Goal: Task Accomplishment & Management: Manage account settings

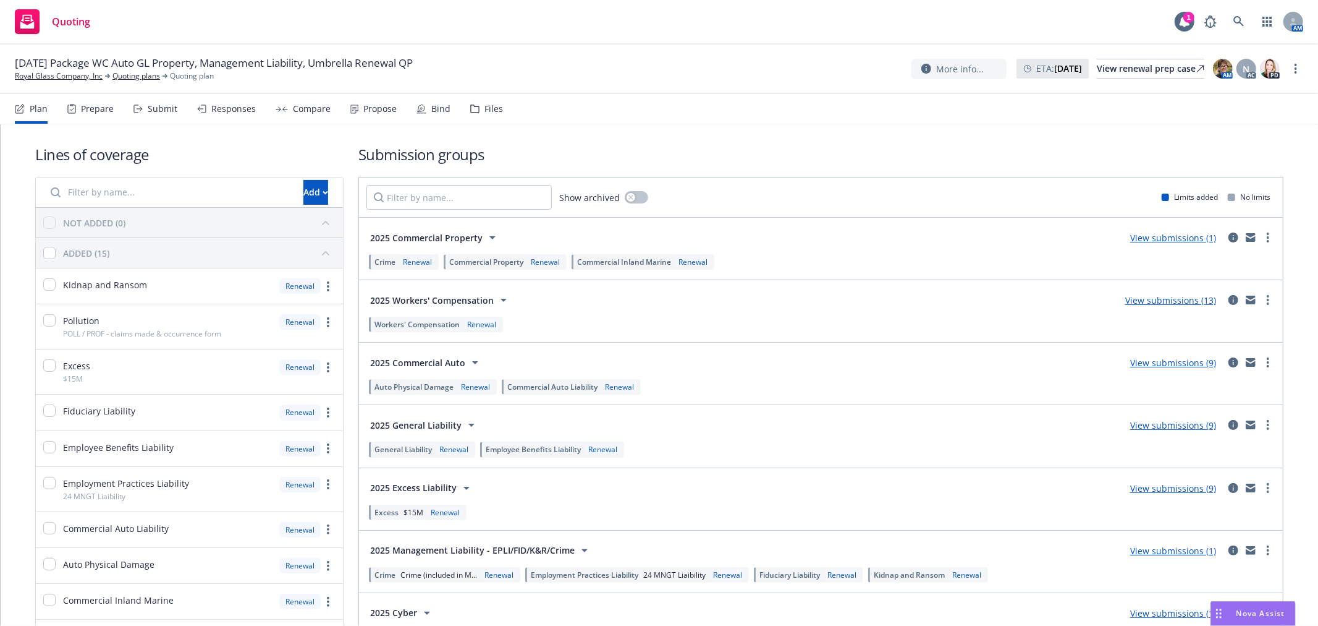
click at [435, 104] on div "Bind" at bounding box center [440, 109] width 19 height 10
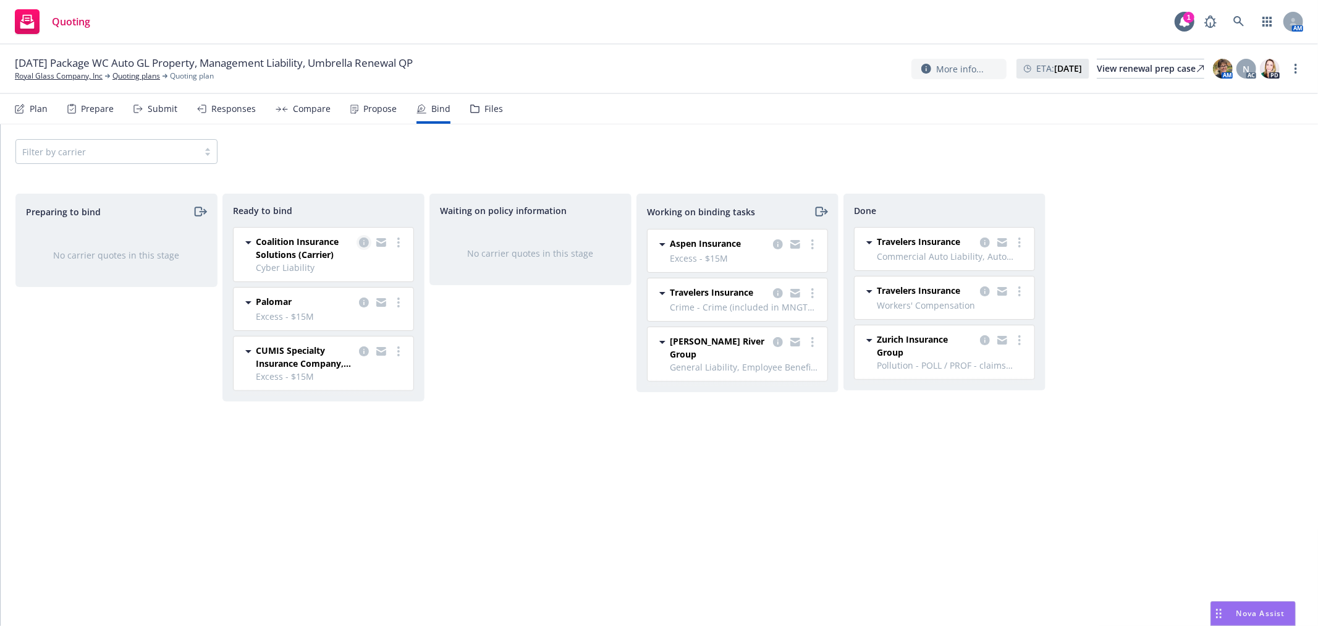
click at [362, 243] on icon "copy logging email" at bounding box center [364, 242] width 10 height 10
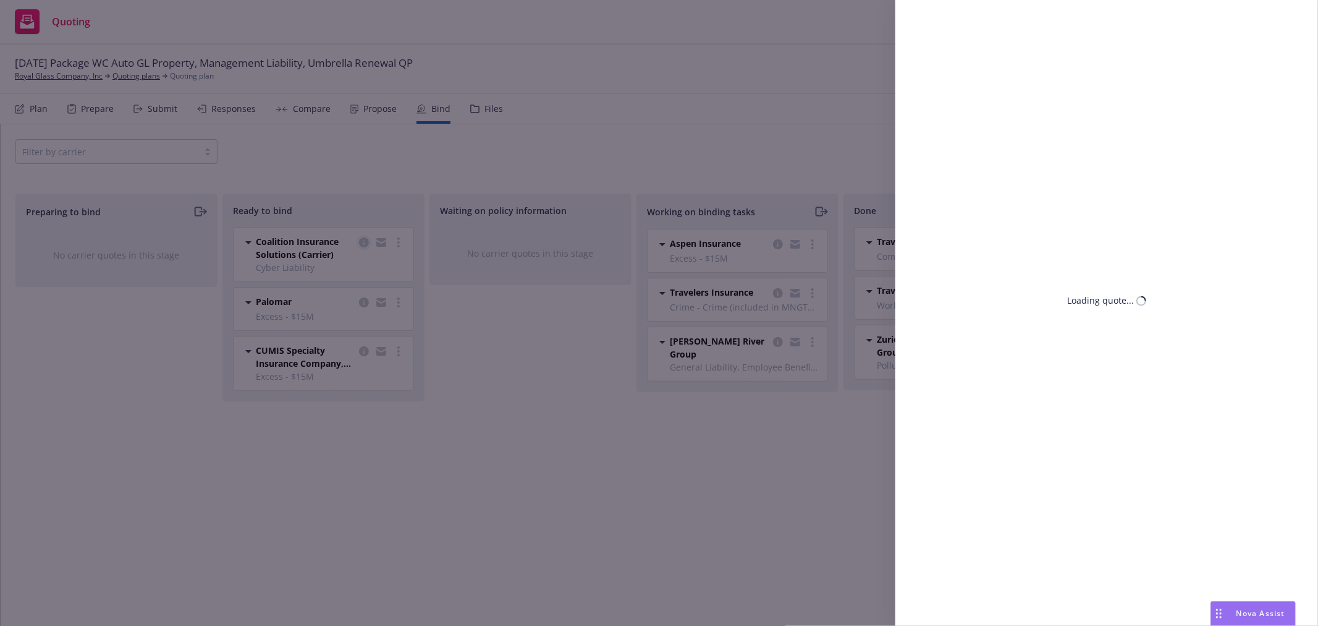
select select "CA"
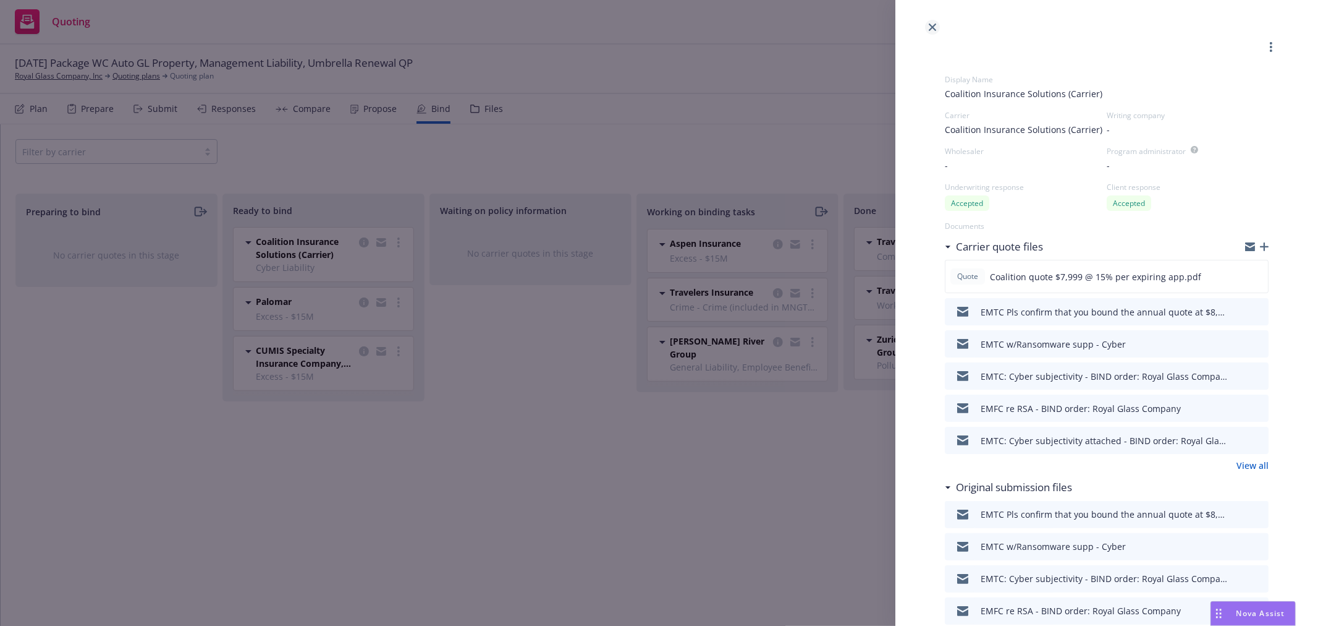
click at [931, 27] on icon "close" at bounding box center [932, 26] width 7 height 7
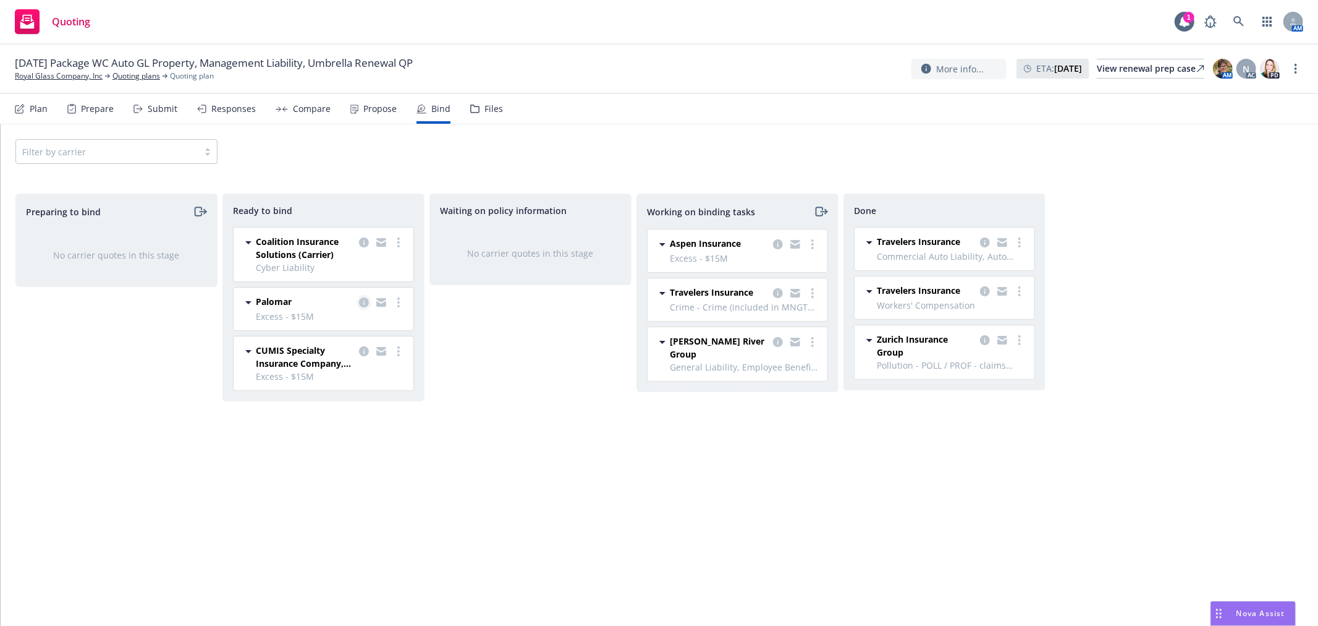
click at [362, 299] on icon "copy logging email" at bounding box center [364, 302] width 10 height 10
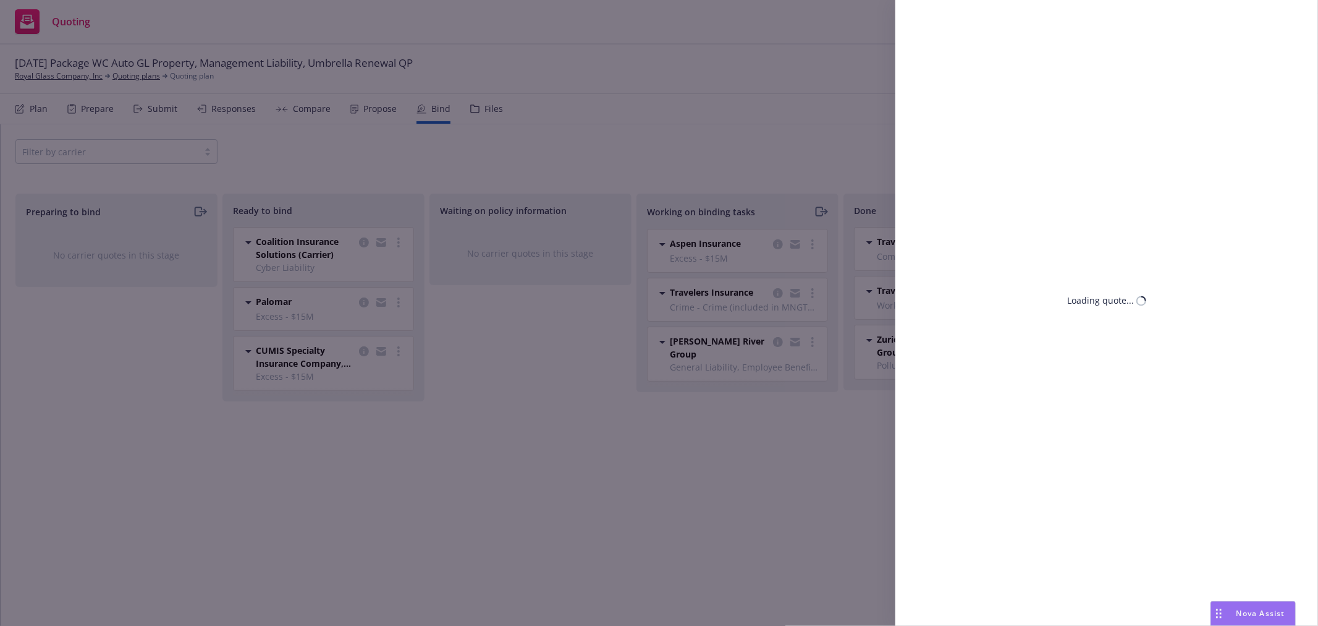
select select "CA"
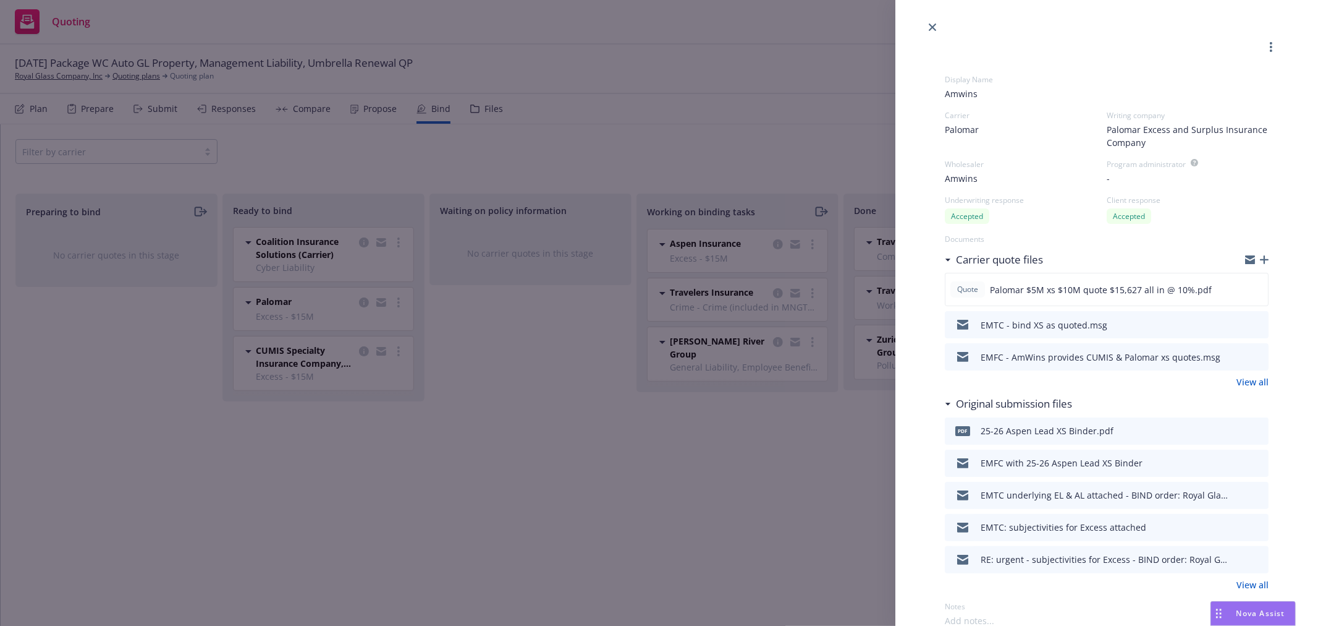
click at [1246, 257] on icon "button" at bounding box center [1251, 257] width 10 height 4
click at [930, 26] on icon "close" at bounding box center [932, 26] width 7 height 7
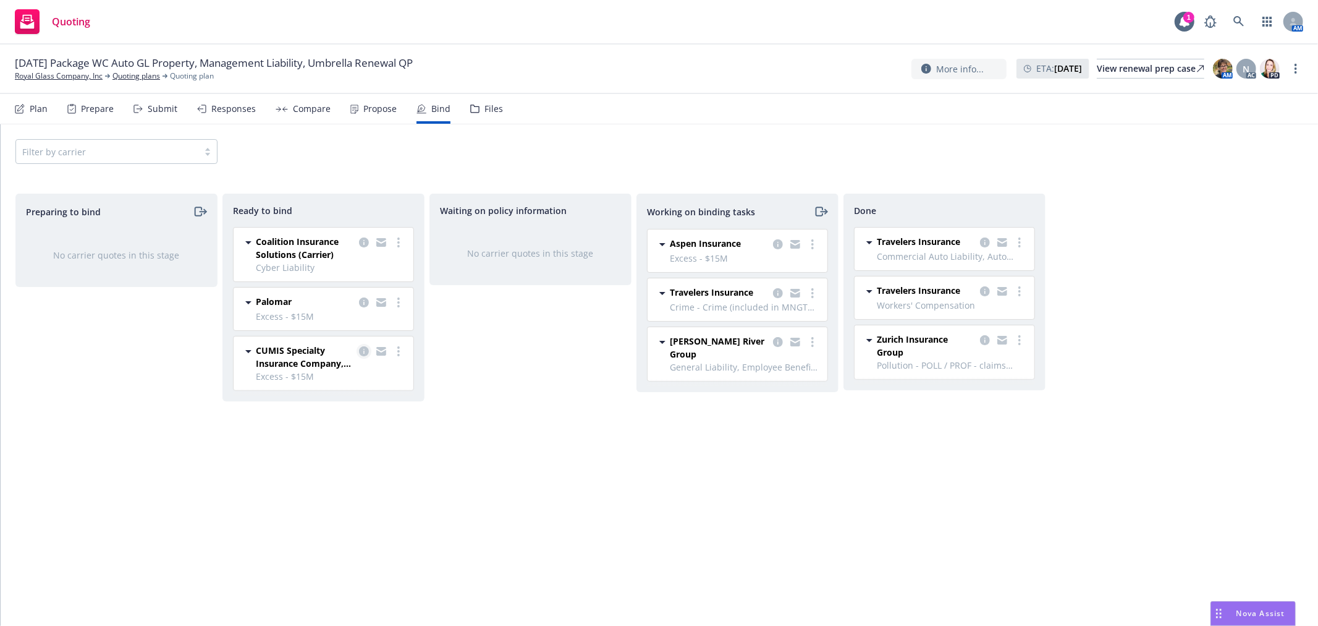
click at [362, 347] on icon "copy logging email" at bounding box center [364, 351] width 10 height 10
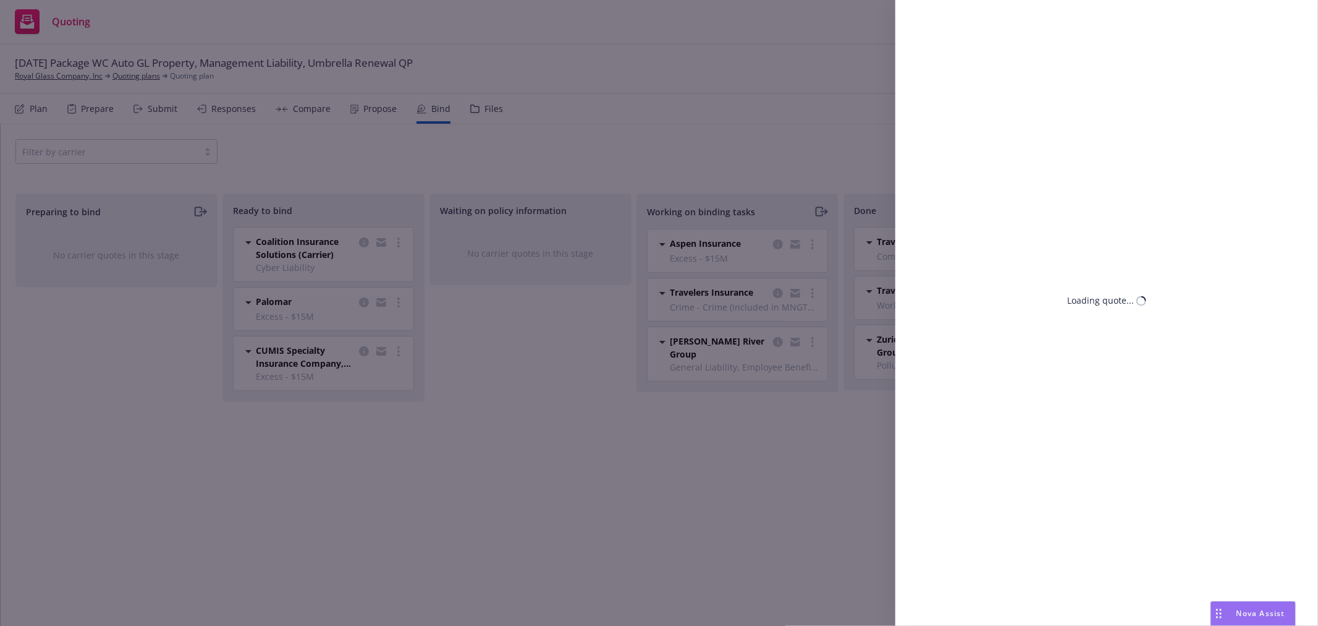
select select "CA"
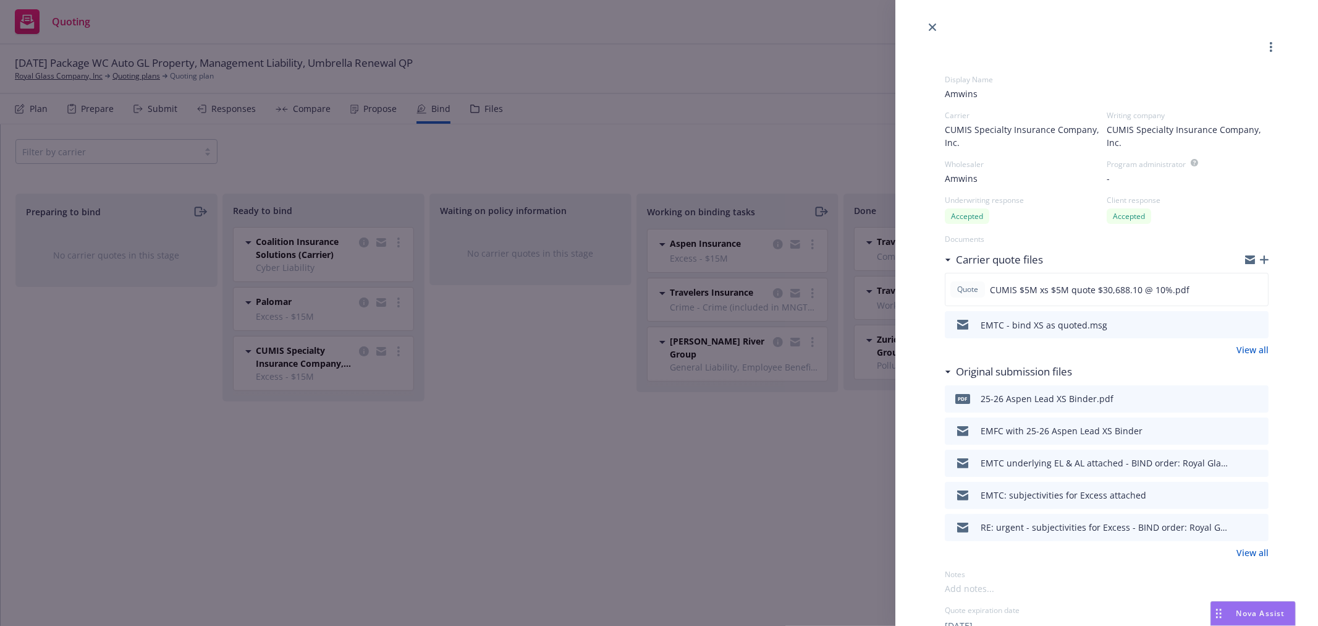
click at [1246, 258] on icon "button" at bounding box center [1251, 261] width 10 height 6
click at [930, 25] on icon "close" at bounding box center [932, 26] width 7 height 7
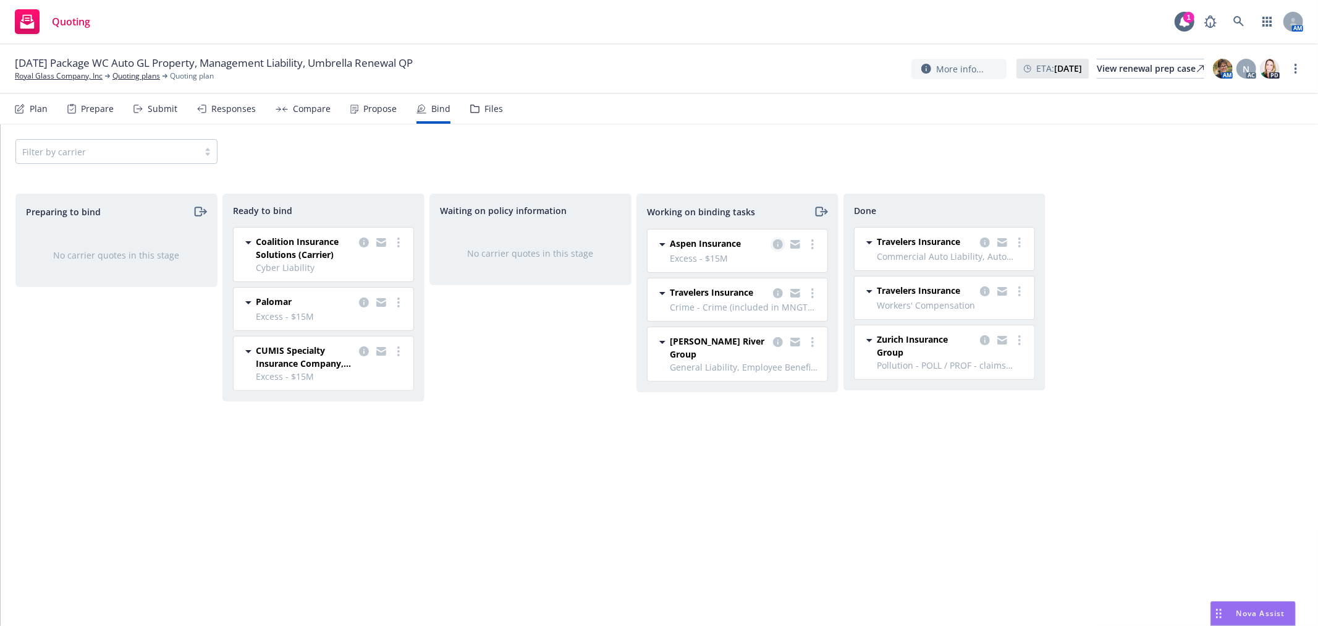
click at [780, 243] on icon "copy logging email" at bounding box center [778, 244] width 10 height 10
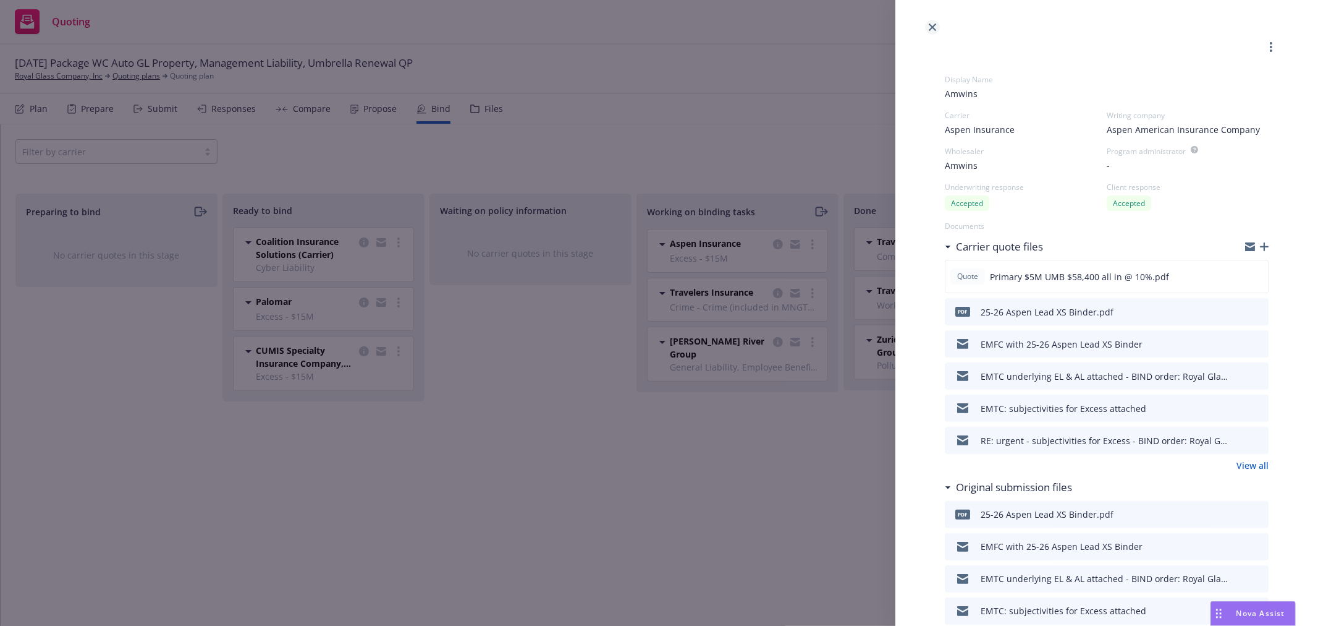
click at [933, 26] on icon "close" at bounding box center [932, 26] width 7 height 7
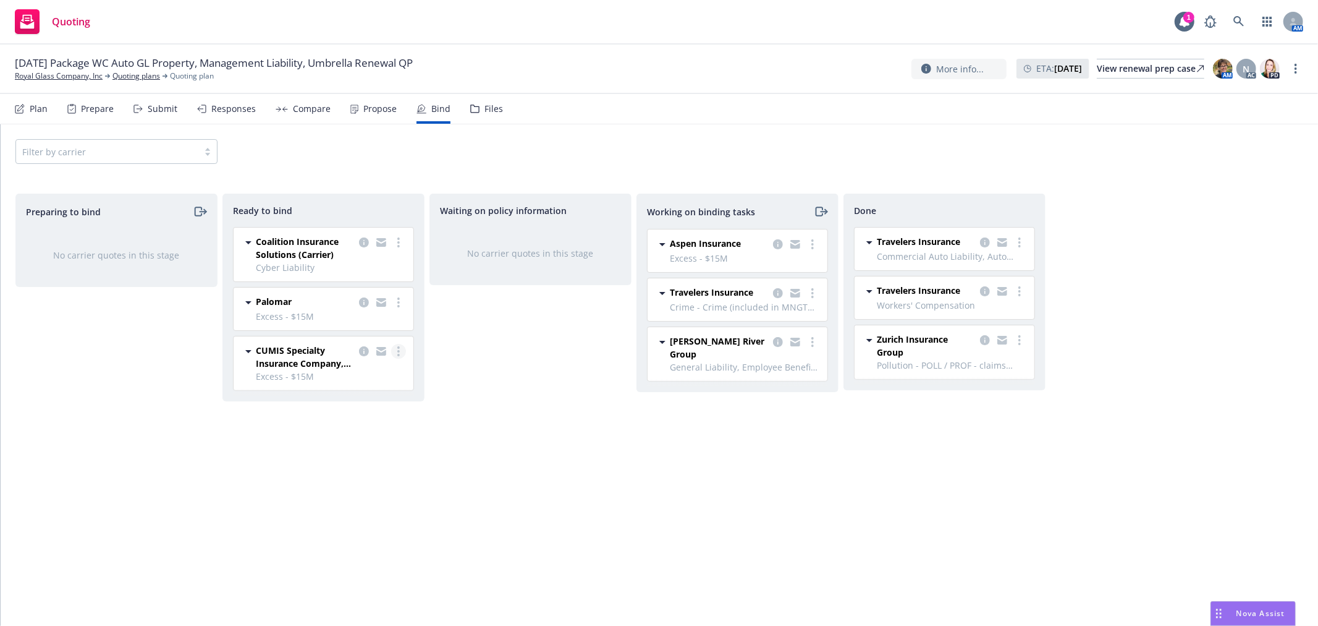
click at [393, 350] on link "more" at bounding box center [398, 351] width 15 height 15
click at [390, 418] on link "Move to done" at bounding box center [350, 426] width 112 height 25
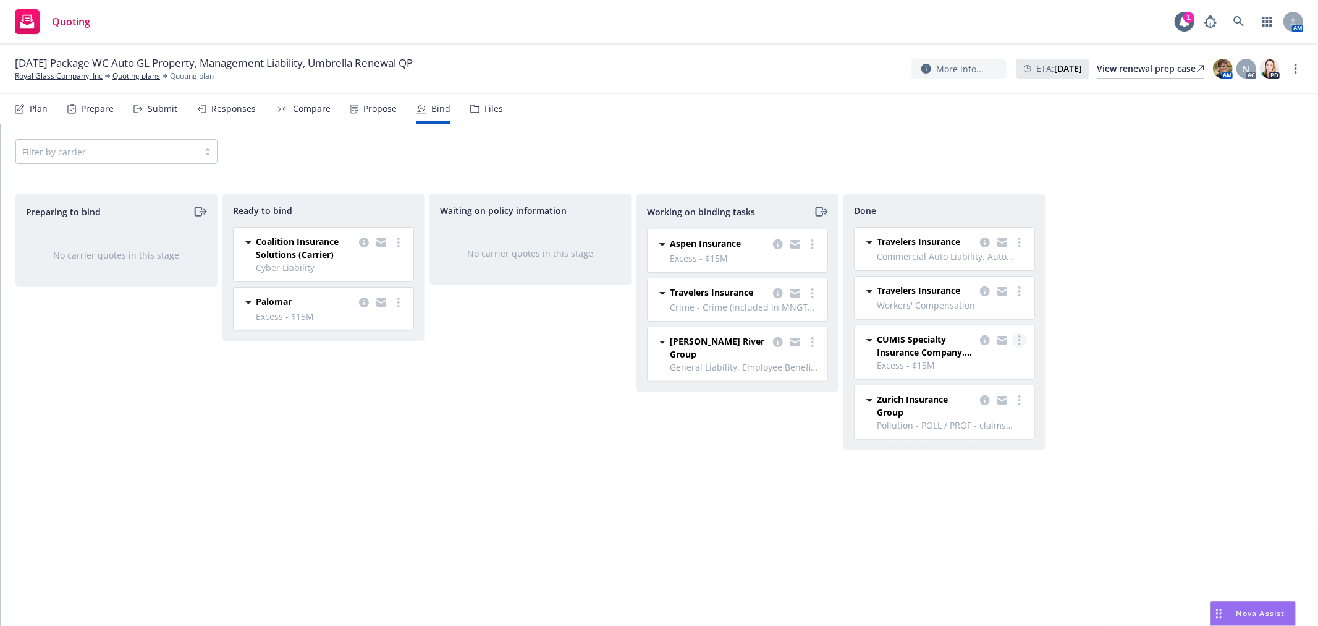
click at [1021, 342] on icon "more" at bounding box center [1020, 340] width 2 height 10
click at [1014, 363] on span "Move back one step" at bounding box center [971, 366] width 112 height 12
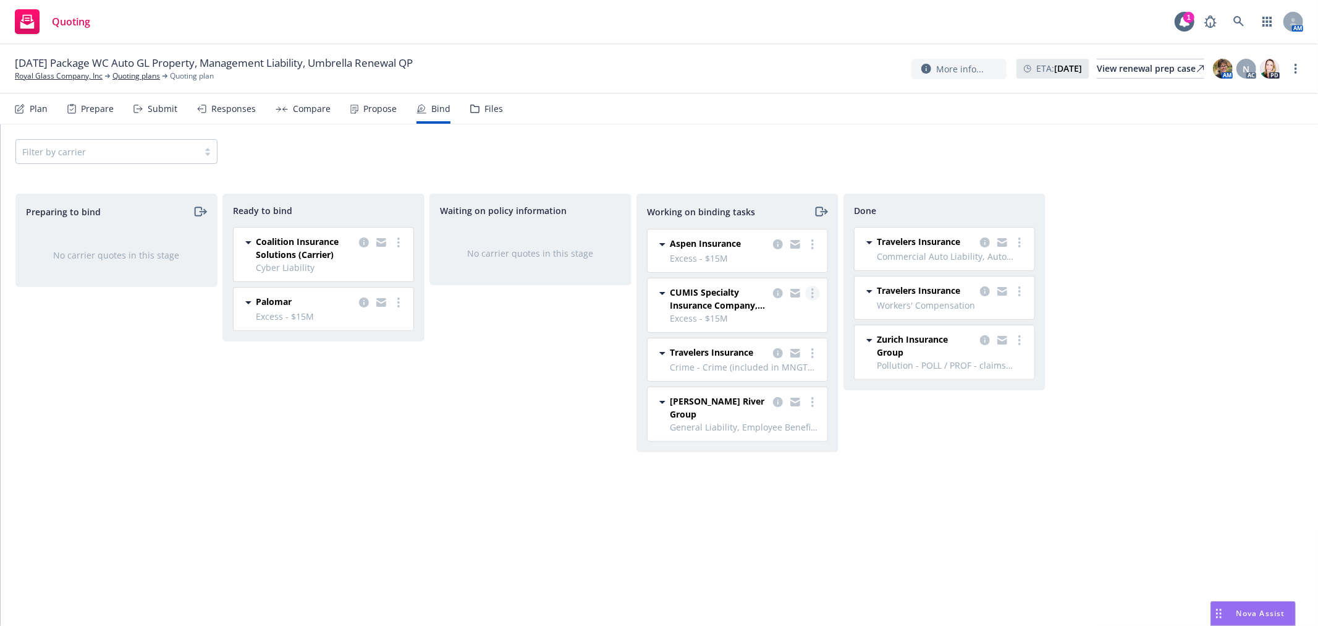
click at [808, 292] on link "more" at bounding box center [812, 293] width 15 height 15
click at [788, 312] on span "Move back one step" at bounding box center [763, 318] width 112 height 12
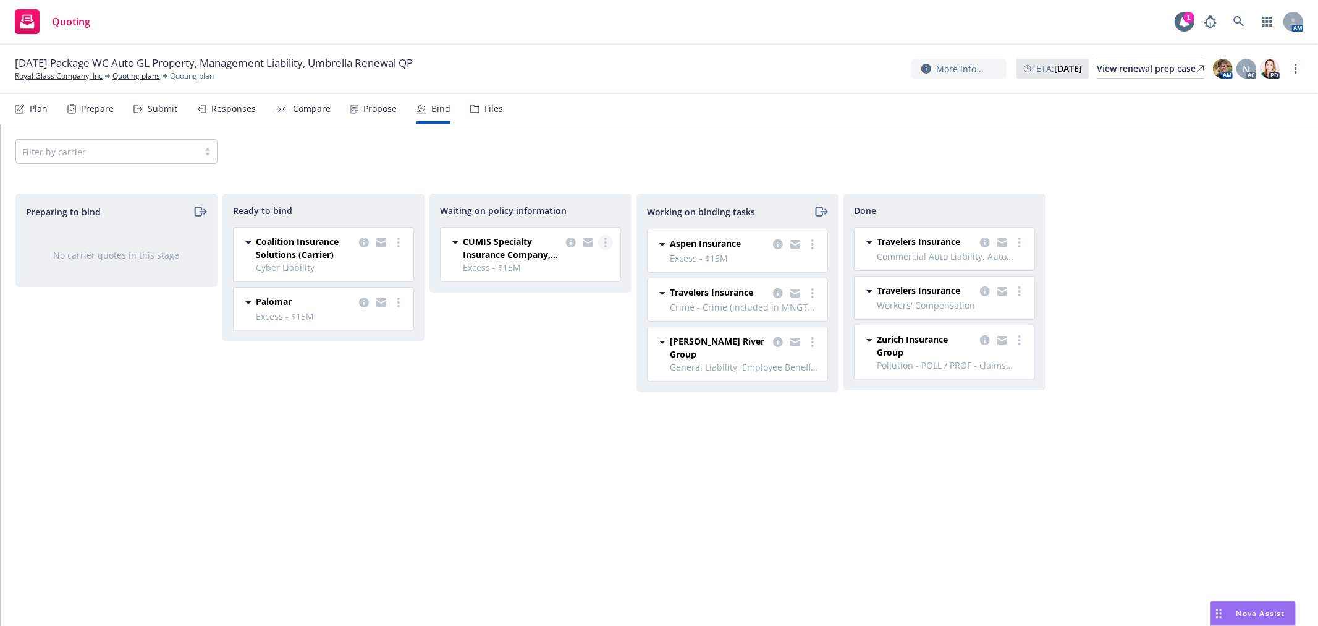
click at [606, 245] on icon "more" at bounding box center [606, 242] width 2 height 10
click at [578, 266] on span "Create policies" at bounding box center [546, 267] width 91 height 12
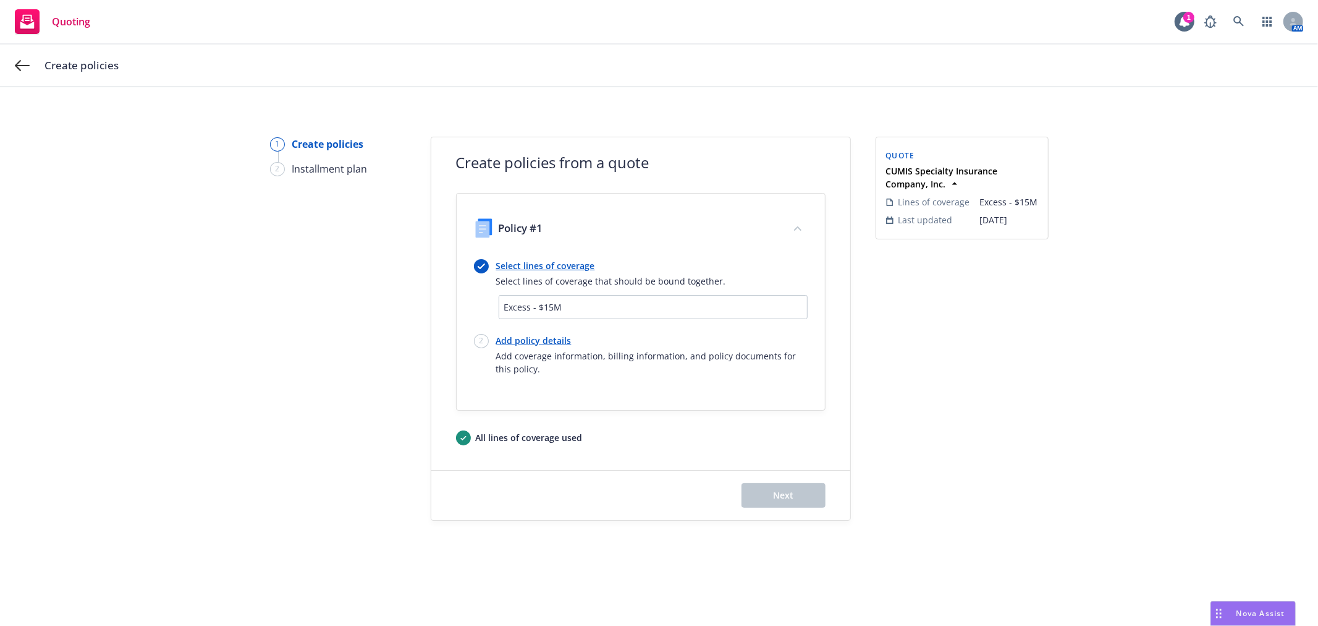
click at [550, 304] on span "Excess - $15M" at bounding box center [653, 306] width 298 height 13
click at [606, 305] on span "Excess - $15M" at bounding box center [653, 306] width 298 height 13
click at [532, 266] on link "Select lines of coverage" at bounding box center [611, 265] width 230 height 13
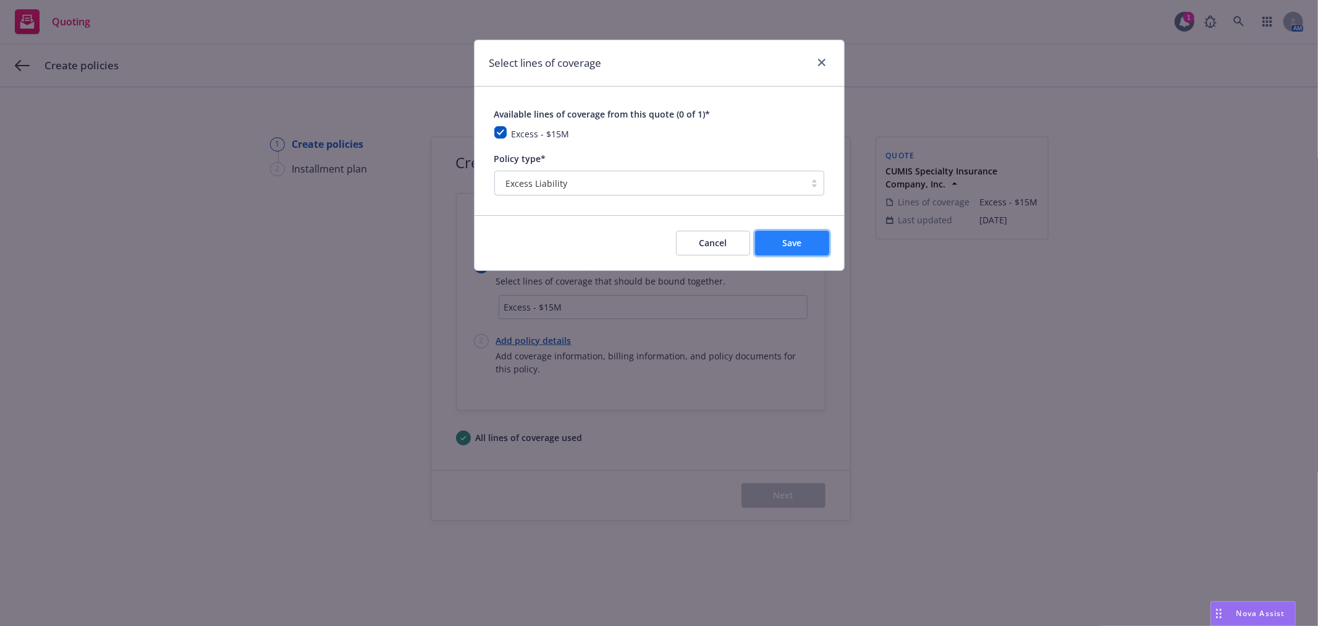
click at [786, 252] on button "Save" at bounding box center [792, 243] width 74 height 25
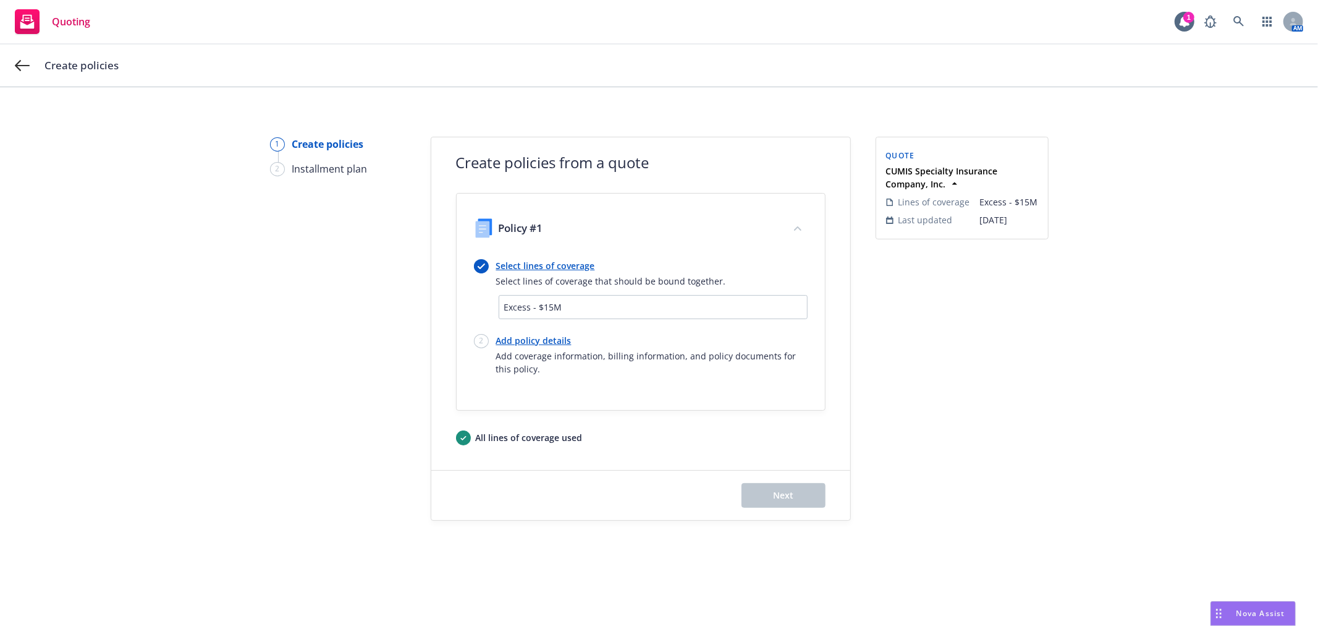
click at [516, 341] on link "Add policy details" at bounding box center [652, 340] width 312 height 13
select select "12"
select select "CA"
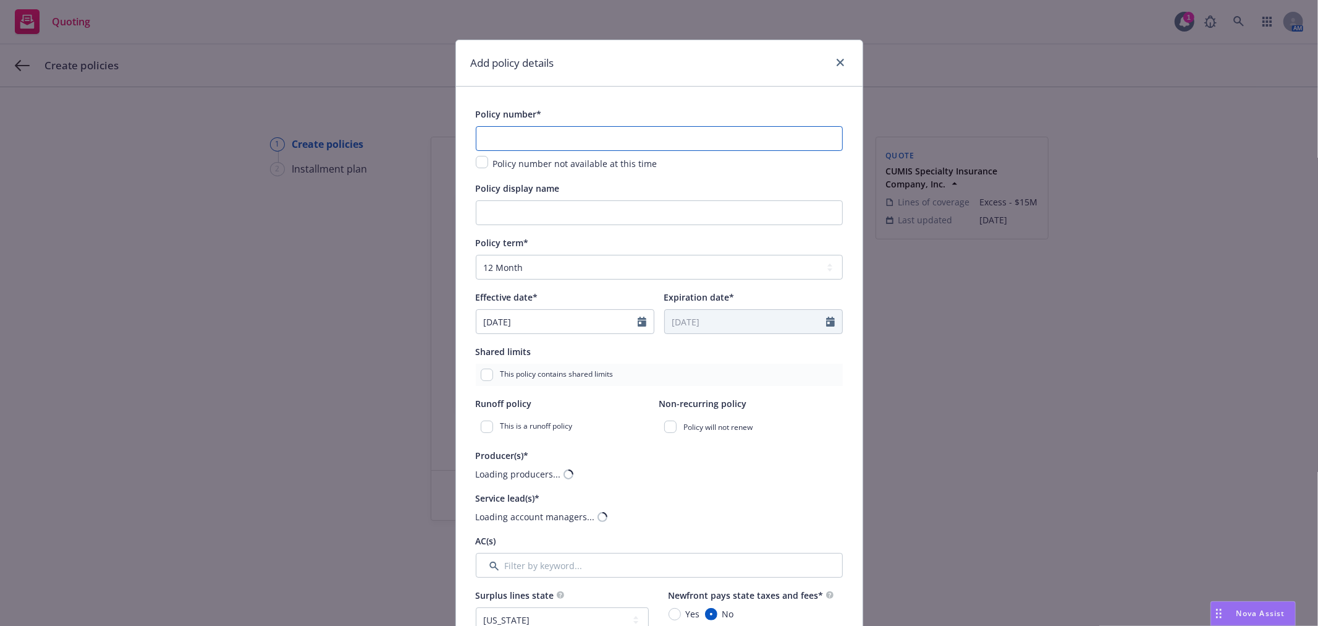
click at [540, 145] on input "text" at bounding box center [659, 138] width 367 height 25
paste input "PGXS00099"
type input "PGXS00099-00"
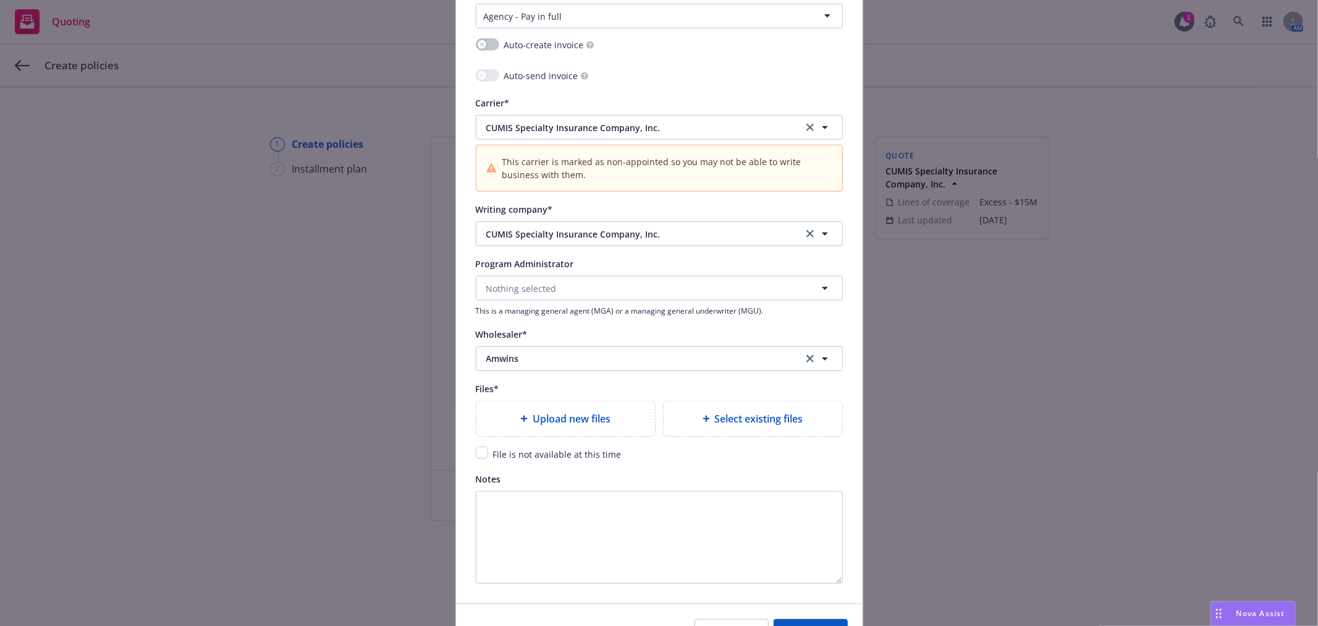
scroll to position [1030, 0]
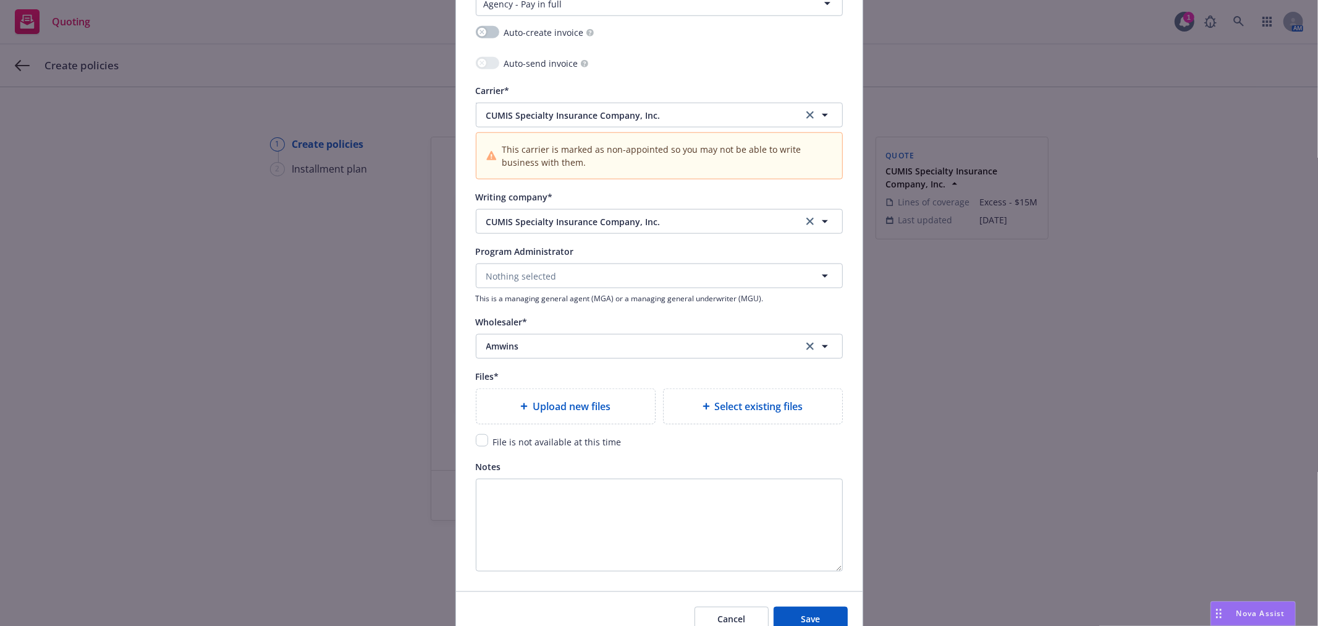
click at [584, 418] on div "Upload new files" at bounding box center [566, 406] width 179 height 35
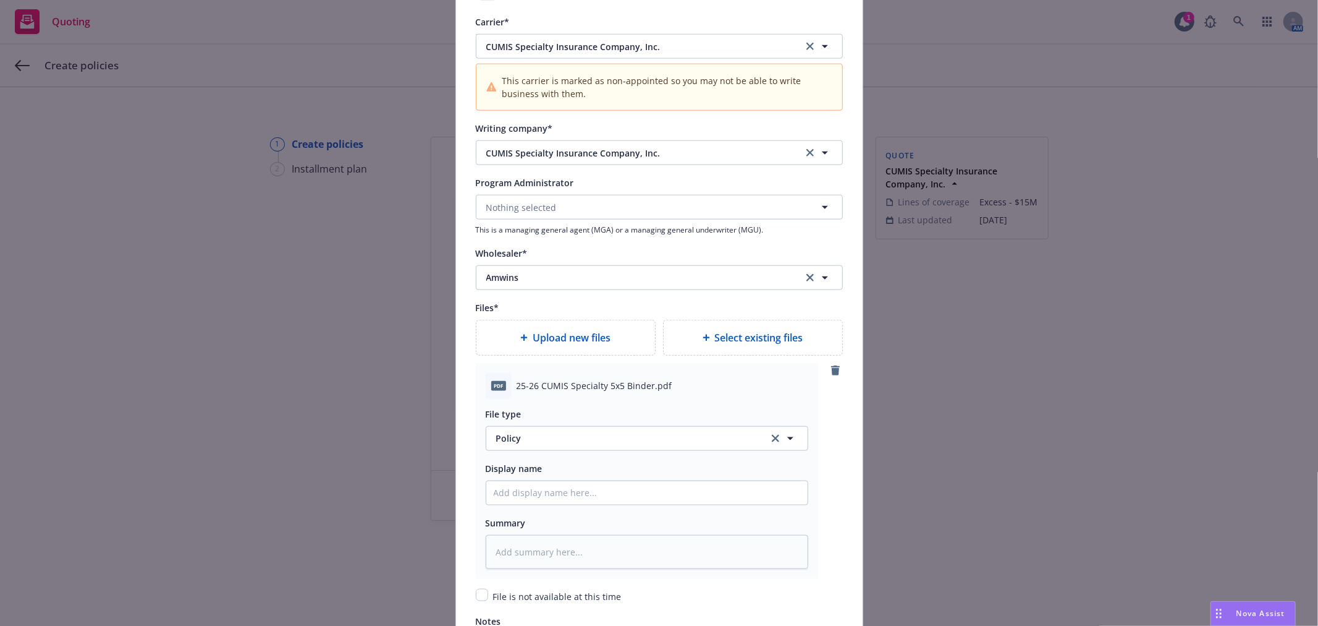
scroll to position [1167, 0]
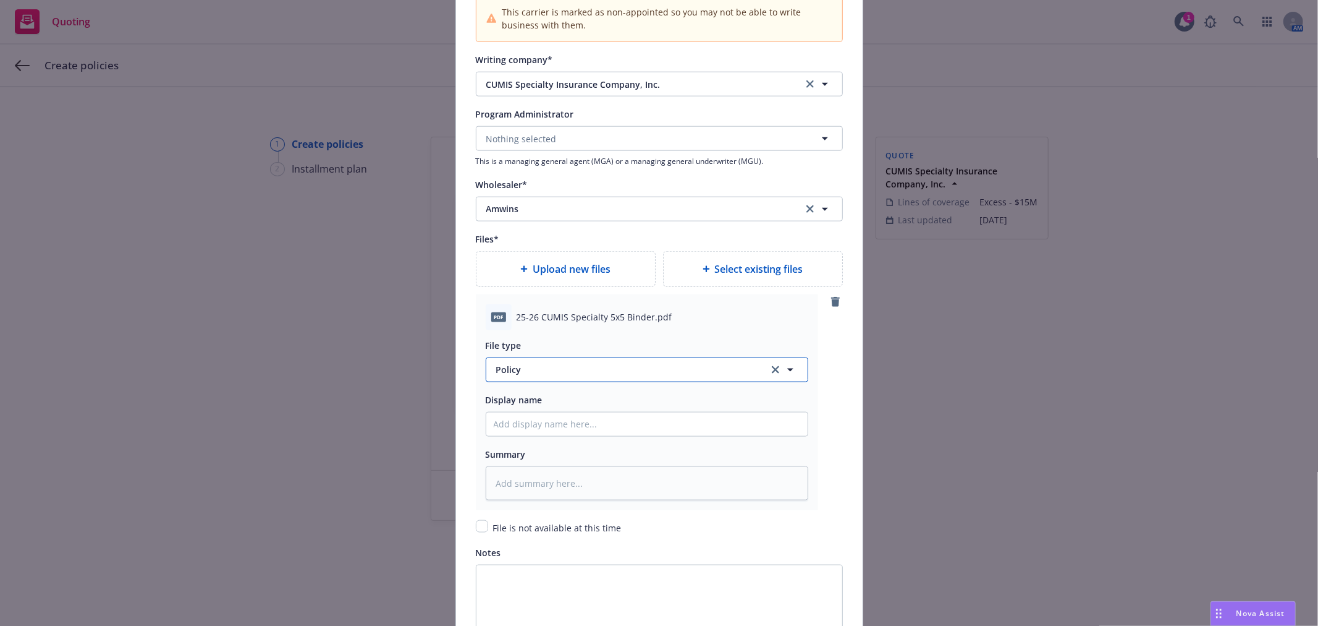
click at [592, 371] on span "Policy" at bounding box center [625, 369] width 258 height 13
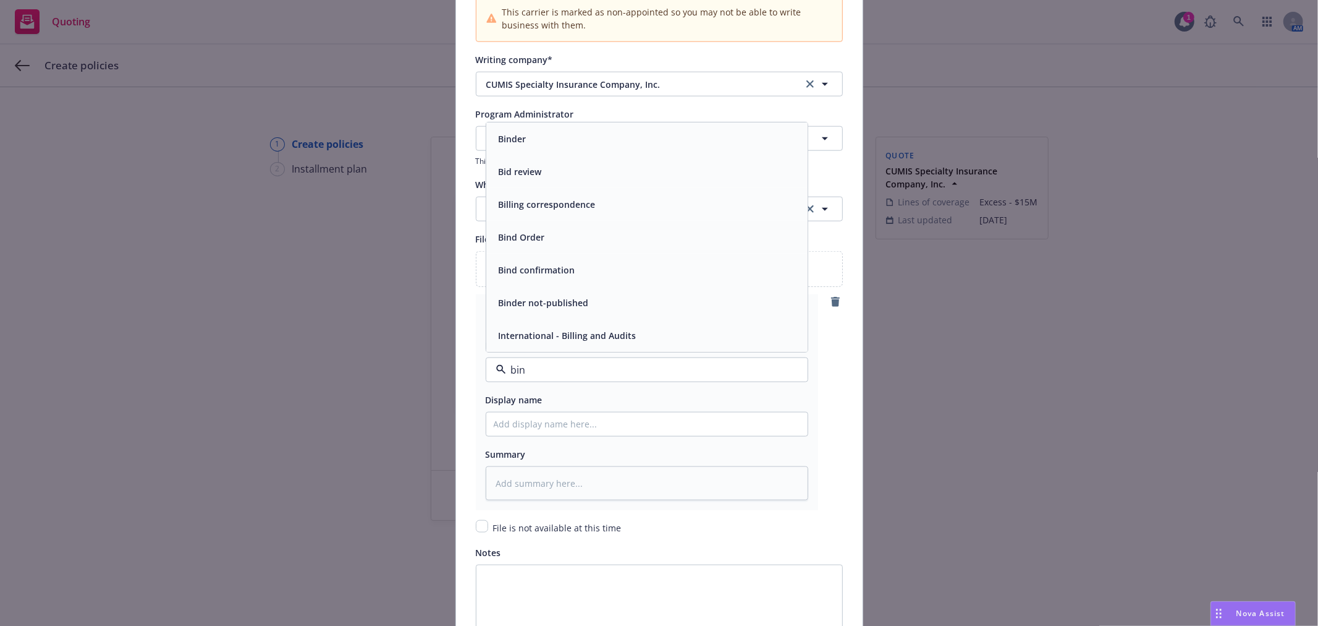
type input "bind"
click at [589, 246] on div "Binder" at bounding box center [647, 237] width 307 height 18
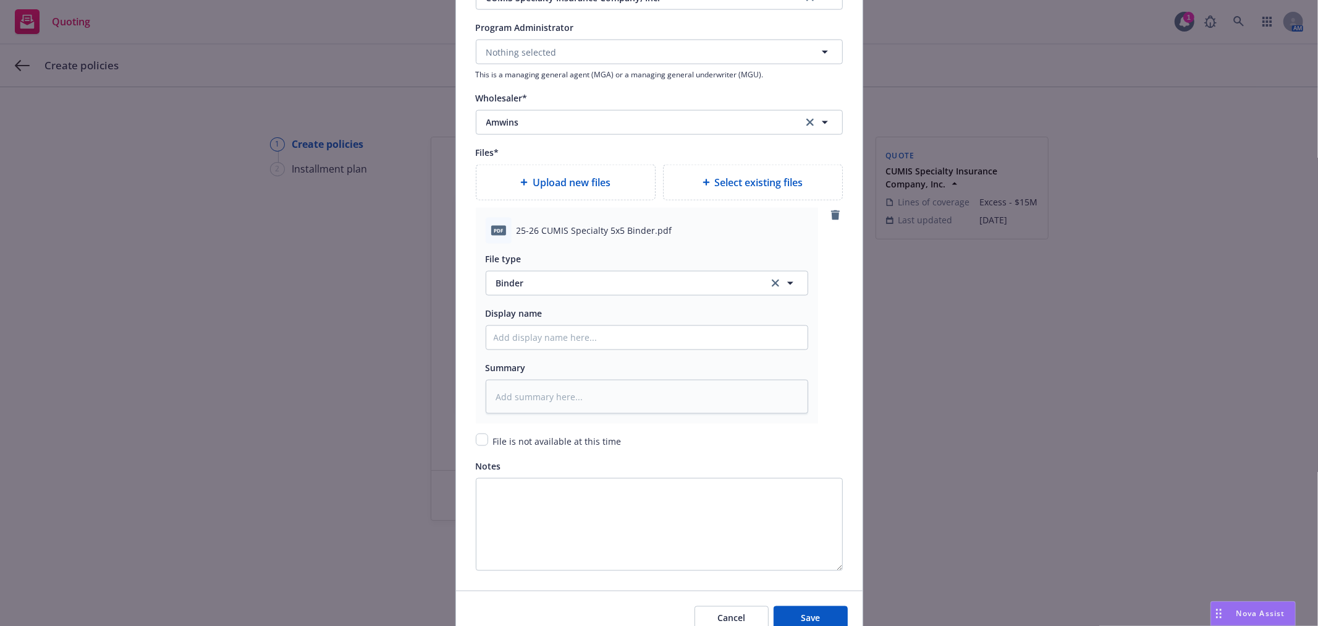
scroll to position [1427, 0]
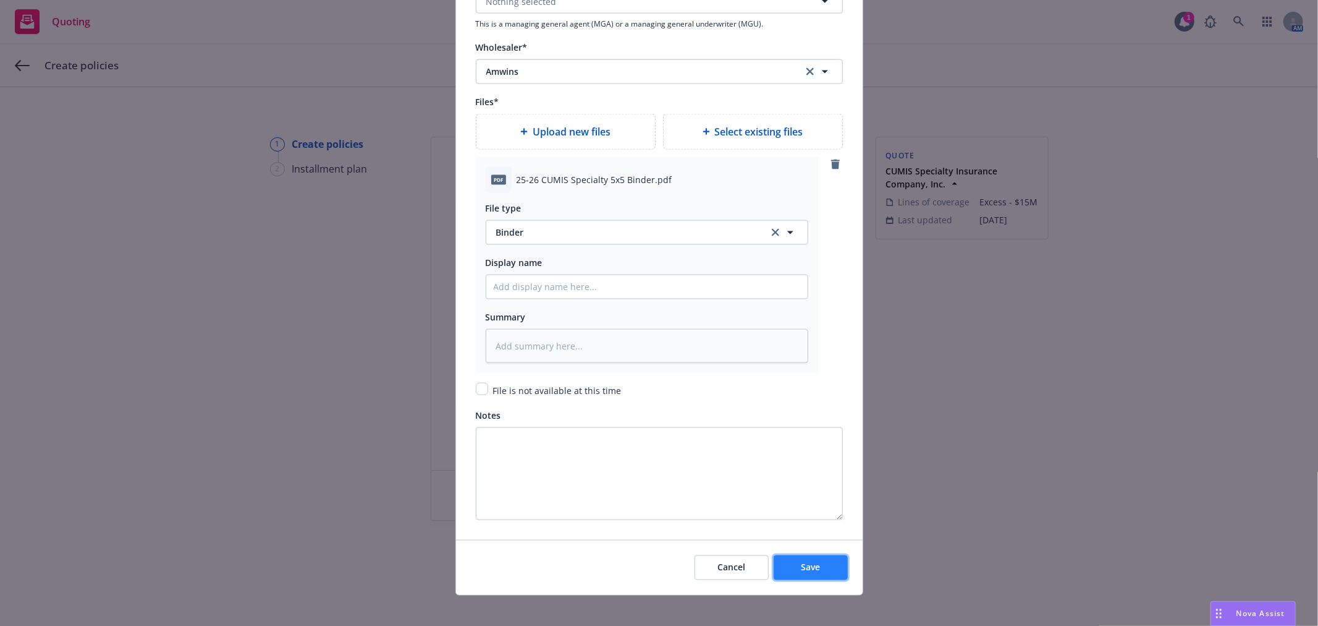
click at [822, 575] on button "Save" at bounding box center [811, 567] width 74 height 25
type textarea "x"
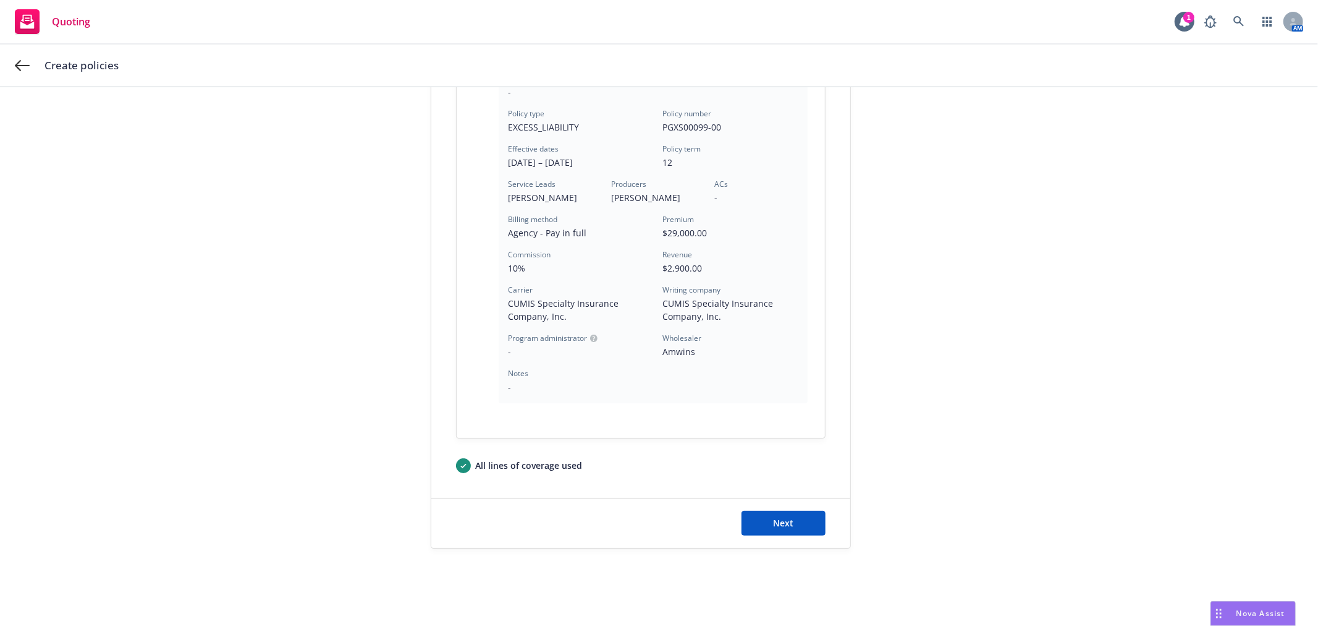
scroll to position [321, 0]
click at [782, 516] on span "Next" at bounding box center [783, 521] width 20 height 12
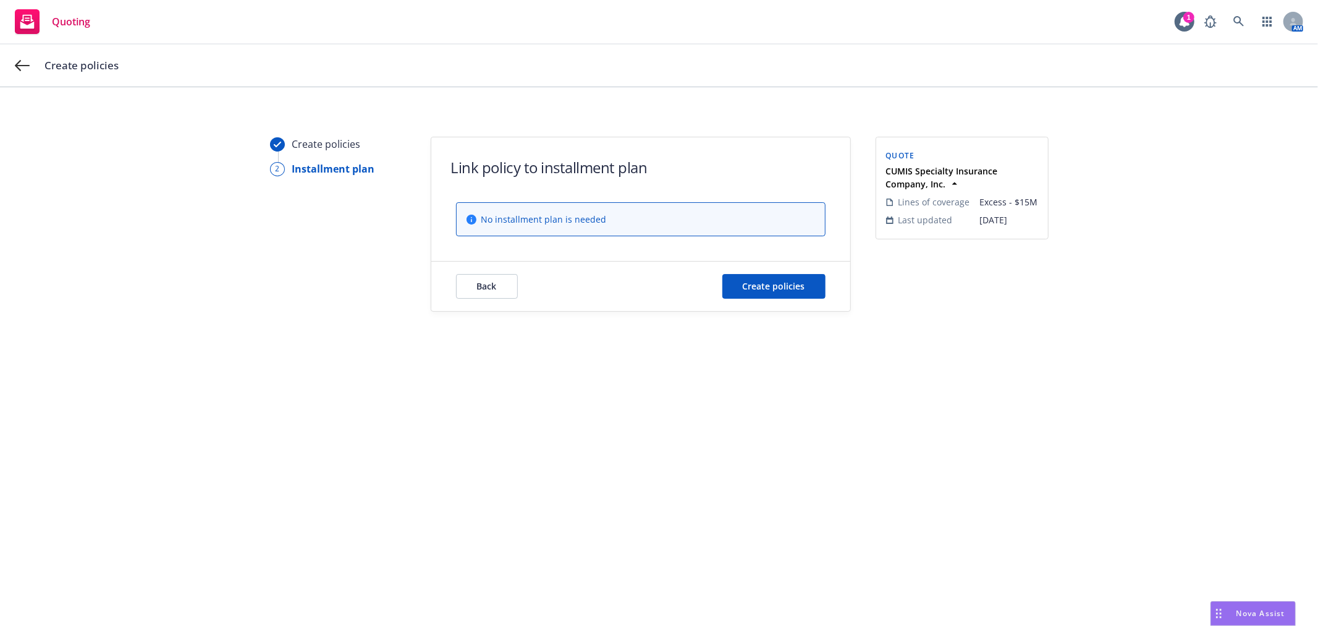
scroll to position [0, 0]
click at [775, 276] on button "Create policies" at bounding box center [774, 286] width 103 height 25
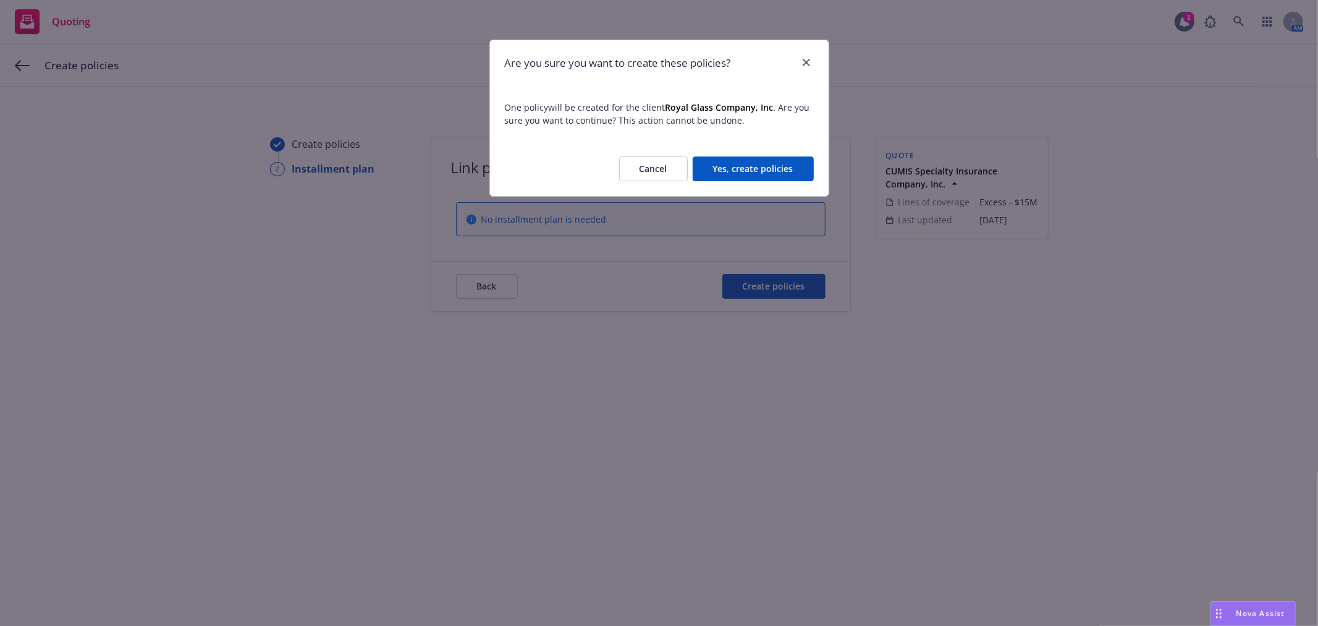
click at [754, 164] on button "Yes, create policies" at bounding box center [753, 168] width 121 height 25
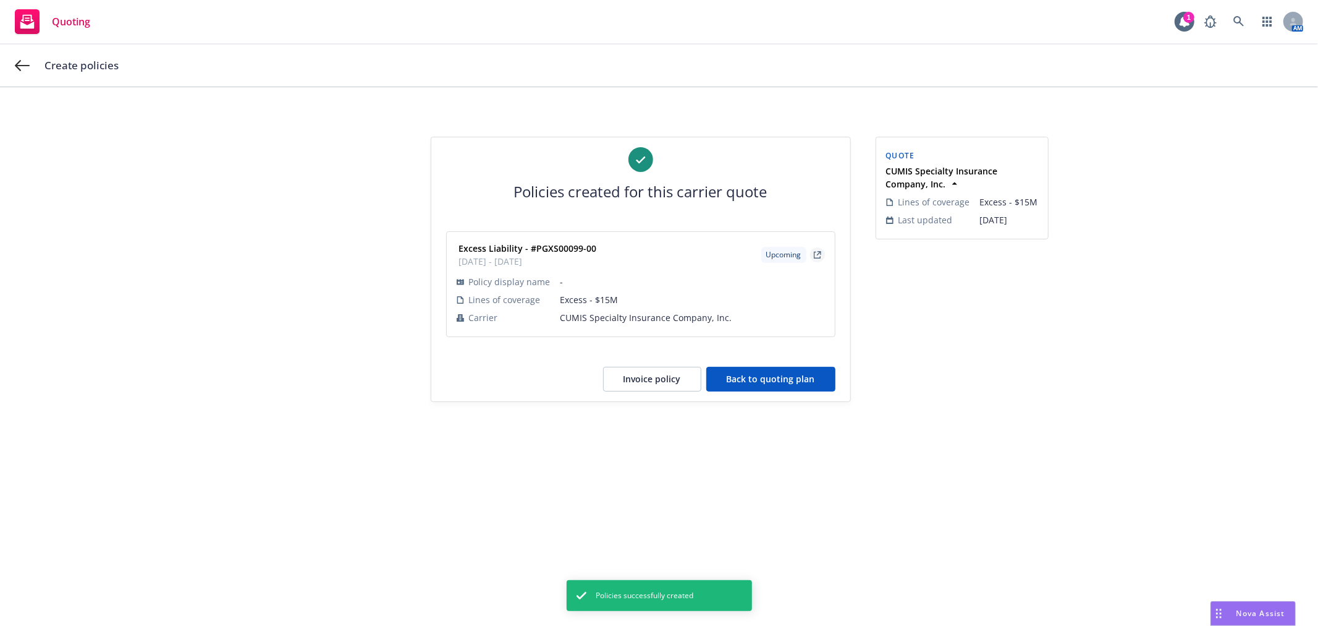
click at [816, 251] on icon "external" at bounding box center [817, 254] width 7 height 7
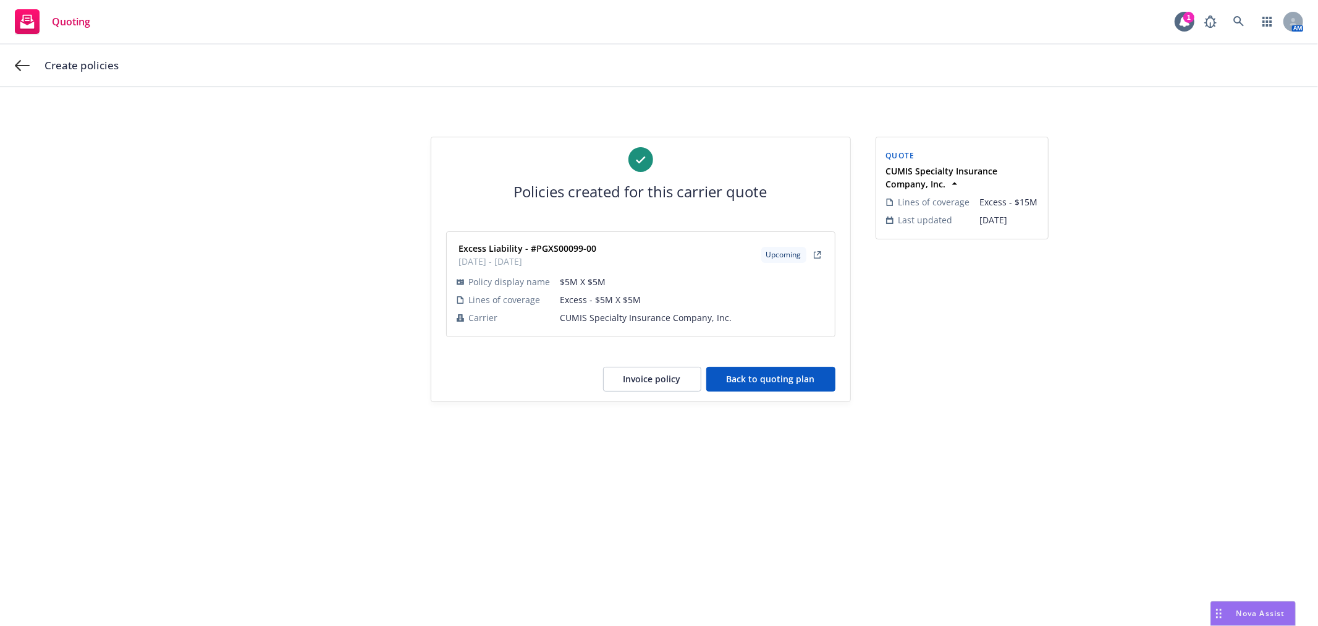
click at [765, 365] on div "Policies created for this carrier quote Excess Liability - #PGXS00099-00 [DATE]…" at bounding box center [640, 269] width 419 height 264
click at [769, 371] on button "Back to quoting plan" at bounding box center [771, 379] width 129 height 25
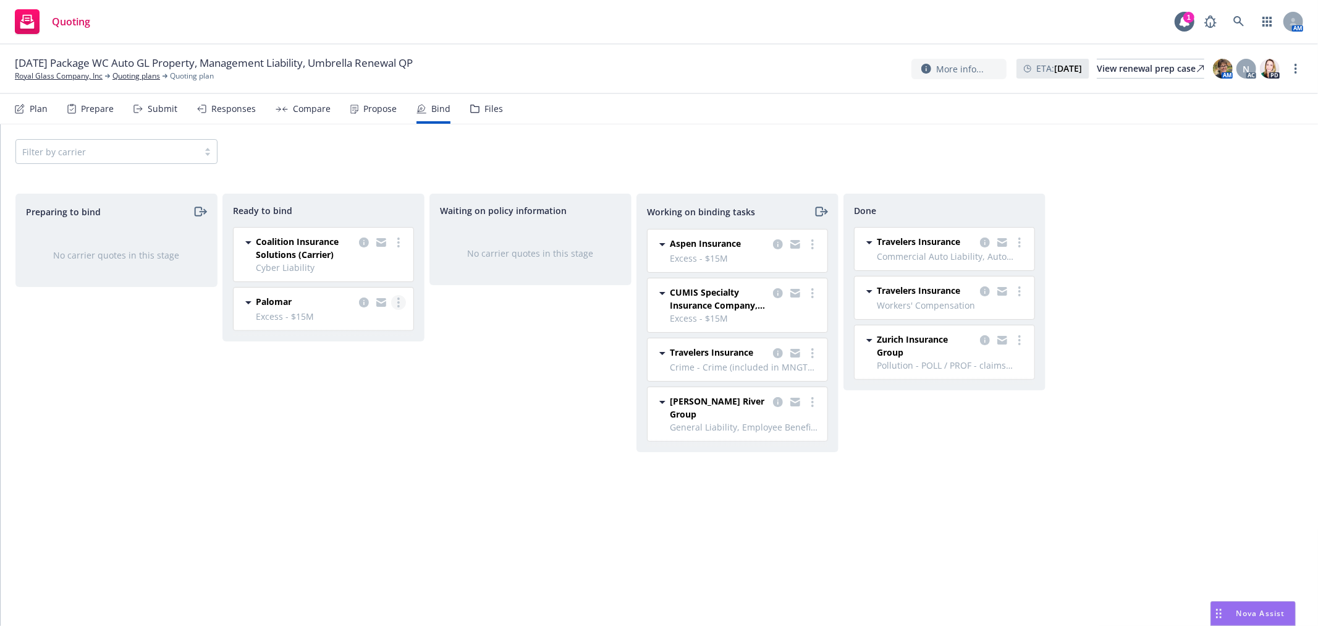
click at [401, 303] on link "more" at bounding box center [398, 302] width 15 height 15
click at [376, 372] on span "Move to done" at bounding box center [337, 377] width 86 height 12
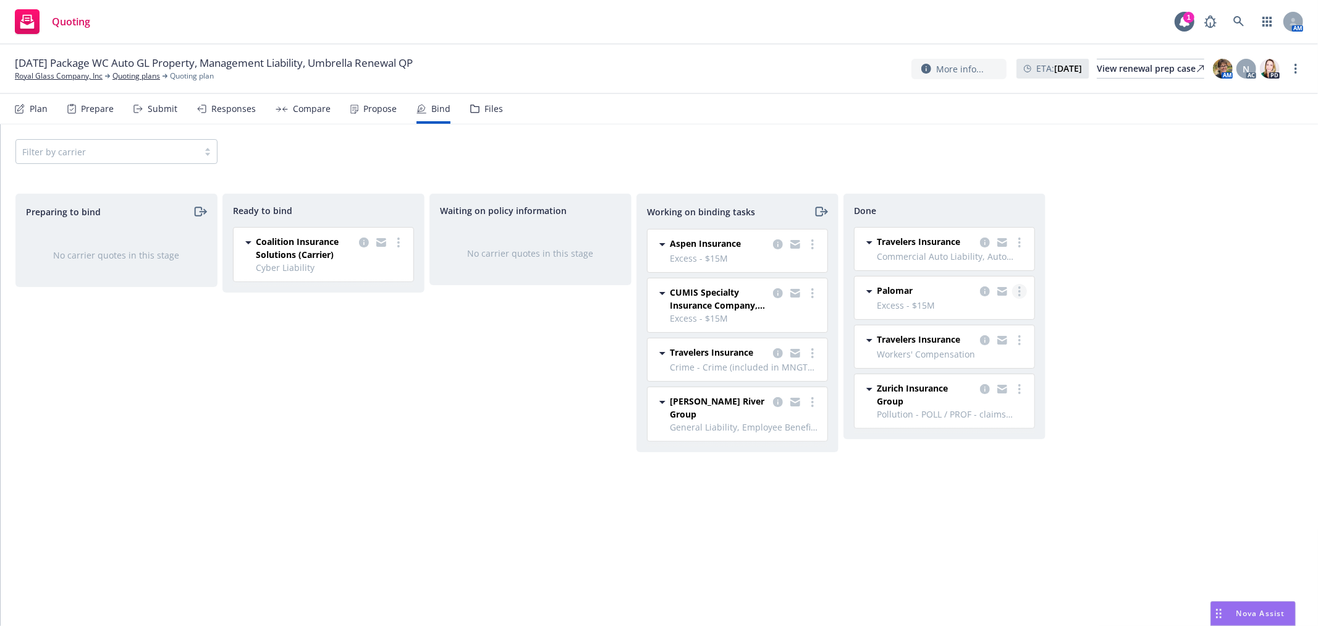
click at [1017, 289] on link "more" at bounding box center [1019, 291] width 15 height 15
click at [1008, 313] on span "Move back one step" at bounding box center [971, 316] width 112 height 12
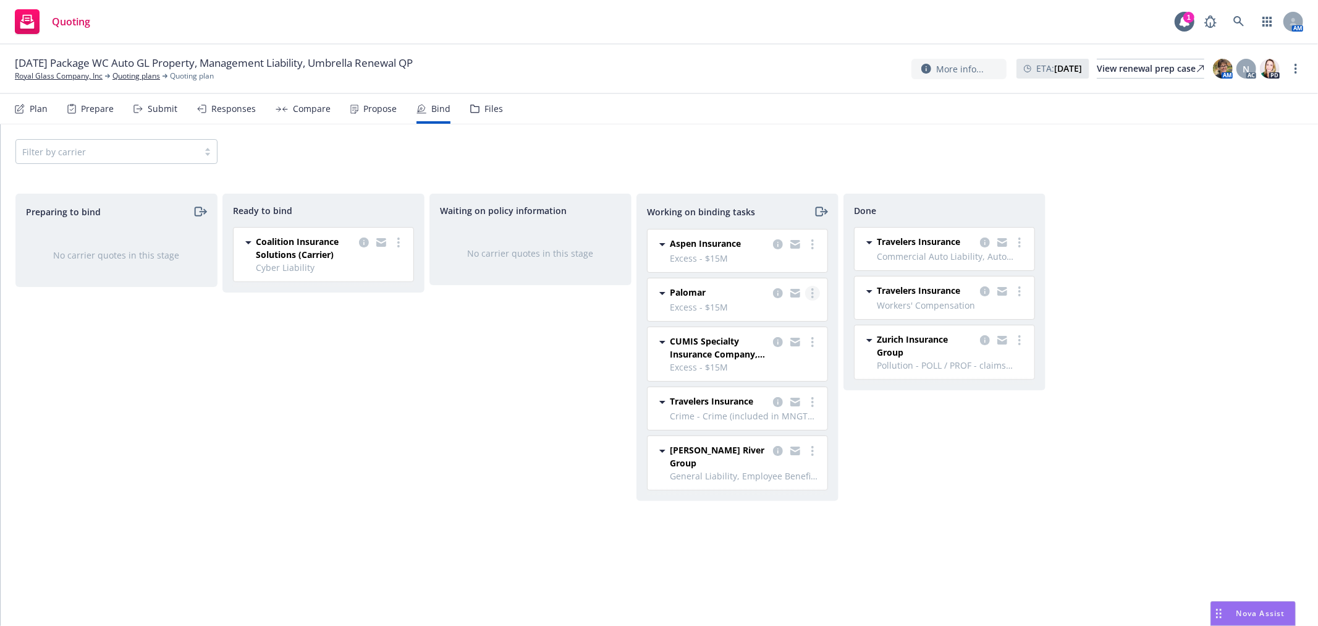
click at [810, 292] on link "more" at bounding box center [812, 293] width 15 height 15
click at [792, 344] on span "Move to done" at bounding box center [750, 343] width 86 height 12
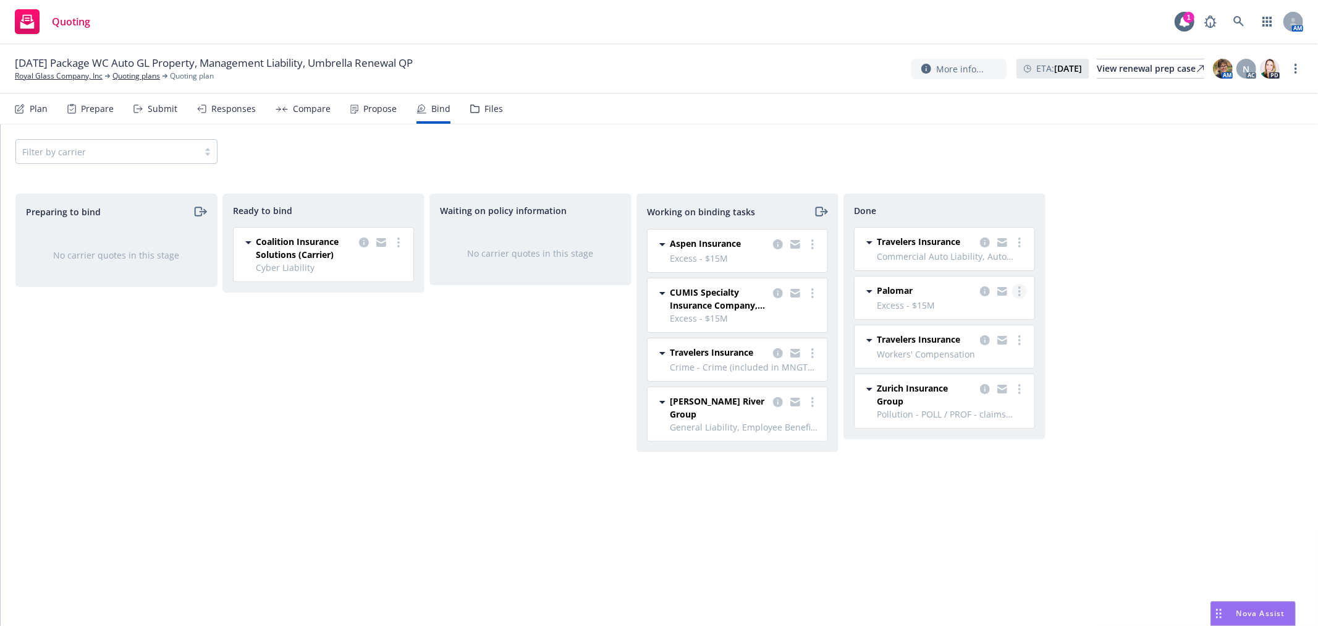
click at [1021, 291] on link "more" at bounding box center [1019, 291] width 15 height 15
click at [1008, 315] on span "Move back one step" at bounding box center [971, 316] width 112 height 12
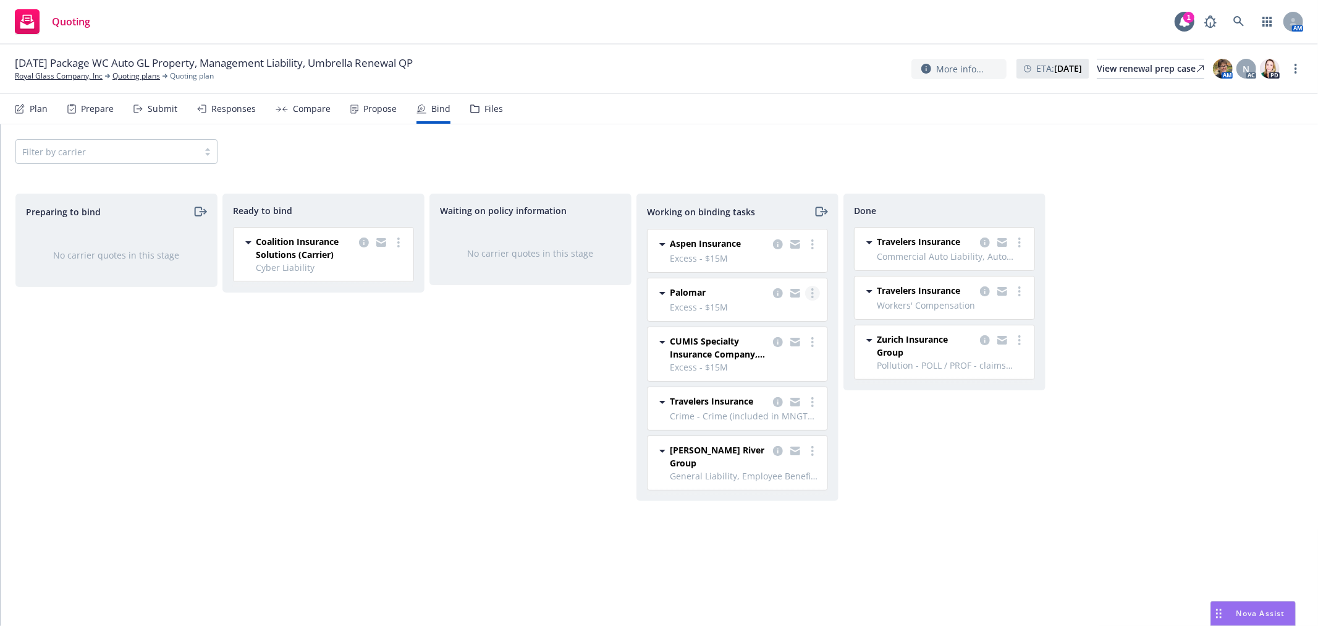
click at [813, 295] on icon "more" at bounding box center [813, 293] width 2 height 10
click at [805, 313] on span "Move back one step" at bounding box center [763, 318] width 112 height 12
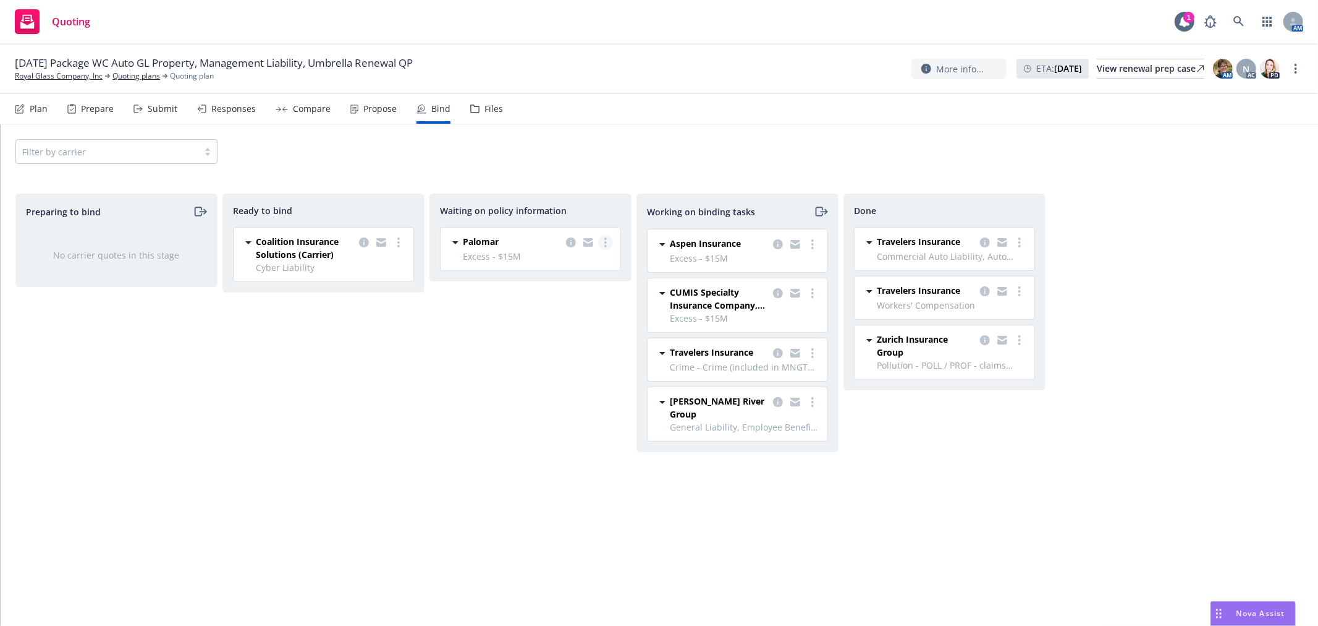
click at [605, 243] on icon "more" at bounding box center [606, 242] width 2 height 10
click at [579, 269] on span "Create policies" at bounding box center [546, 267] width 91 height 12
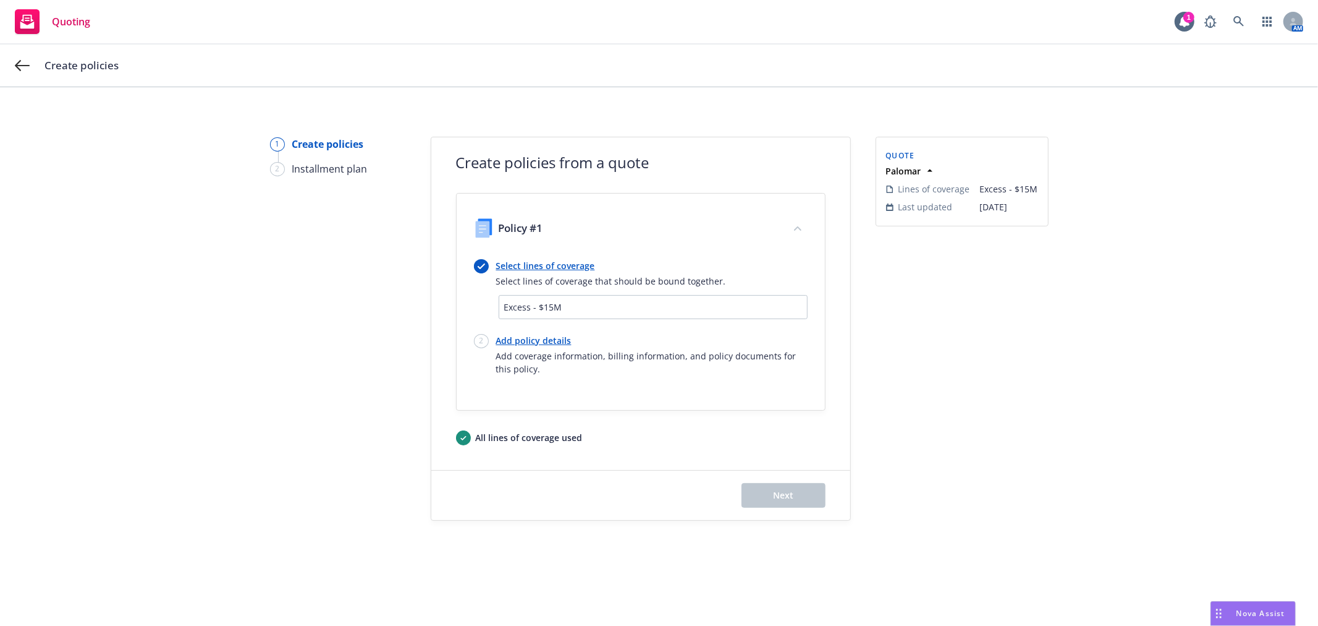
click at [536, 336] on link "Add policy details" at bounding box center [652, 340] width 312 height 13
select select "12"
select select "CA"
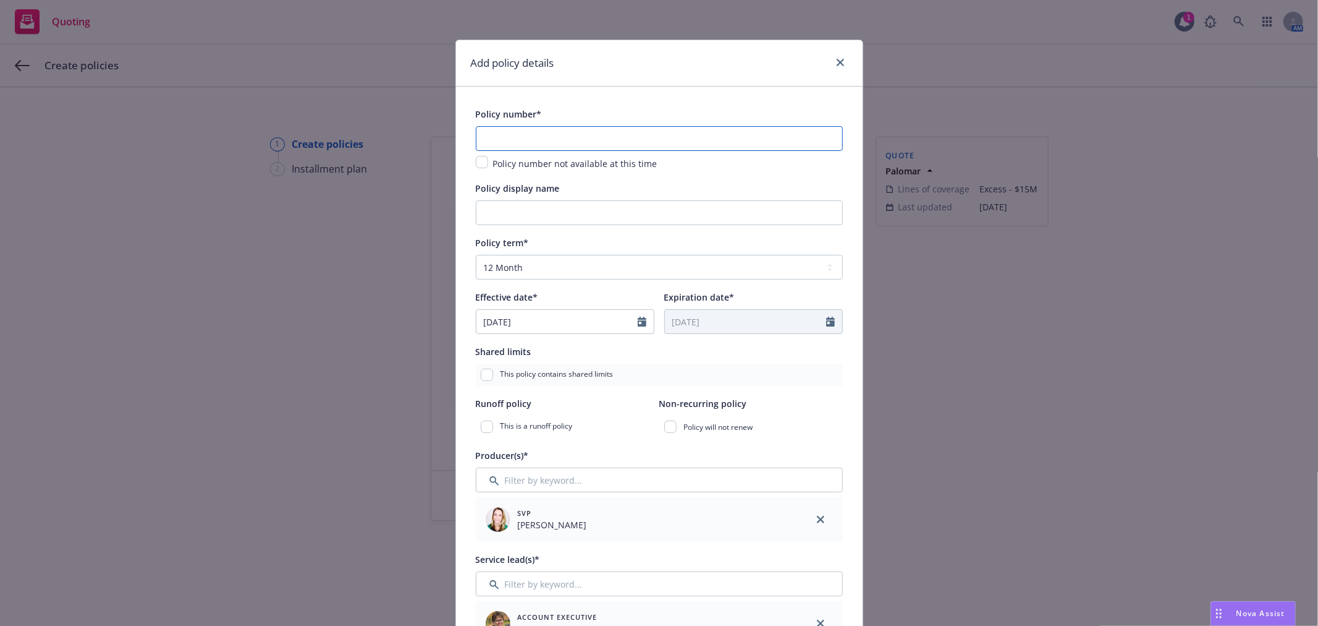
click at [575, 135] on input "text" at bounding box center [659, 138] width 367 height 25
paste input "PES-XS-01-6473"
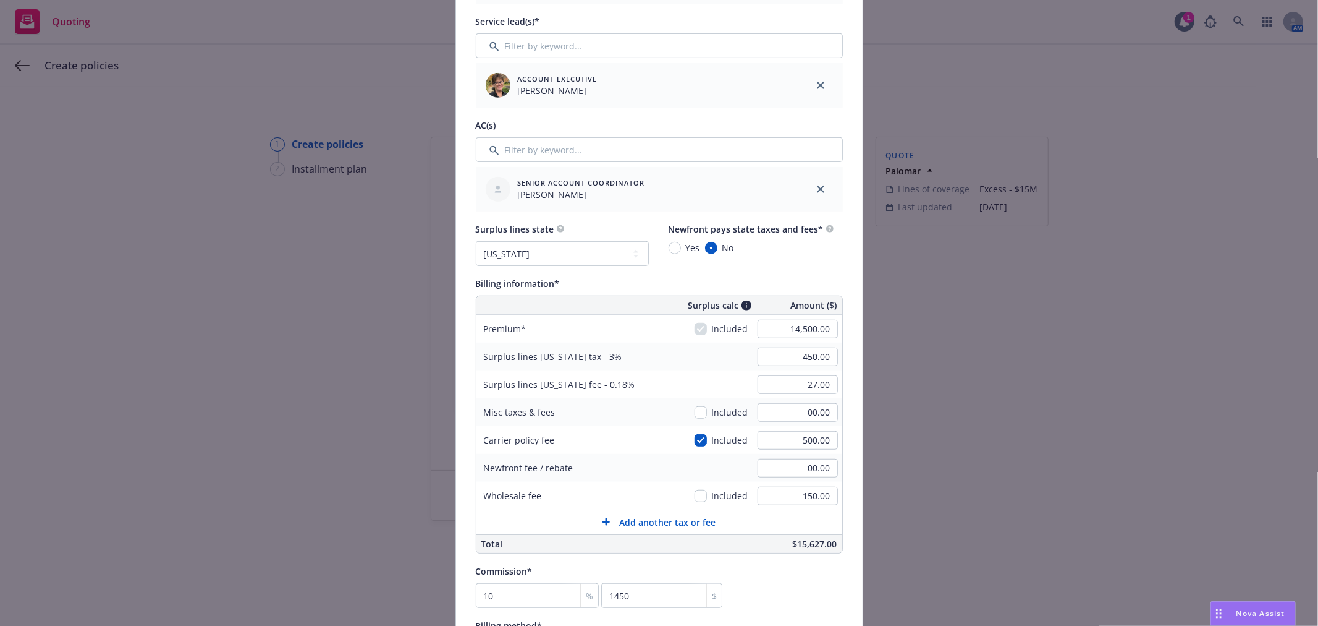
scroll to position [549, 0]
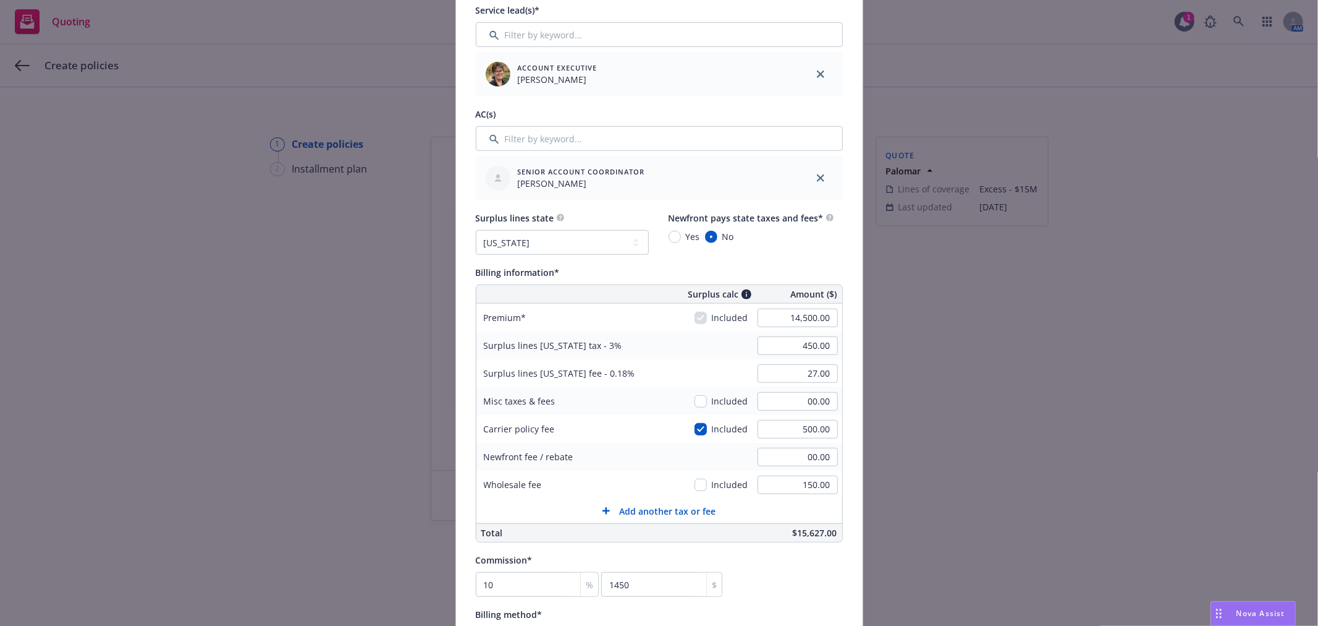
type input "PES-XS-01-6473"
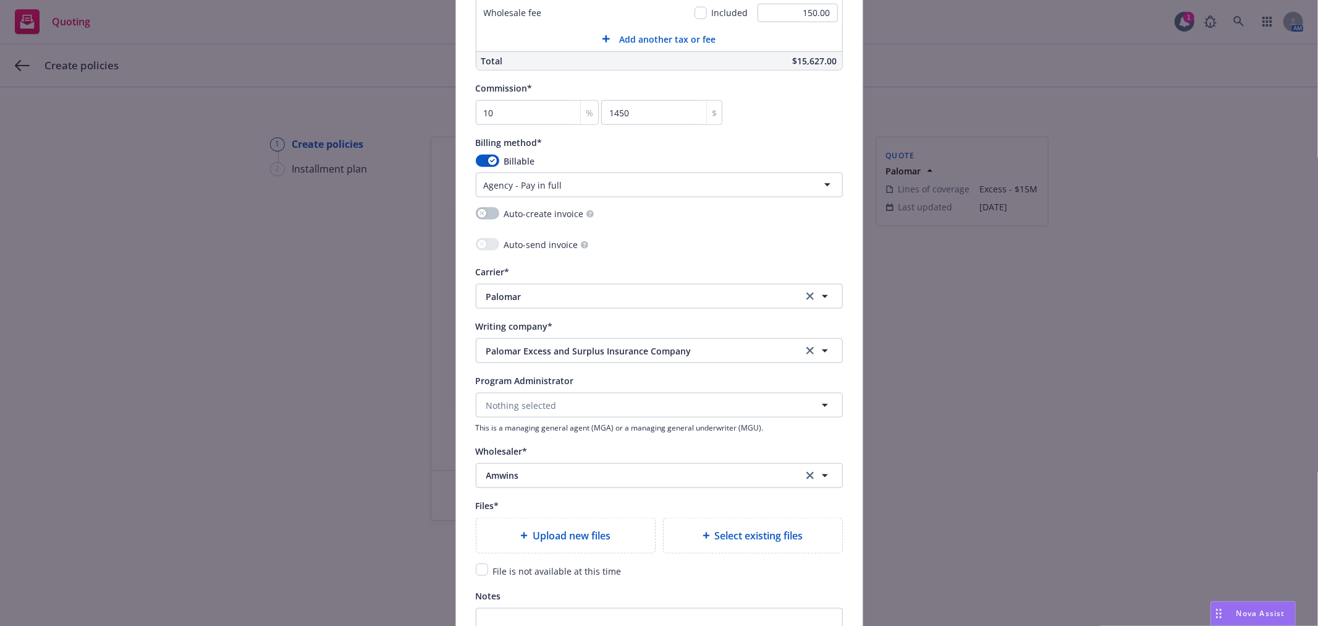
scroll to position [1030, 0]
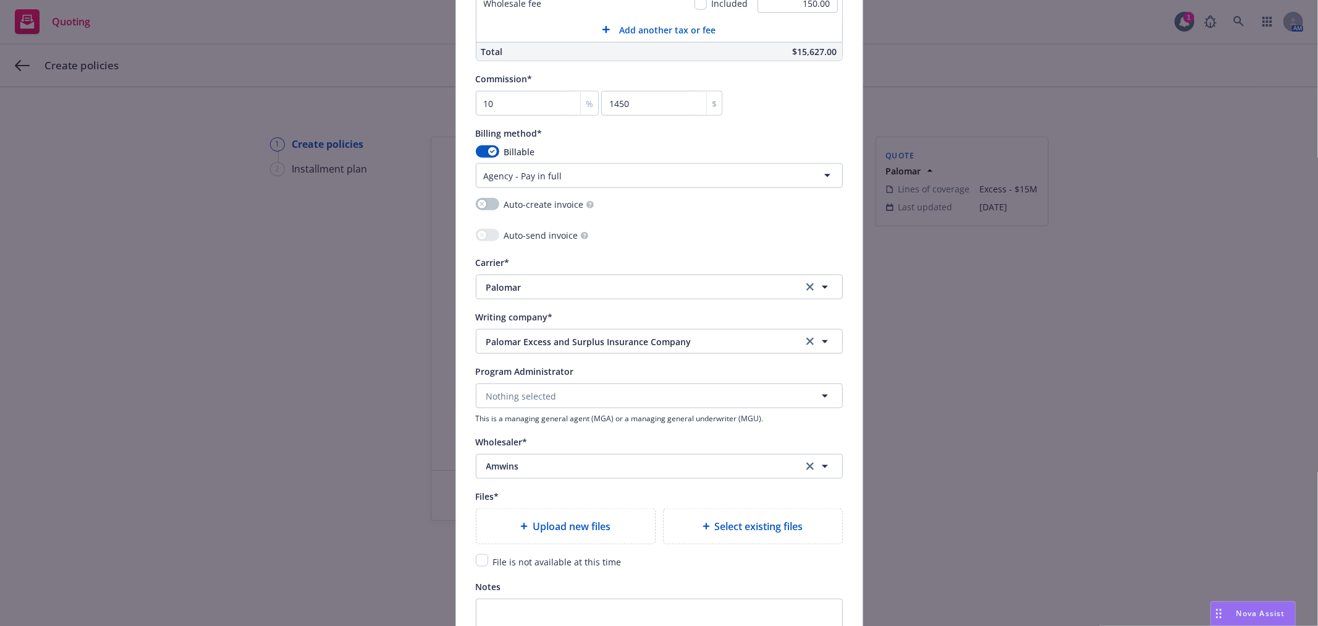
click at [590, 523] on span "Upload new files" at bounding box center [572, 526] width 78 height 15
type textarea "x"
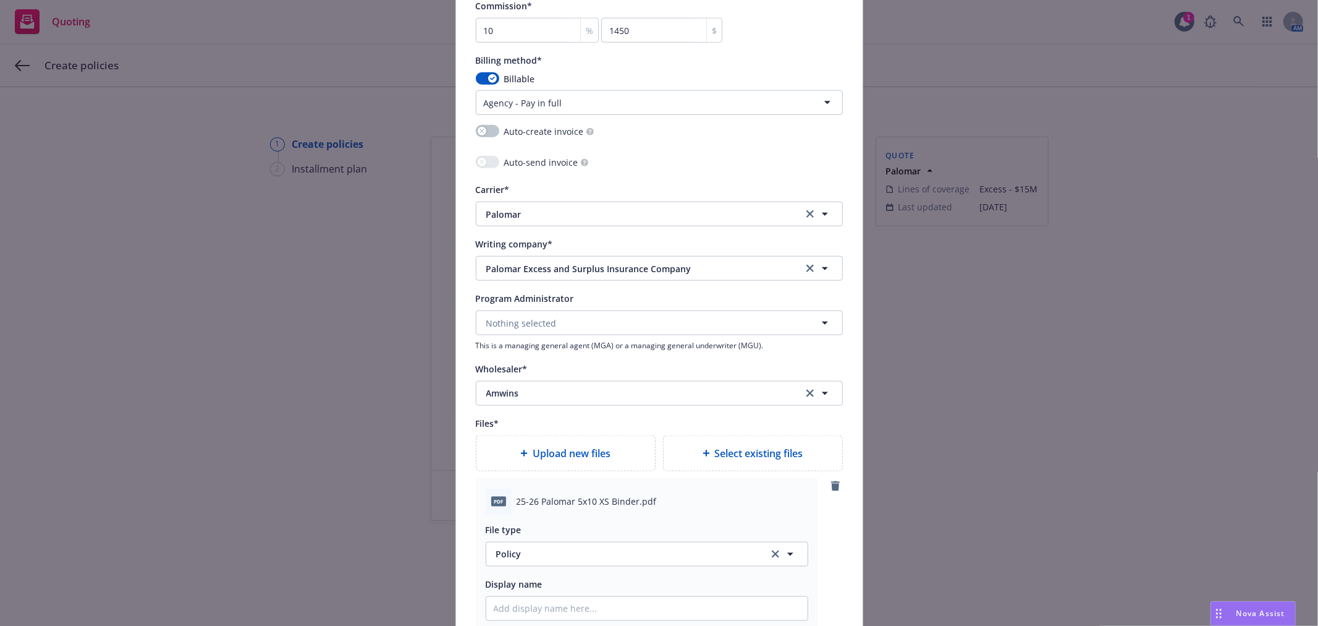
scroll to position [1167, 0]
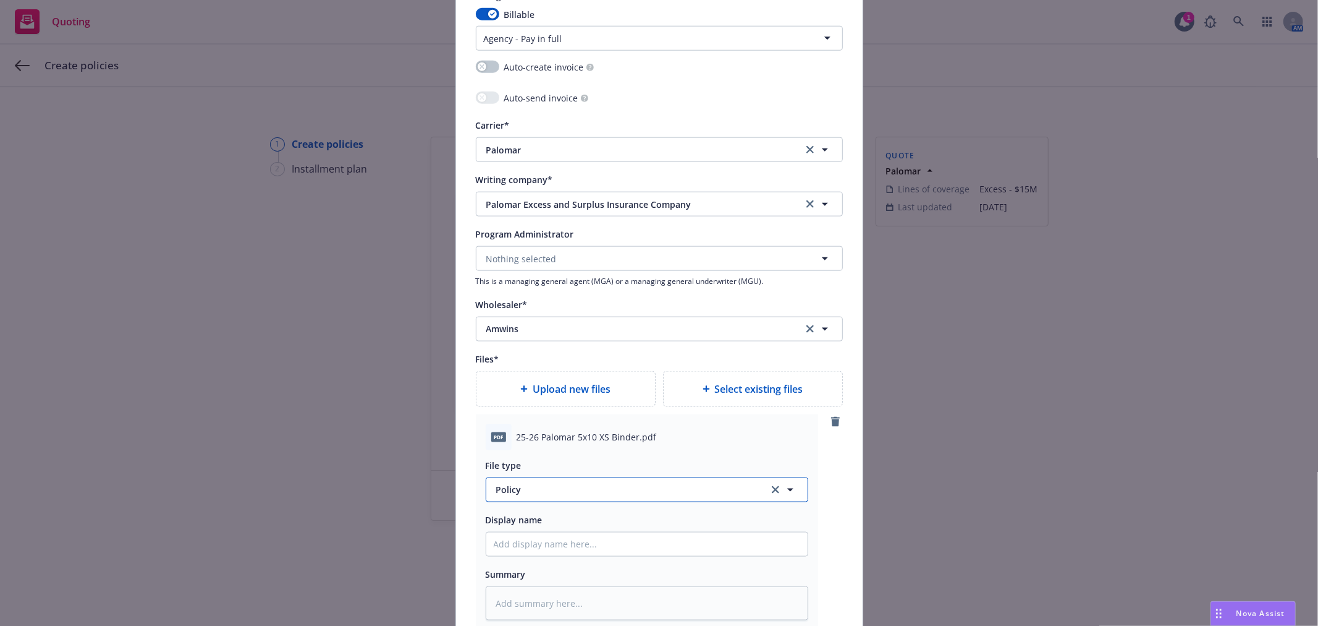
click at [560, 499] on button "Policy" at bounding box center [647, 489] width 323 height 25
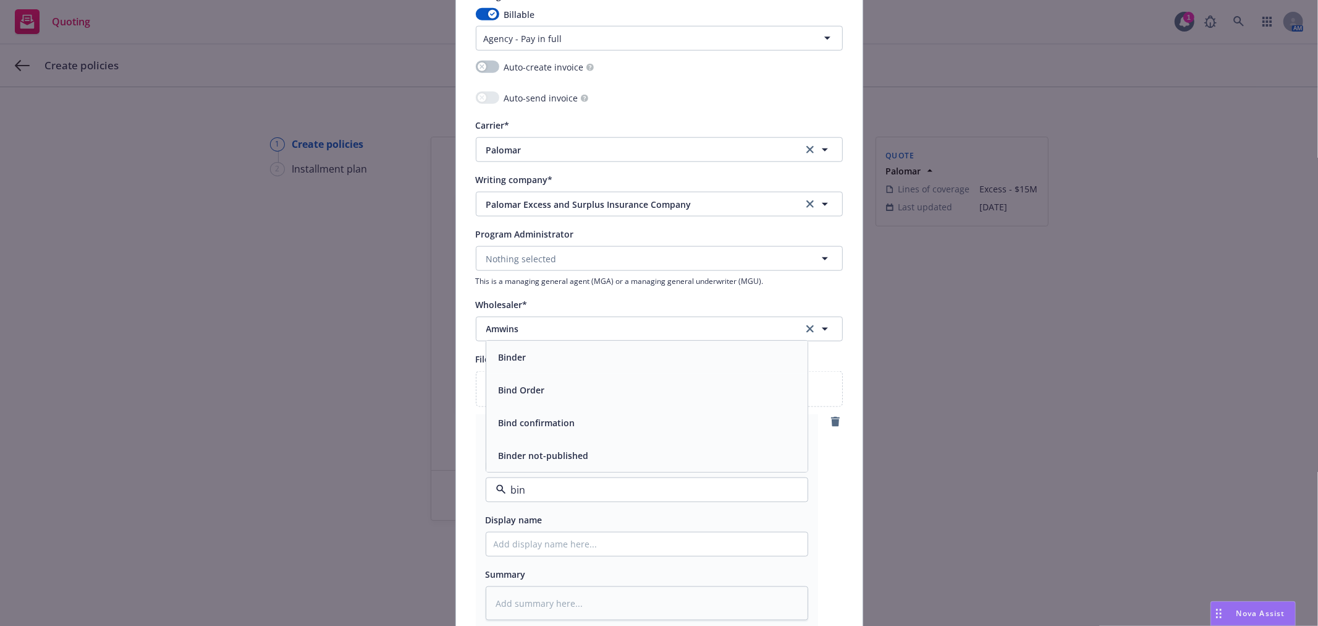
type input "bind"
click at [550, 354] on div "Binder" at bounding box center [647, 357] width 307 height 18
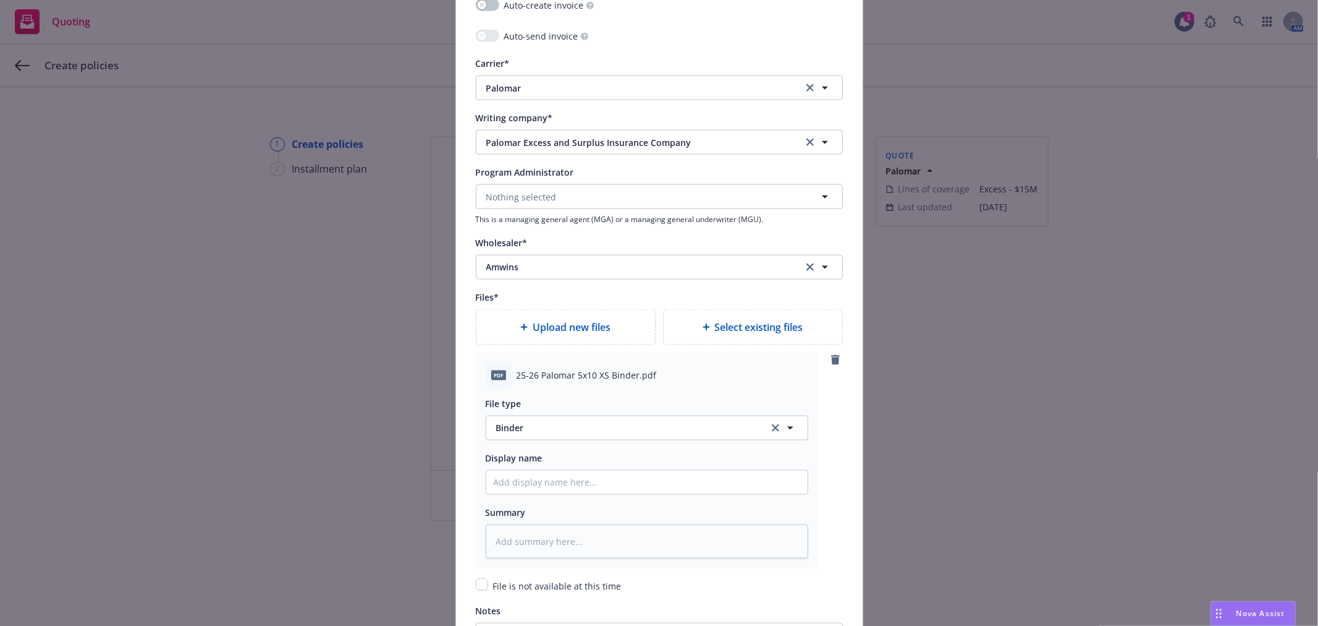
scroll to position [1373, 0]
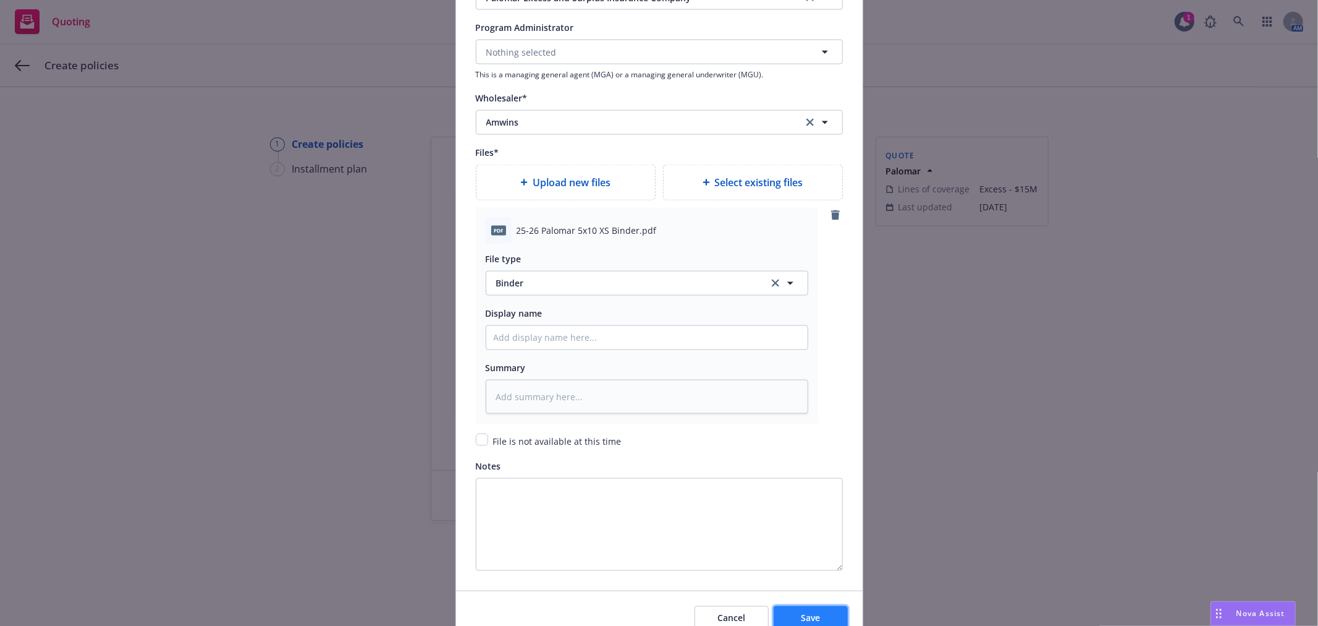
click at [792, 613] on button "Save" at bounding box center [811, 618] width 74 height 25
type textarea "x"
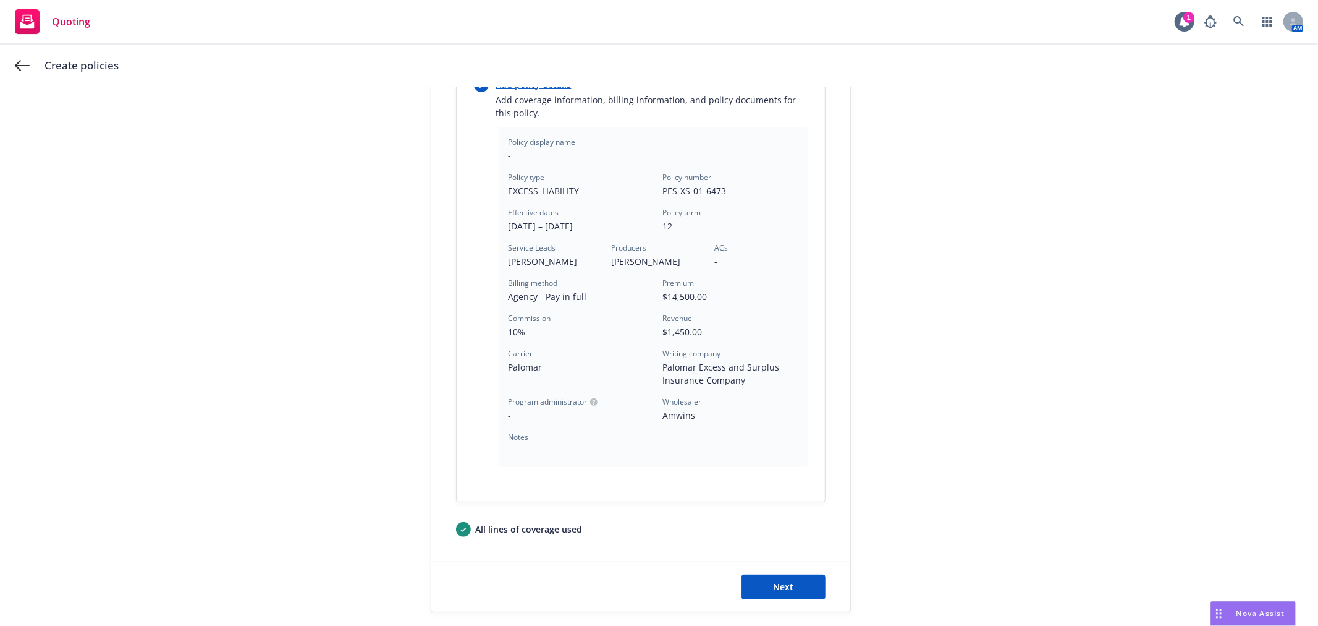
scroll to position [321, 0]
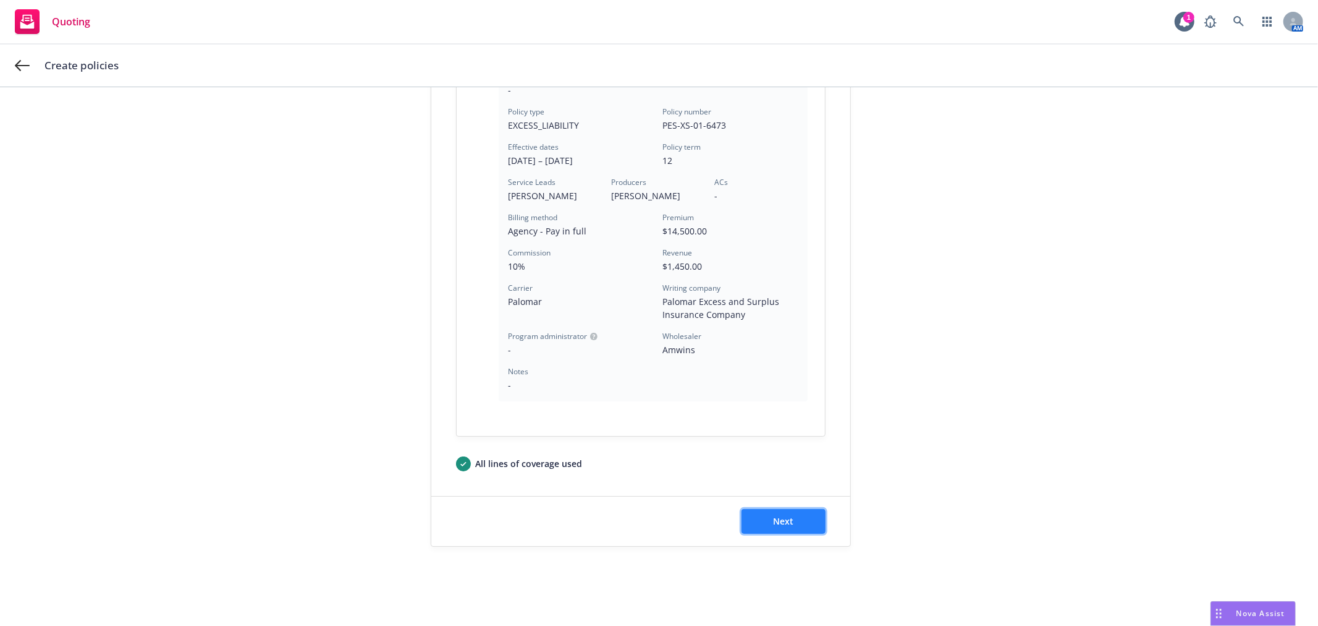
click at [784, 518] on span "Next" at bounding box center [783, 521] width 20 height 12
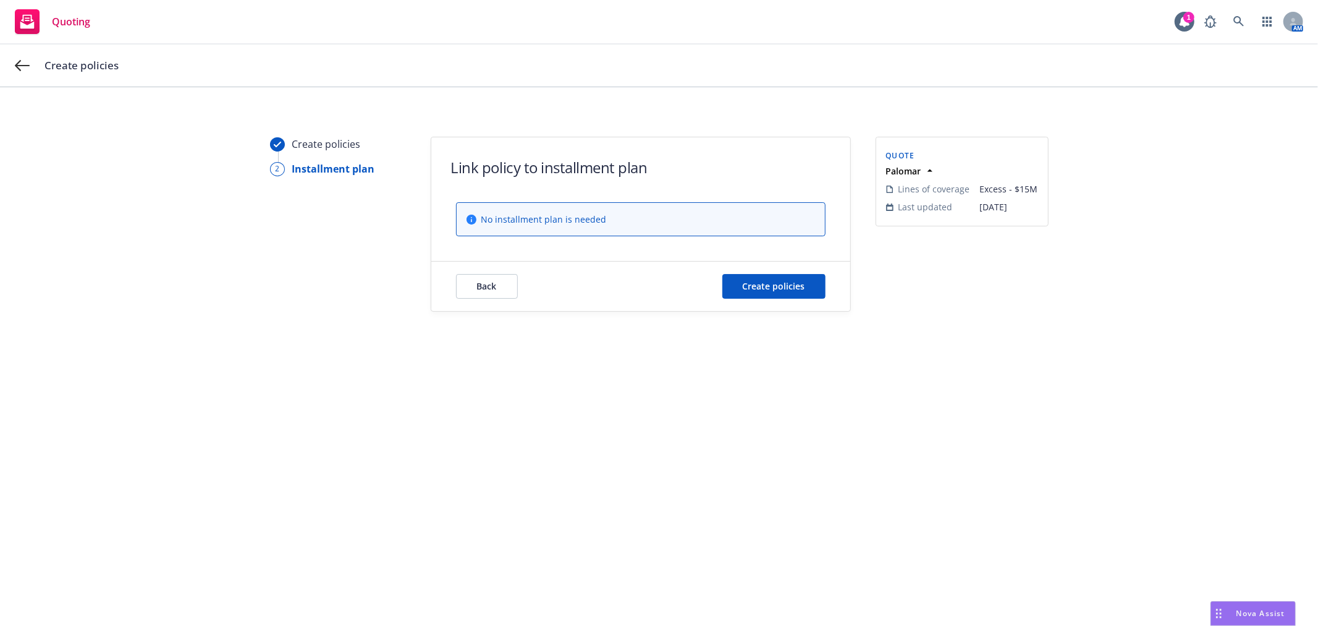
scroll to position [0, 0]
click at [801, 289] on span "Create policies" at bounding box center [774, 286] width 62 height 12
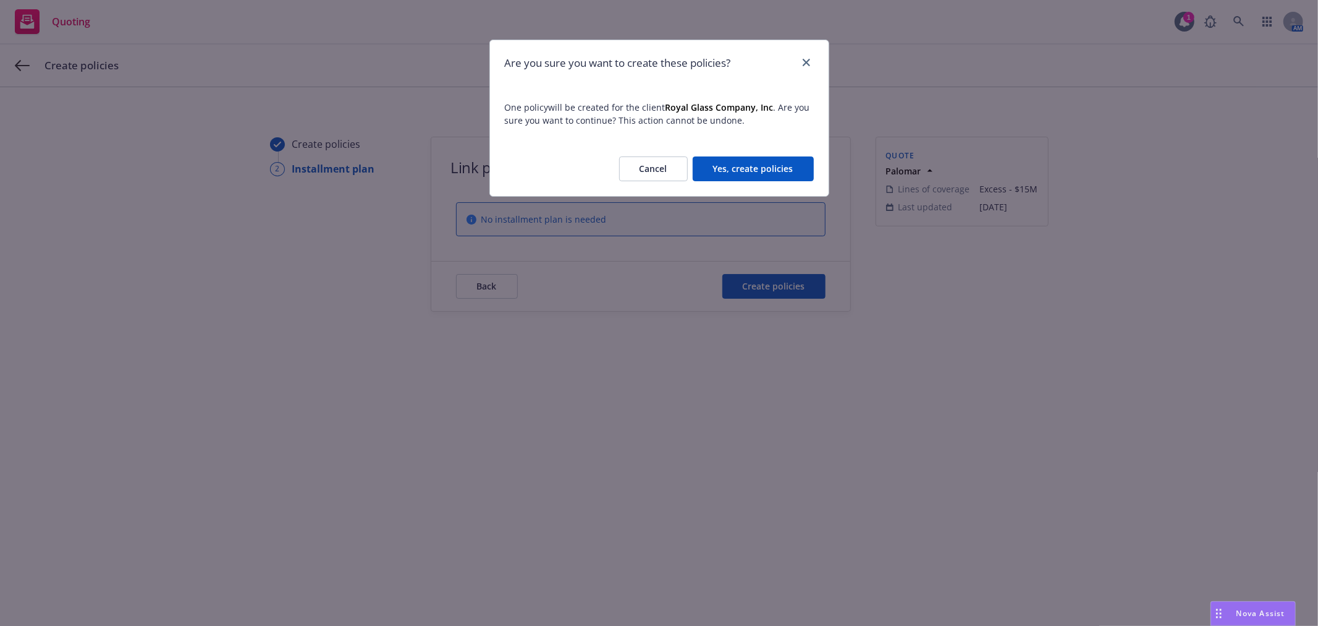
click at [780, 167] on button "Yes, create policies" at bounding box center [753, 168] width 121 height 25
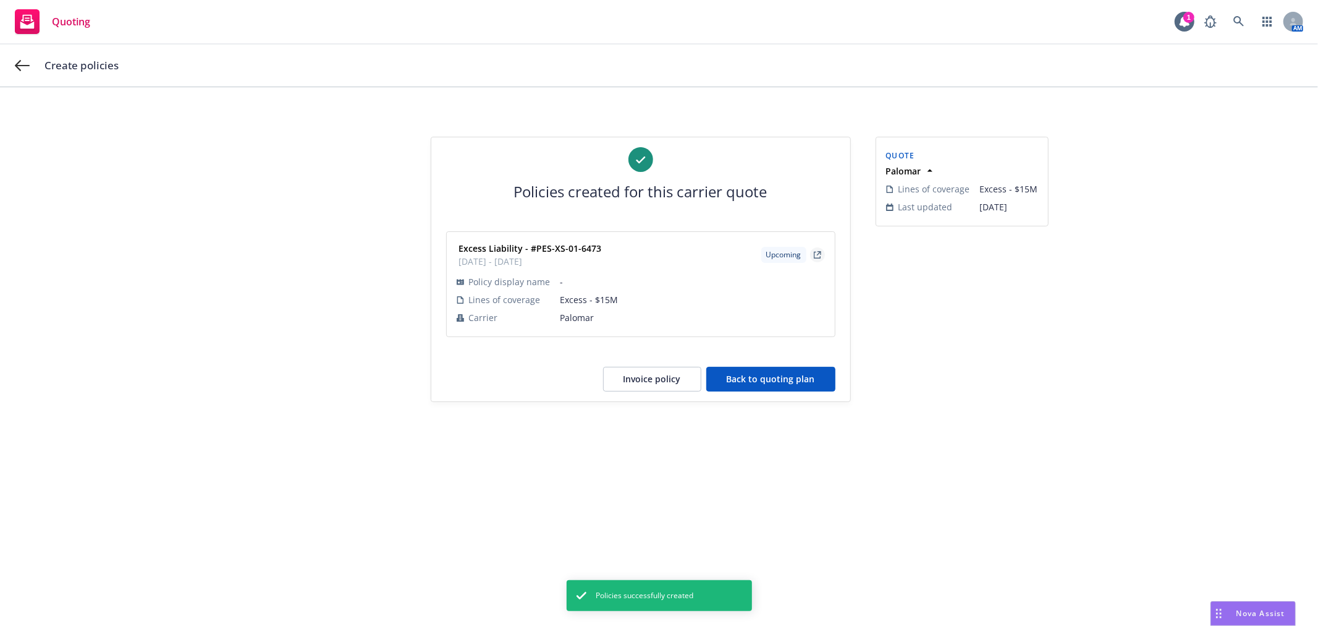
click at [823, 252] on link "external" at bounding box center [817, 254] width 15 height 15
click at [790, 375] on button "Back to quoting plan" at bounding box center [771, 379] width 129 height 25
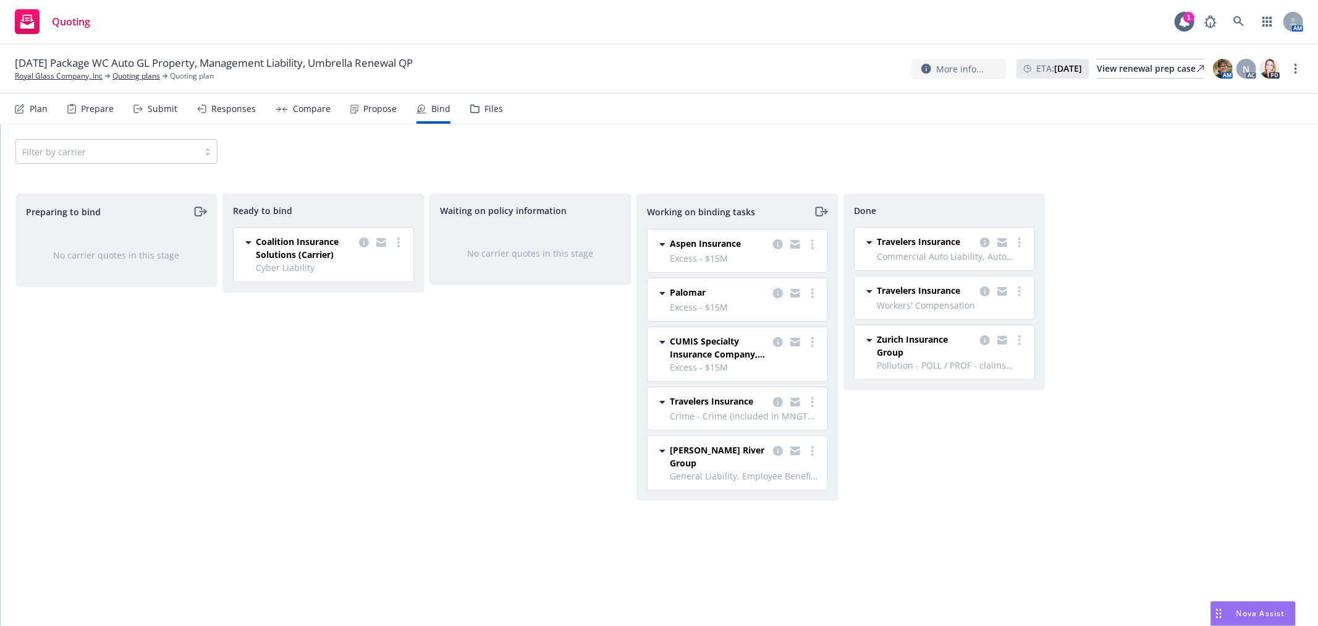
click at [774, 294] on icon "copy logging email" at bounding box center [778, 293] width 10 height 10
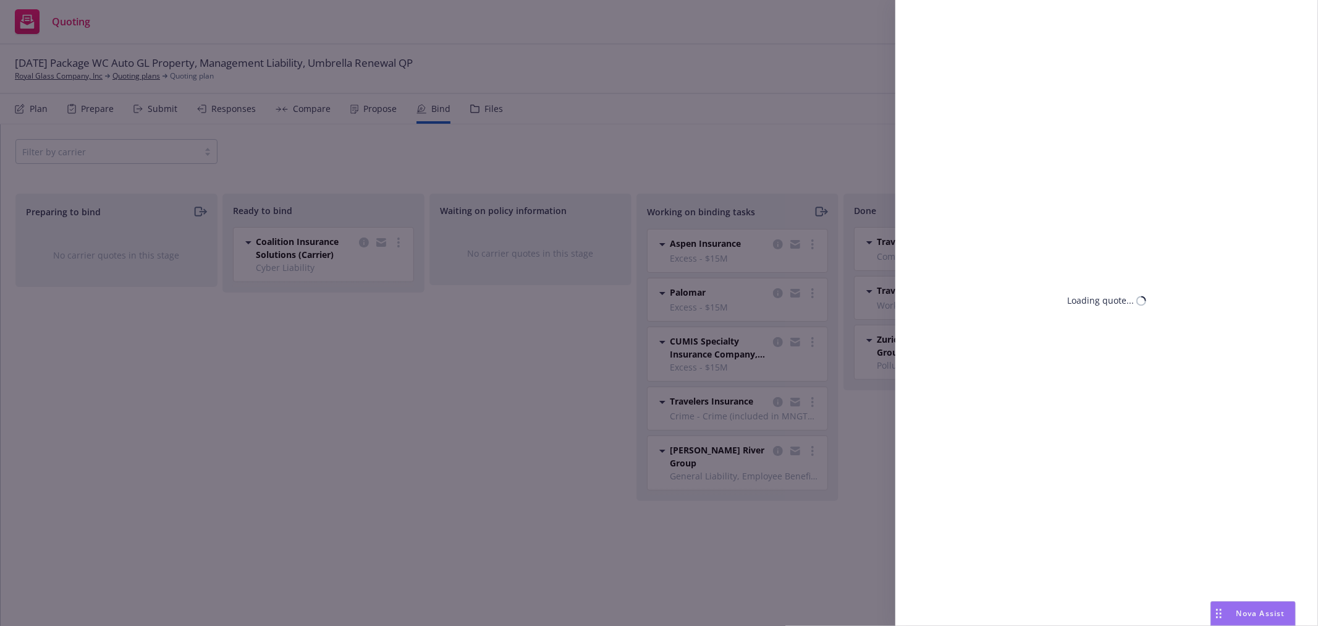
select select "CA"
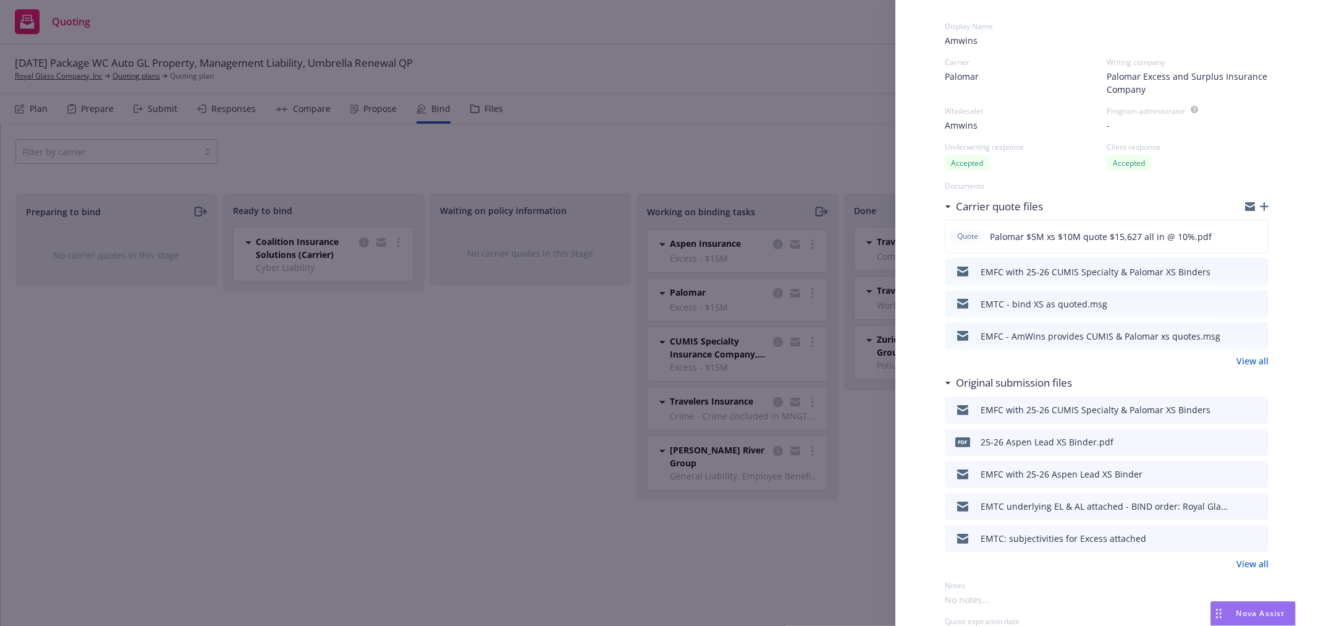
scroll to position [69, 0]
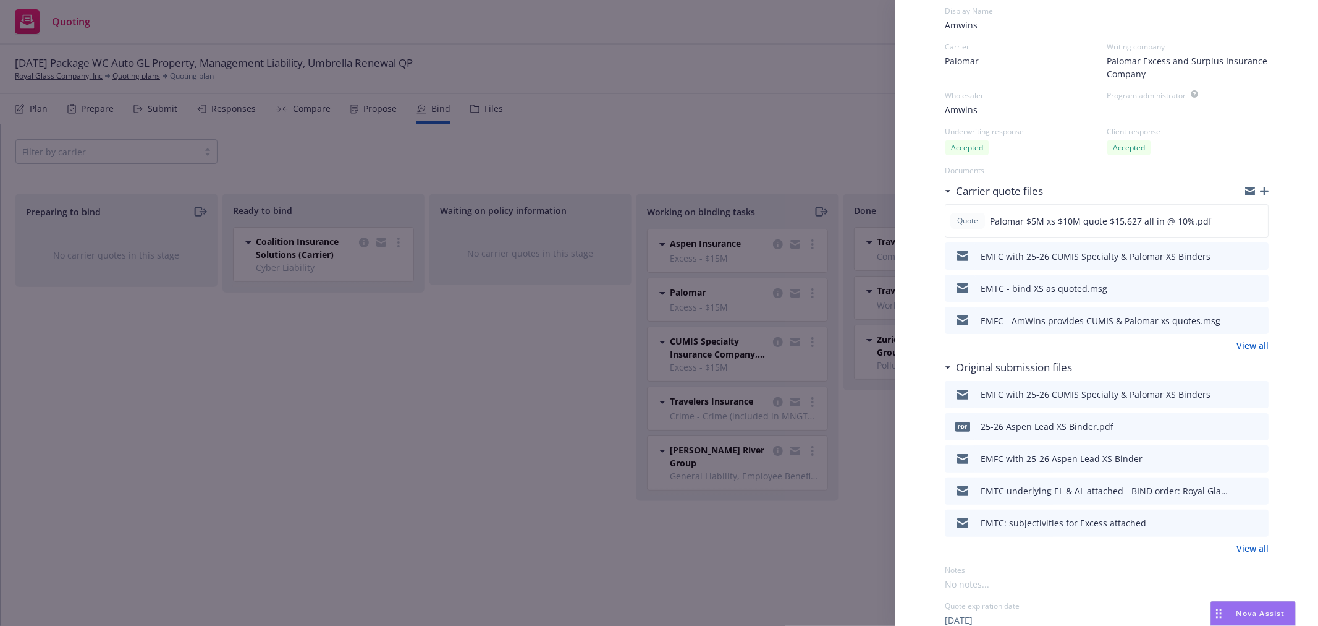
click at [1249, 549] on link "View all" at bounding box center [1253, 547] width 32 height 13
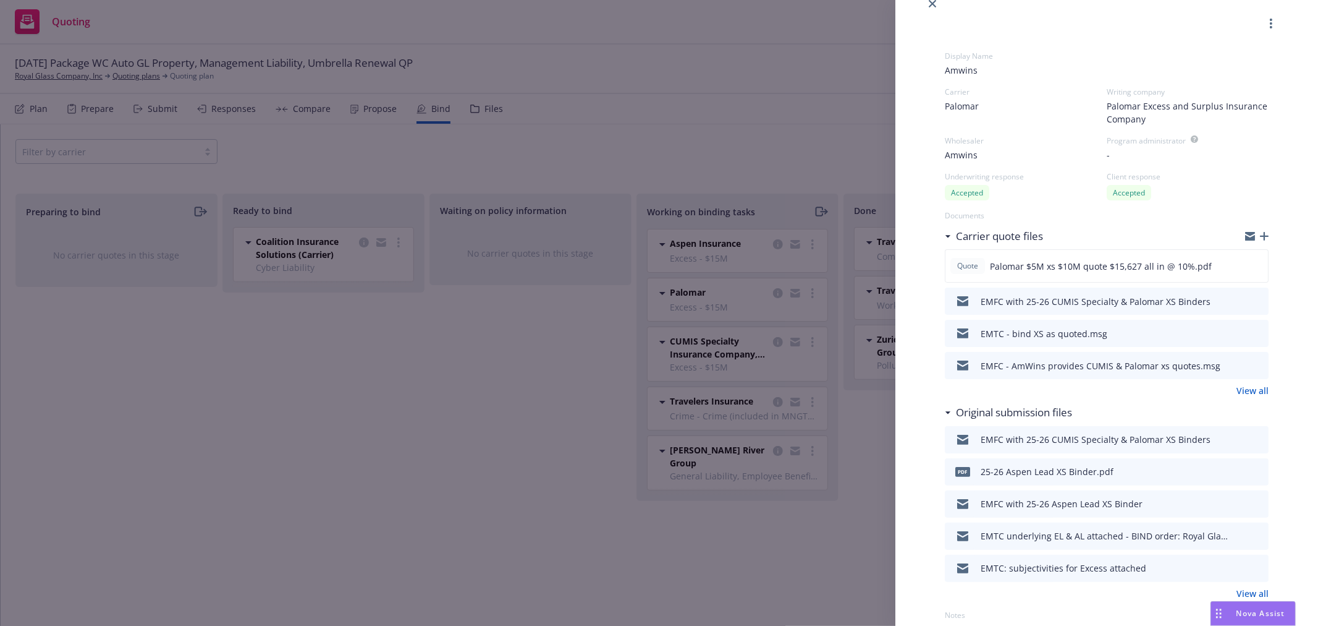
scroll to position [0, 0]
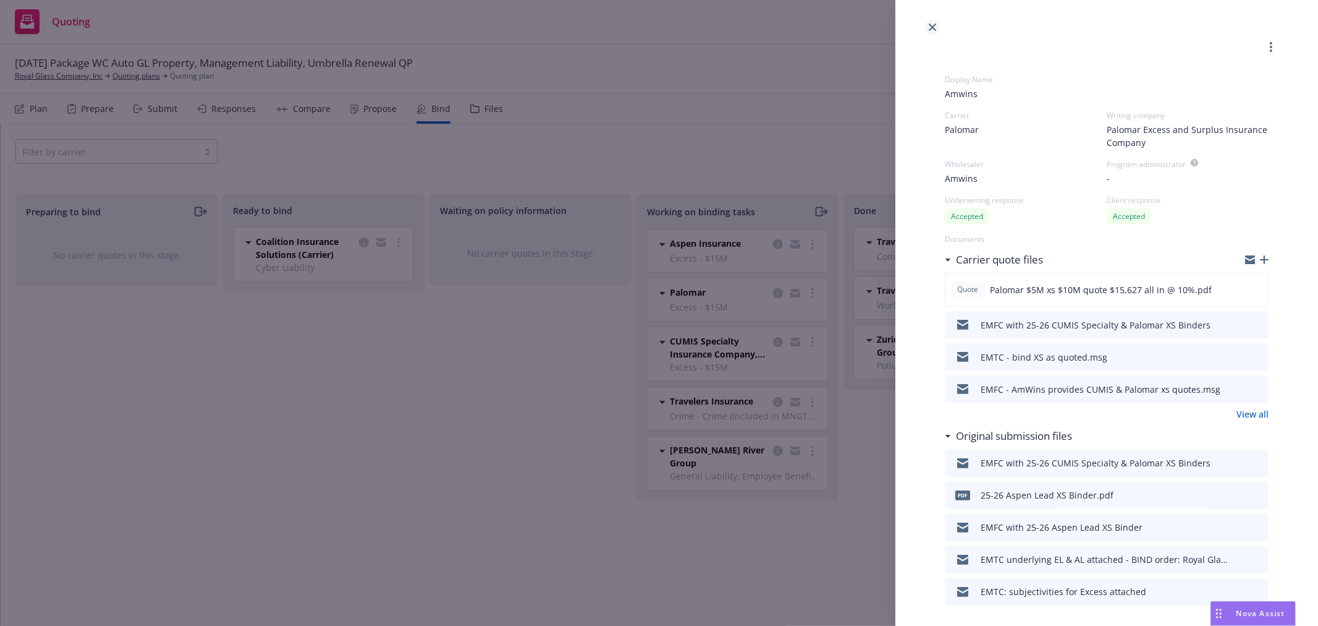
click at [931, 25] on icon "close" at bounding box center [932, 26] width 7 height 7
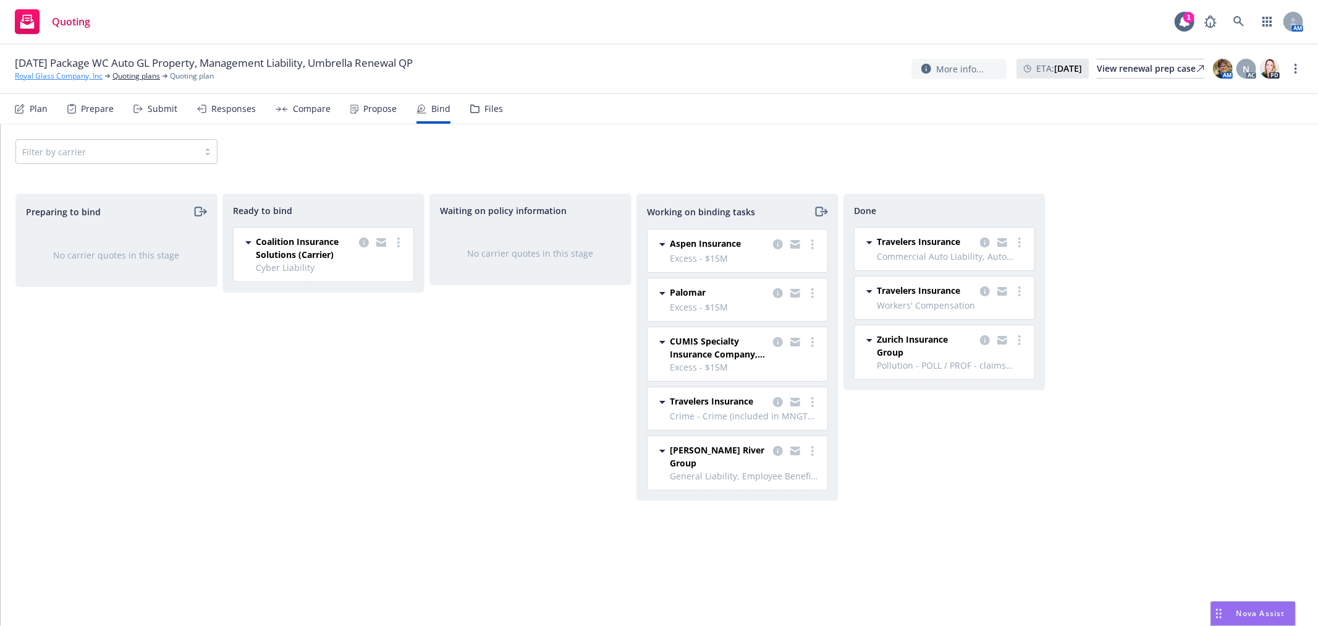
click at [56, 72] on link "Royal Glass Company, Inc" at bounding box center [59, 75] width 88 height 11
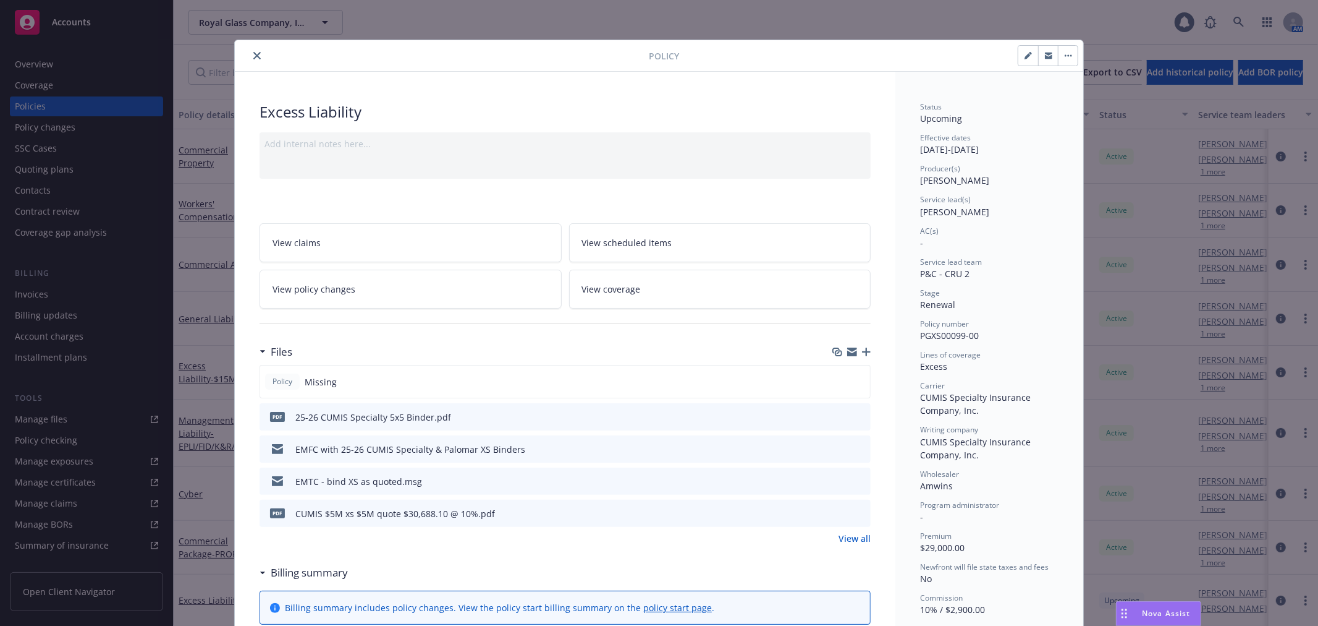
click at [1025, 53] on icon "button" at bounding box center [1028, 55] width 7 height 7
select select "RENEWAL"
select select "12"
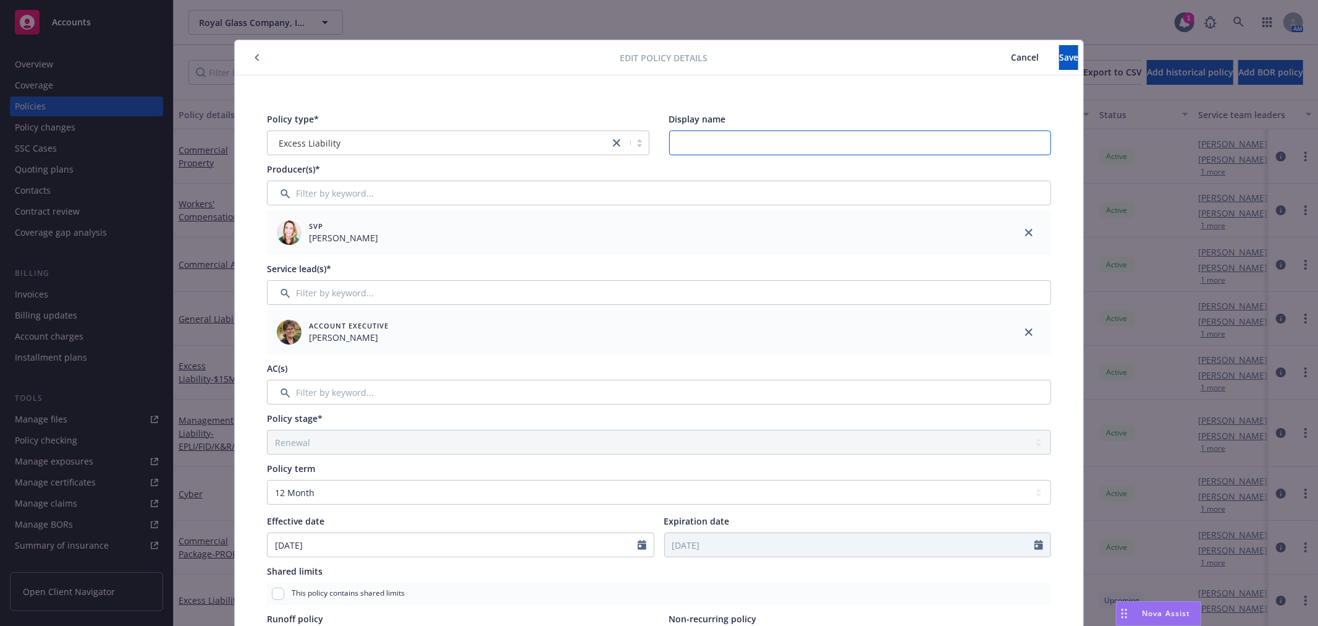
click at [757, 146] on input "Display name" at bounding box center [860, 142] width 383 height 25
type input "5X5"
click at [1060, 58] on button "Save" at bounding box center [1068, 57] width 19 height 25
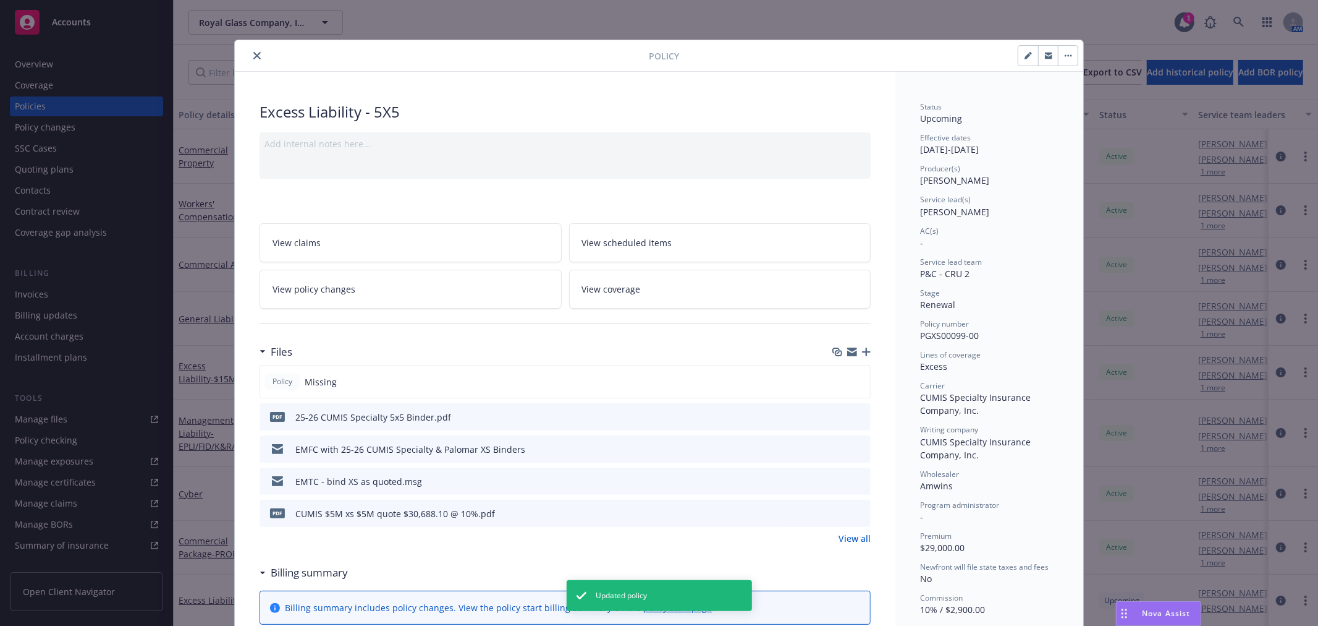
click at [1025, 58] on icon "button" at bounding box center [1028, 55] width 7 height 7
select select "RENEWAL"
select select "12"
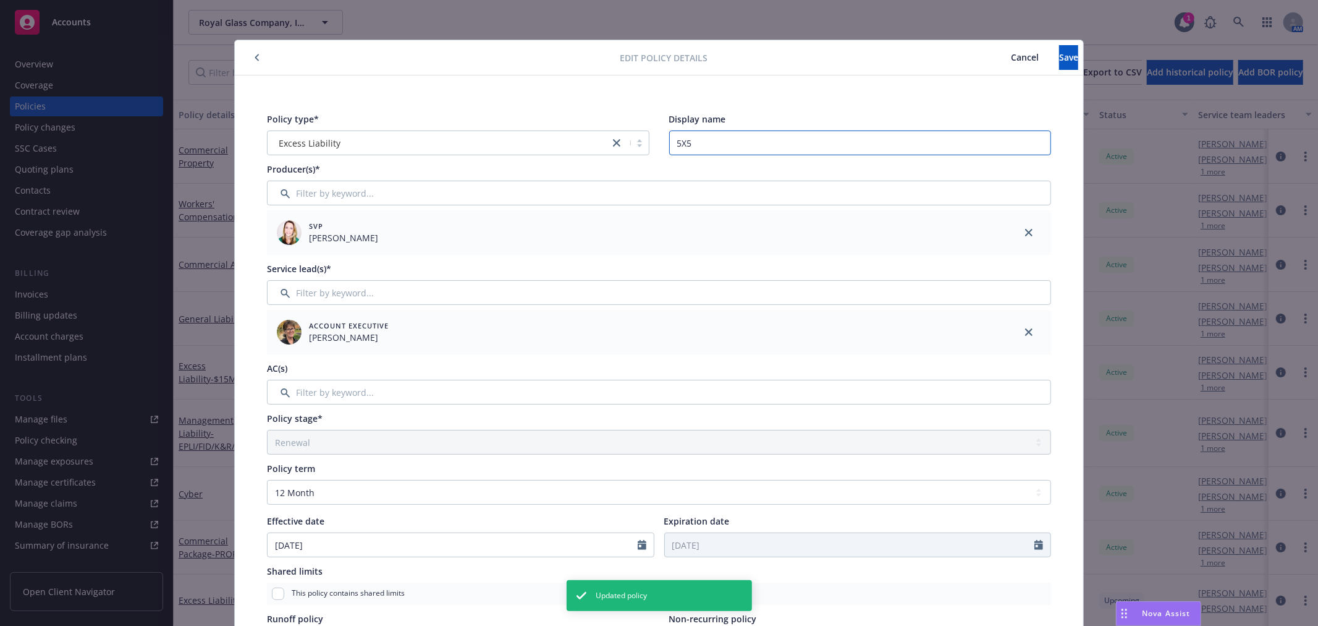
click at [674, 146] on input "5X5" at bounding box center [860, 142] width 383 height 25
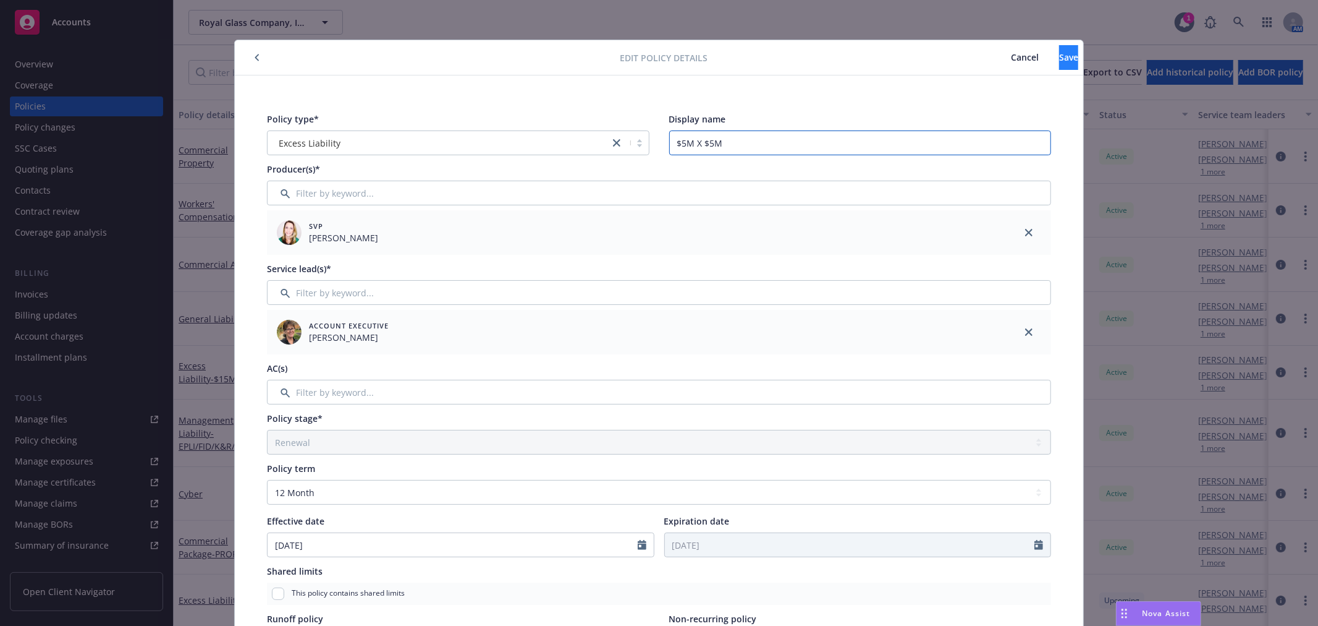
type input "$5M X $5M"
click at [1059, 56] on button "Save" at bounding box center [1068, 57] width 19 height 25
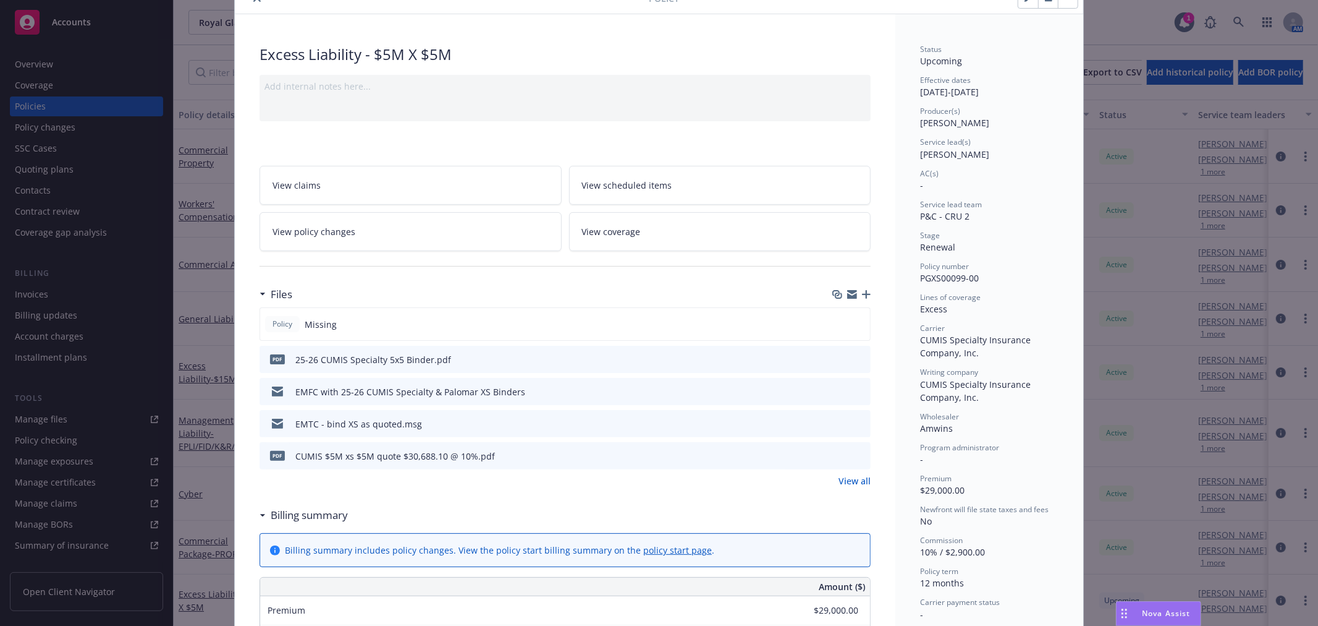
scroll to position [137, 0]
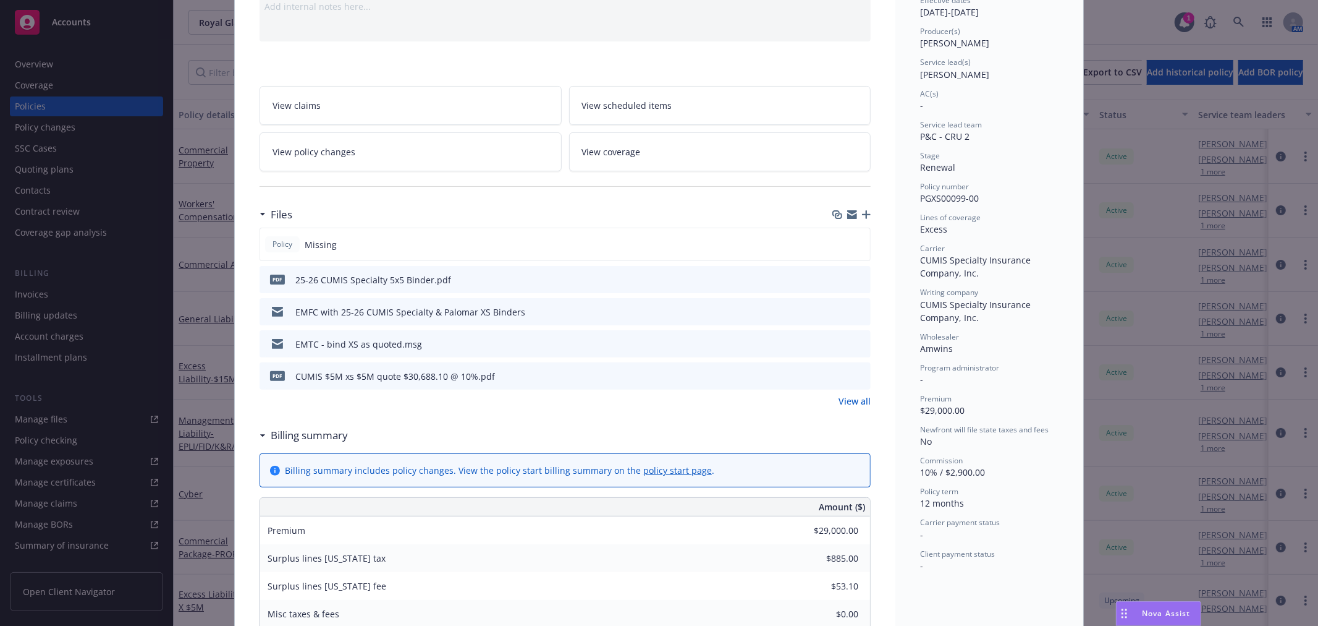
click at [862, 218] on icon "button" at bounding box center [866, 214] width 9 height 9
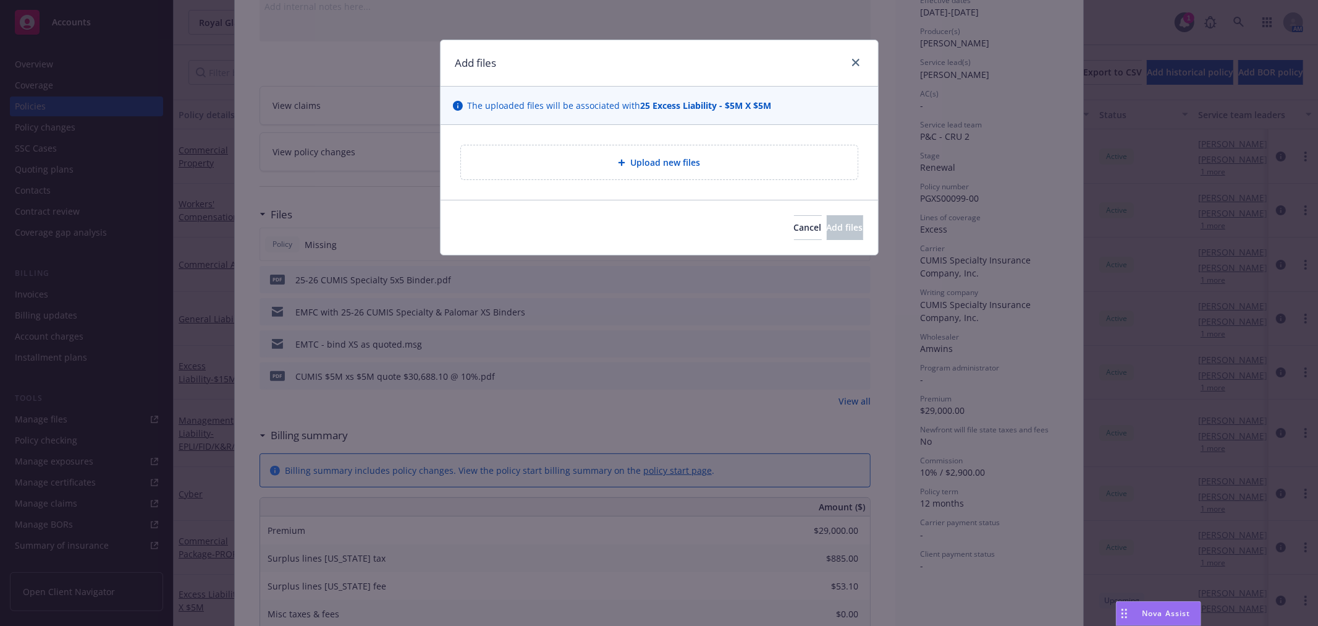
click at [652, 162] on span "Upload new files" at bounding box center [665, 162] width 70 height 13
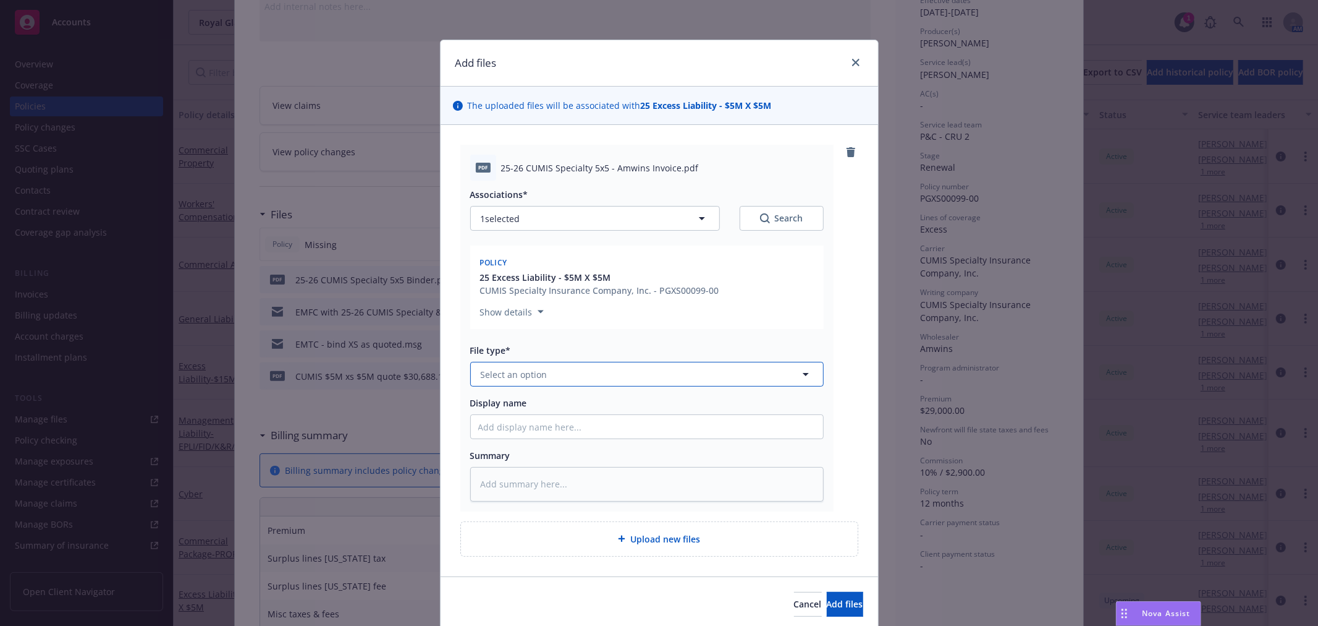
drag, startPoint x: 607, startPoint y: 368, endPoint x: 601, endPoint y: 375, distance: 8.8
click at [607, 369] on button "Select an option" at bounding box center [647, 374] width 354 height 25
type input "inv"
click at [592, 430] on div "Invoice - Third Party" at bounding box center [647, 441] width 352 height 33
click at [827, 606] on span "Add files" at bounding box center [845, 604] width 36 height 12
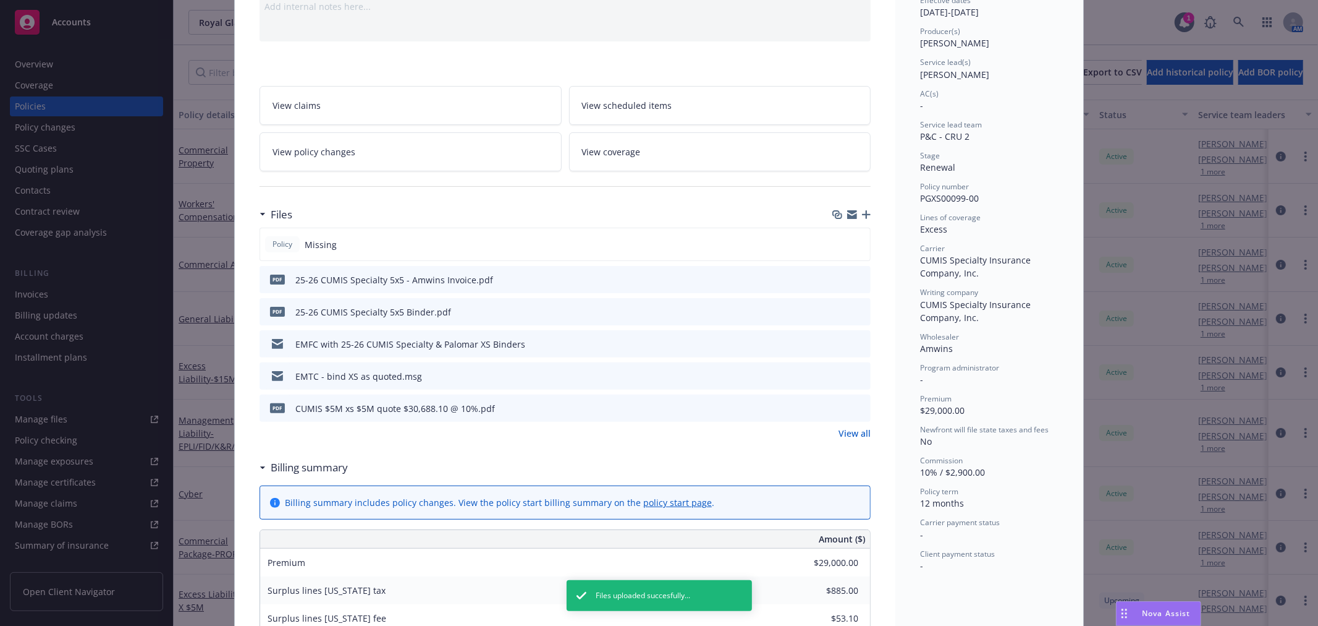
click at [789, 150] on link "View coverage" at bounding box center [720, 151] width 302 height 39
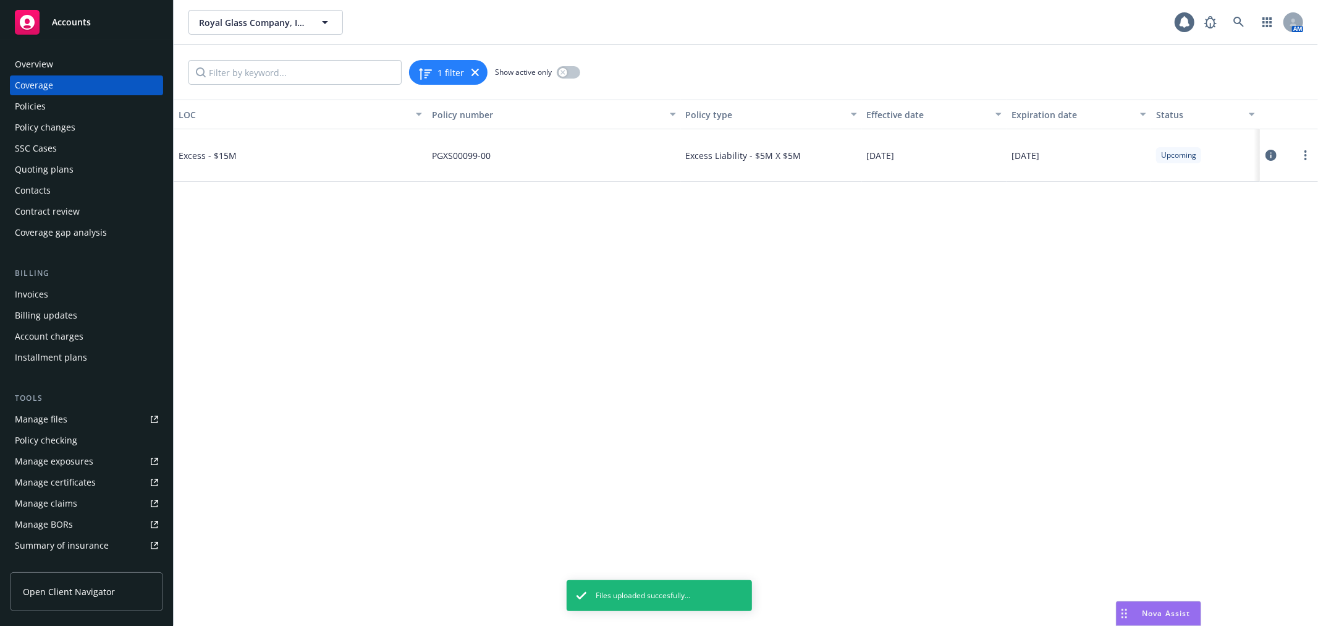
click at [1271, 150] on icon at bounding box center [1271, 155] width 11 height 11
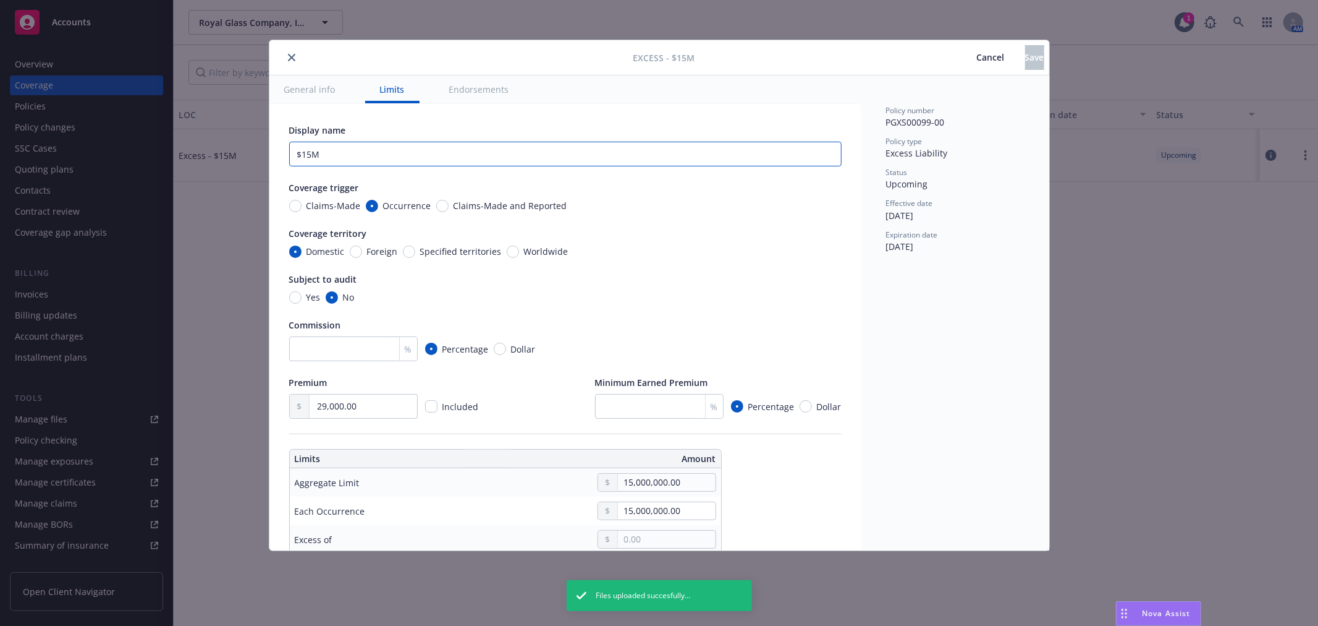
drag, startPoint x: 361, startPoint y: 153, endPoint x: 274, endPoint y: 148, distance: 87.3
type textarea "x"
type input "$"
type textarea "x"
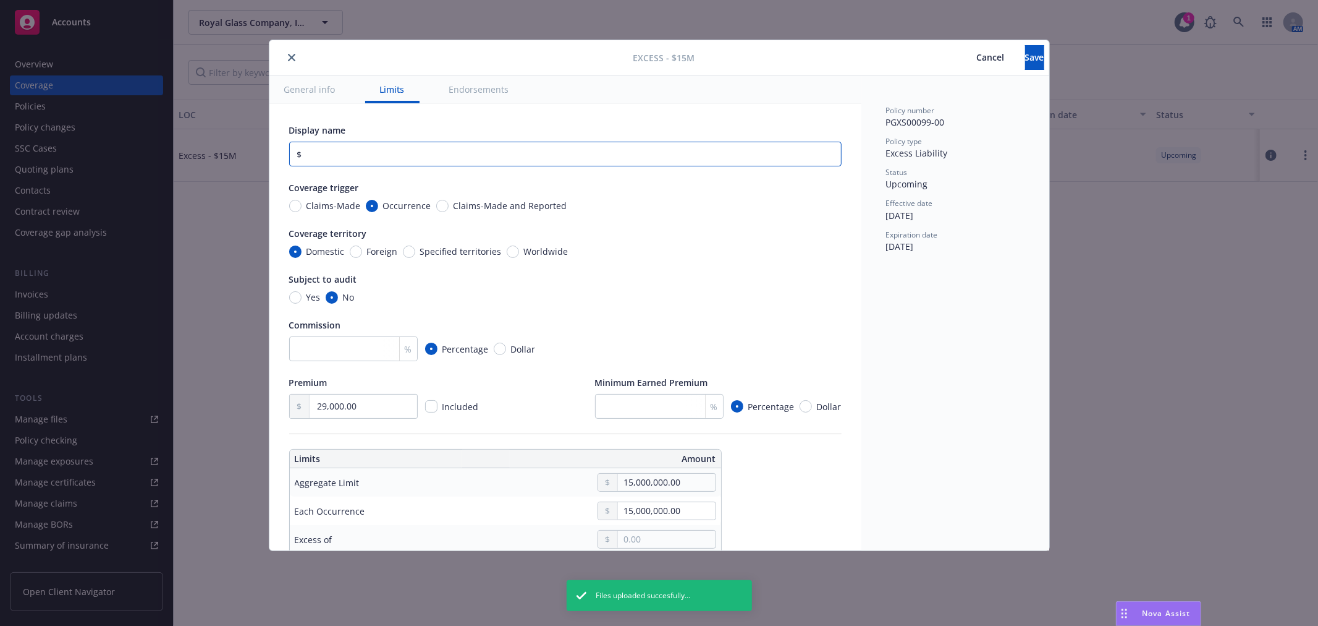
type input "$5"
type textarea "x"
type input "$5M"
type textarea "x"
type input "$5M"
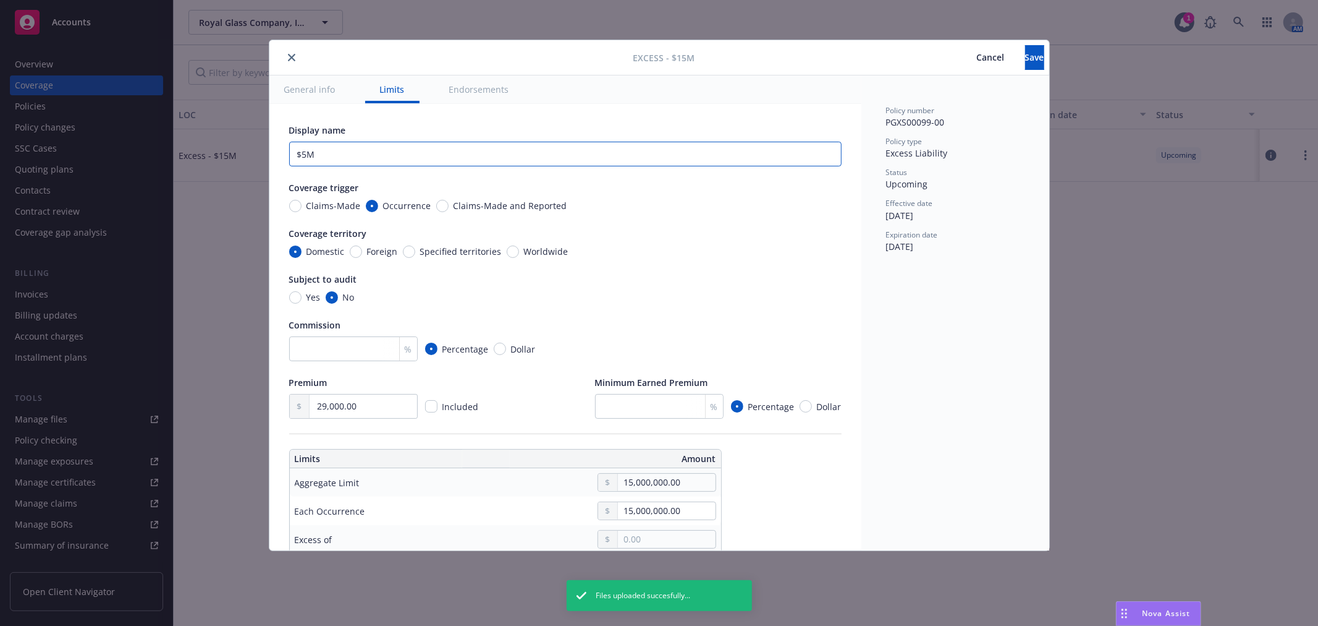
type textarea "x"
type input "$5M X"
type textarea "x"
type input "$5M X"
type textarea "x"
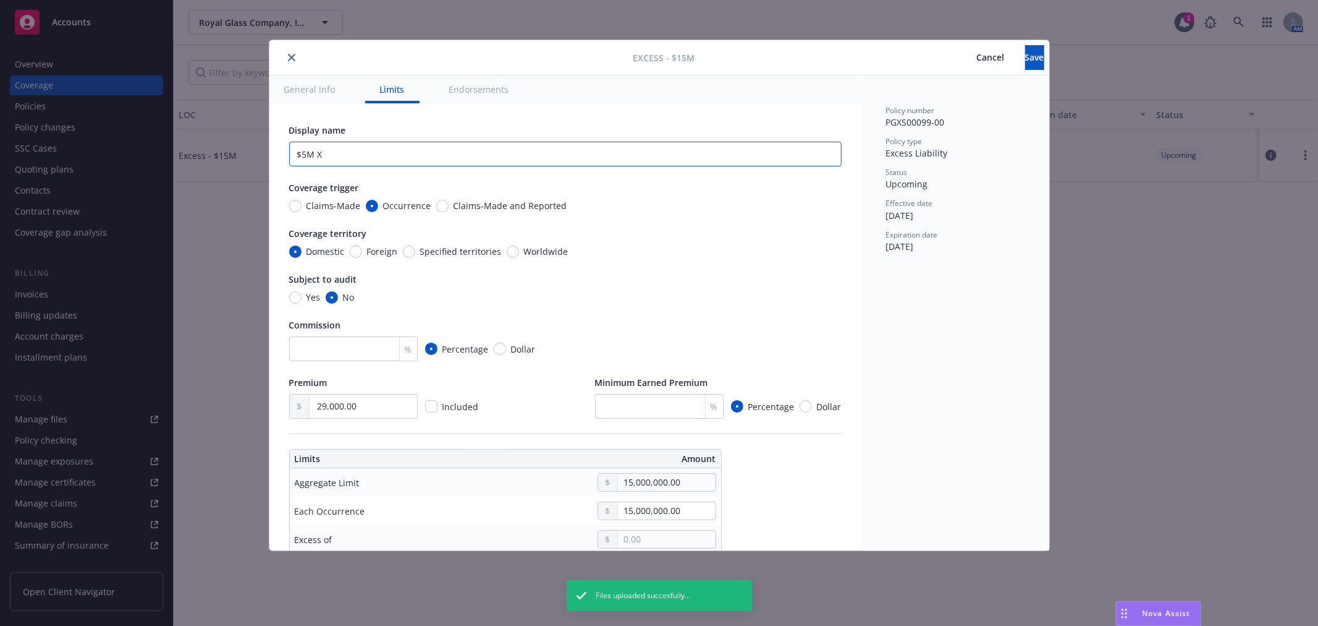
type input "$5M X $"
type textarea "x"
type input "$5M X $5"
type textarea "x"
type input "$5M X $5M"
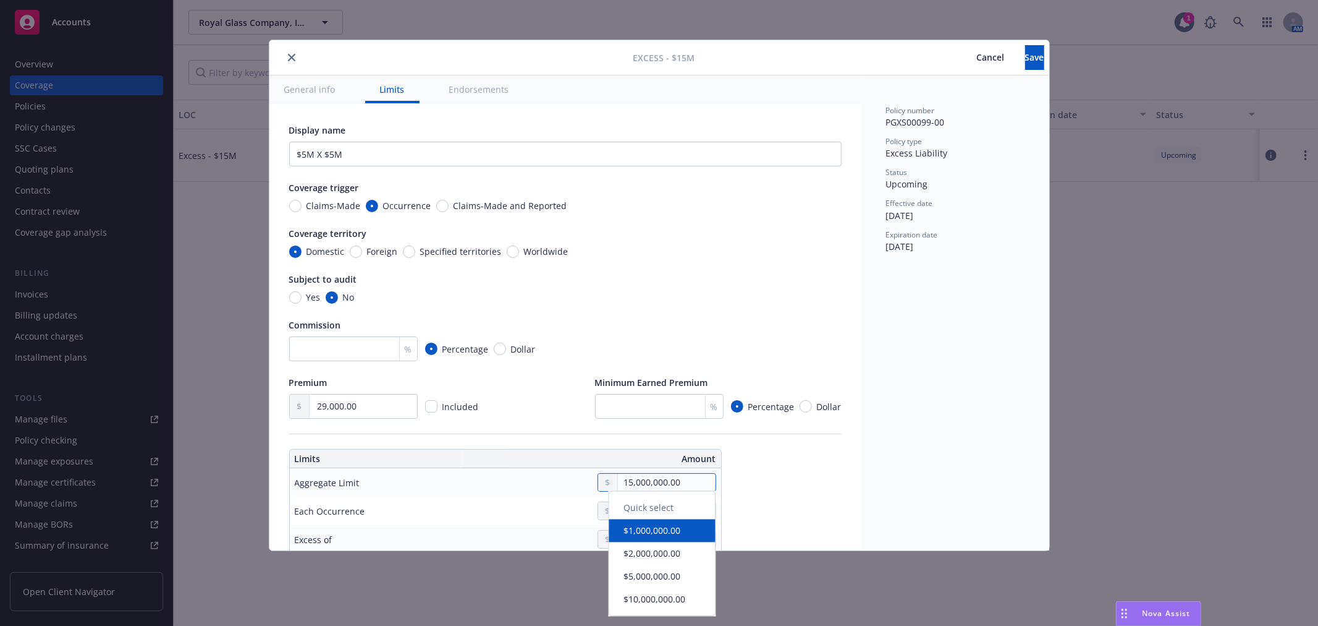
click at [640, 481] on input "15,000,000.00" at bounding box center [666, 481] width 97 height 17
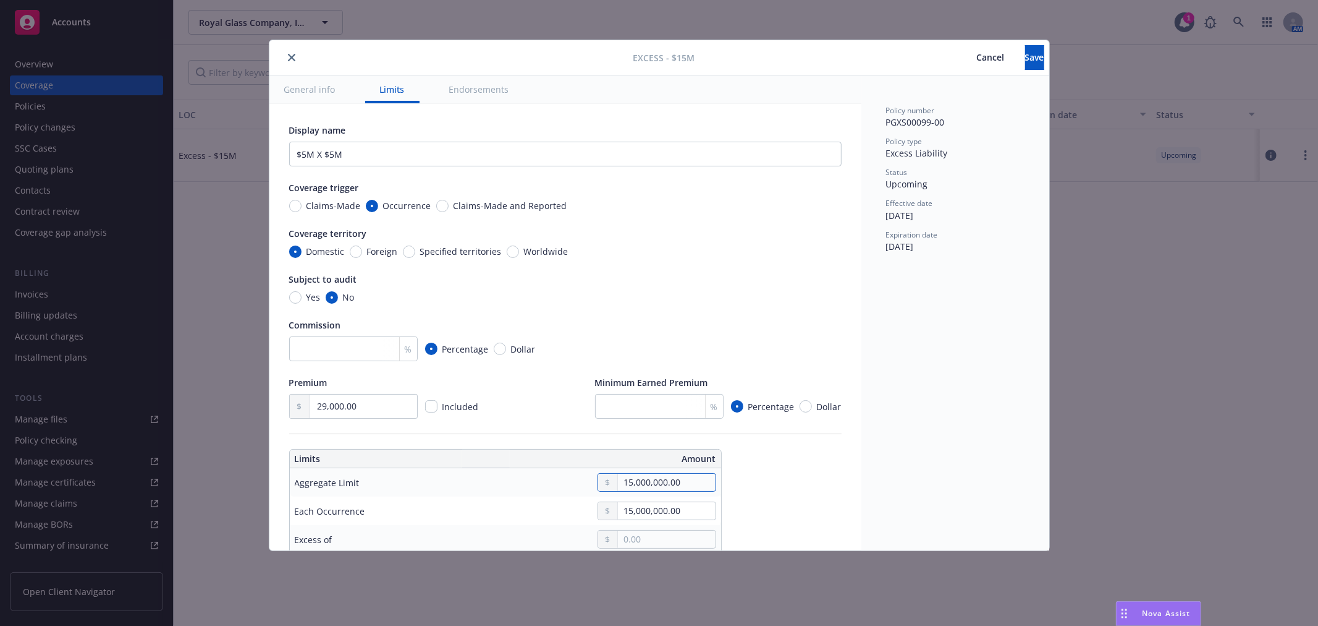
click at [641, 482] on input "15,000,000.00" at bounding box center [666, 481] width 97 height 17
type textarea "x"
type input "5.00"
type textarea "x"
type input "50.00"
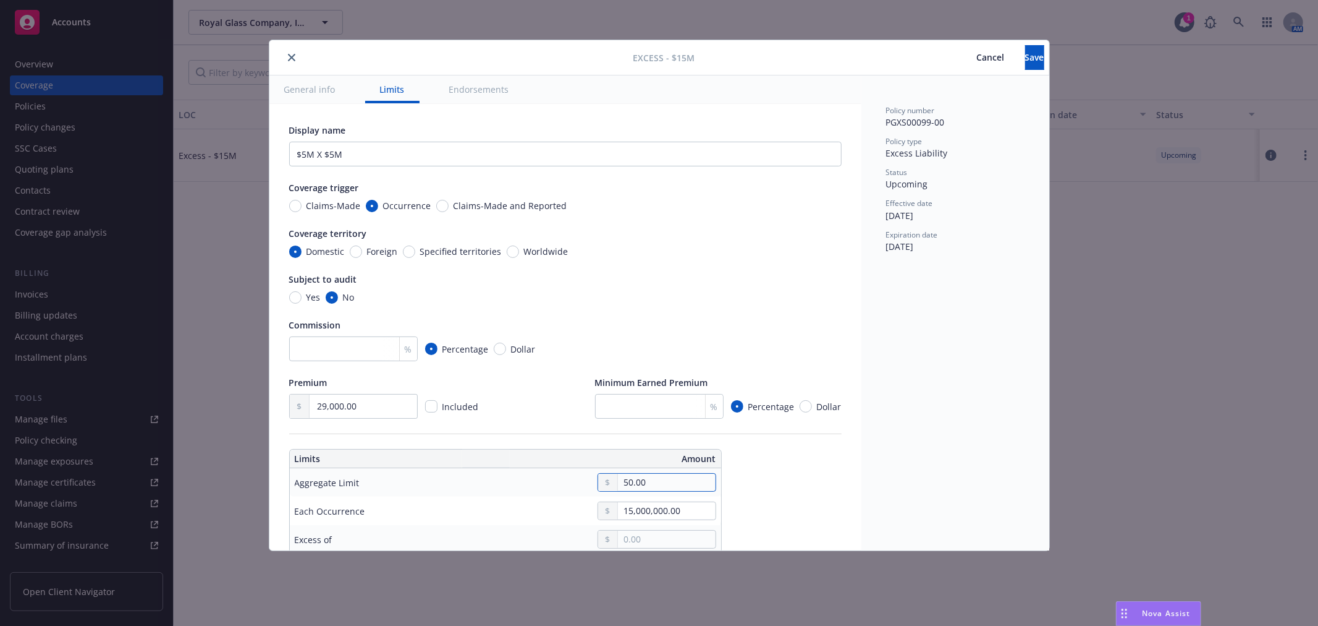
type textarea "x"
type input "500.00"
type textarea "x"
type input "5,000.00"
type textarea "x"
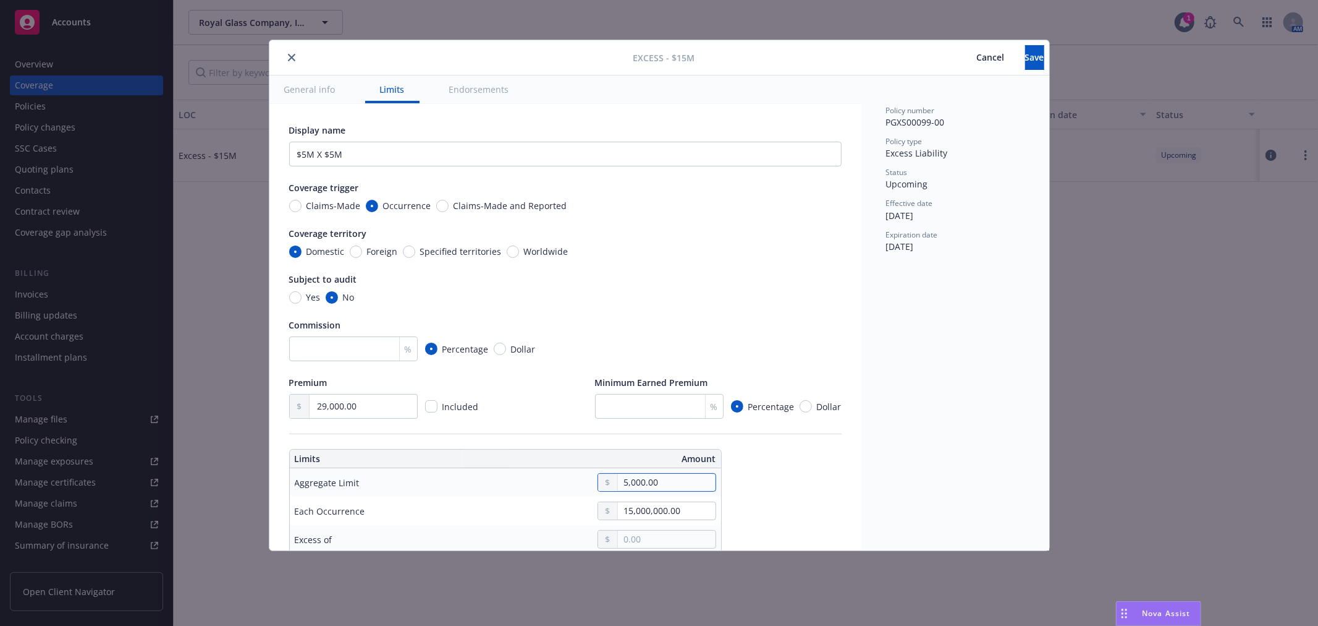
type input "50,000.00"
type textarea "x"
type input "500,000.00"
type textarea "x"
type input "5,000,000.00"
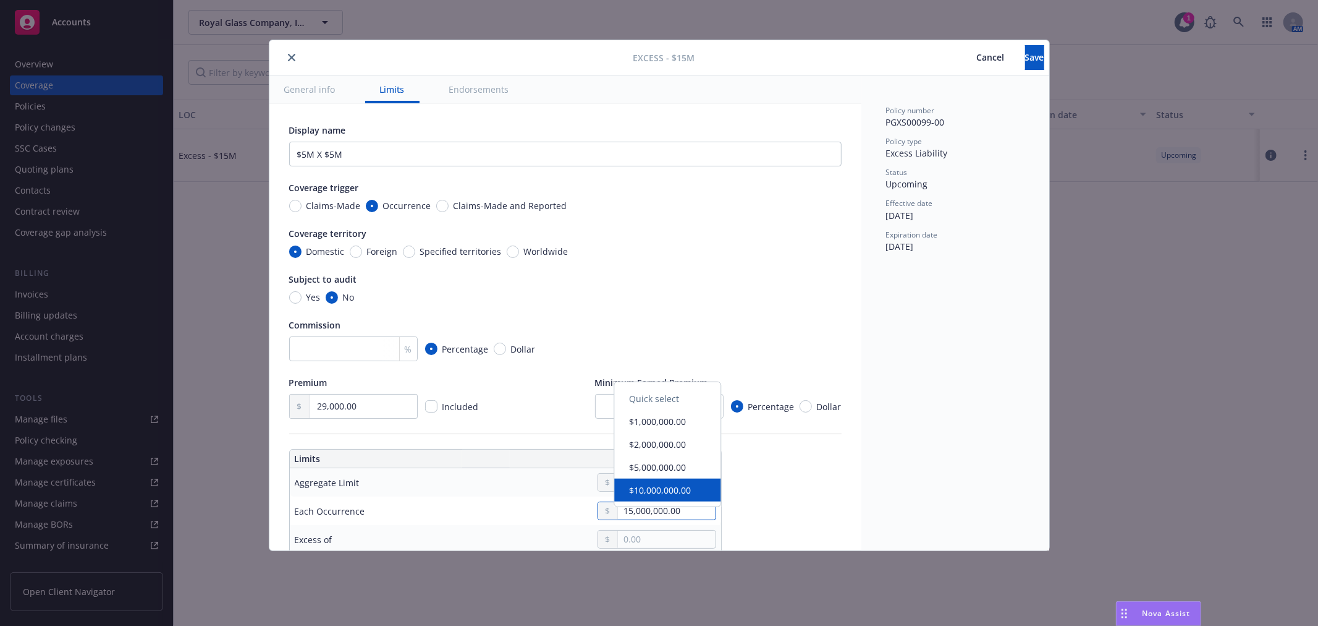
type textarea "x"
type input "5.00"
type textarea "x"
type input "50.00"
type textarea "x"
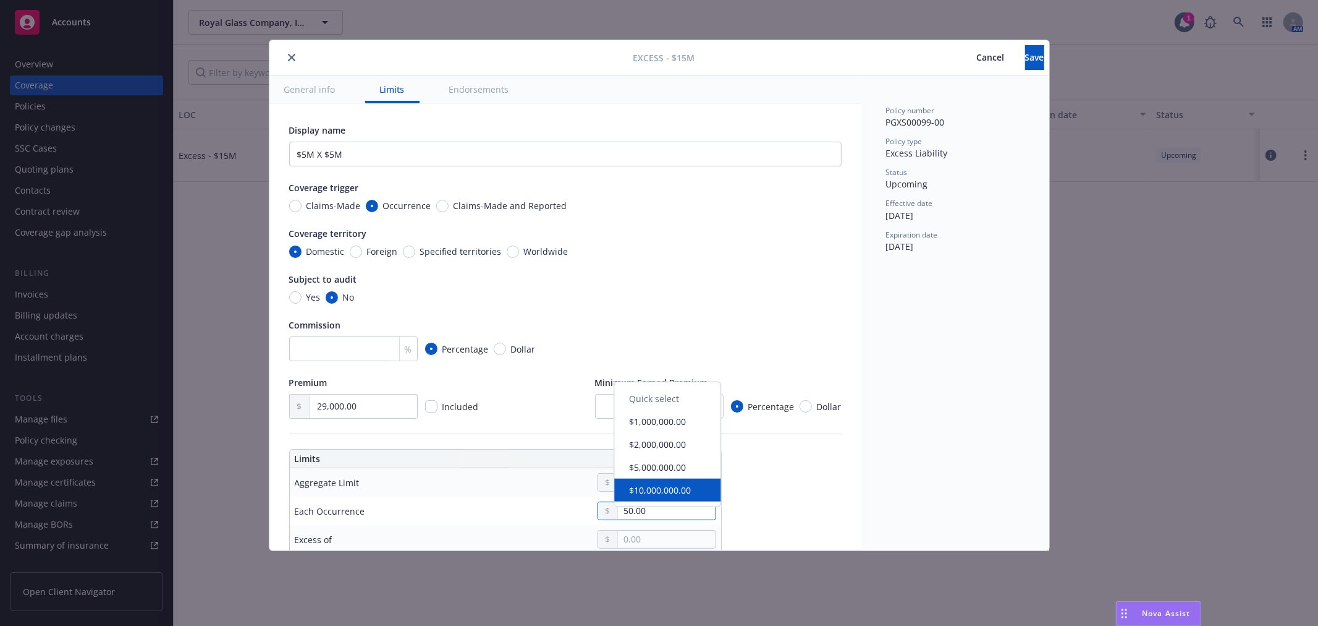
type input "500.00"
type textarea "x"
type input "5,000.00"
type textarea "x"
type input "50,000.00"
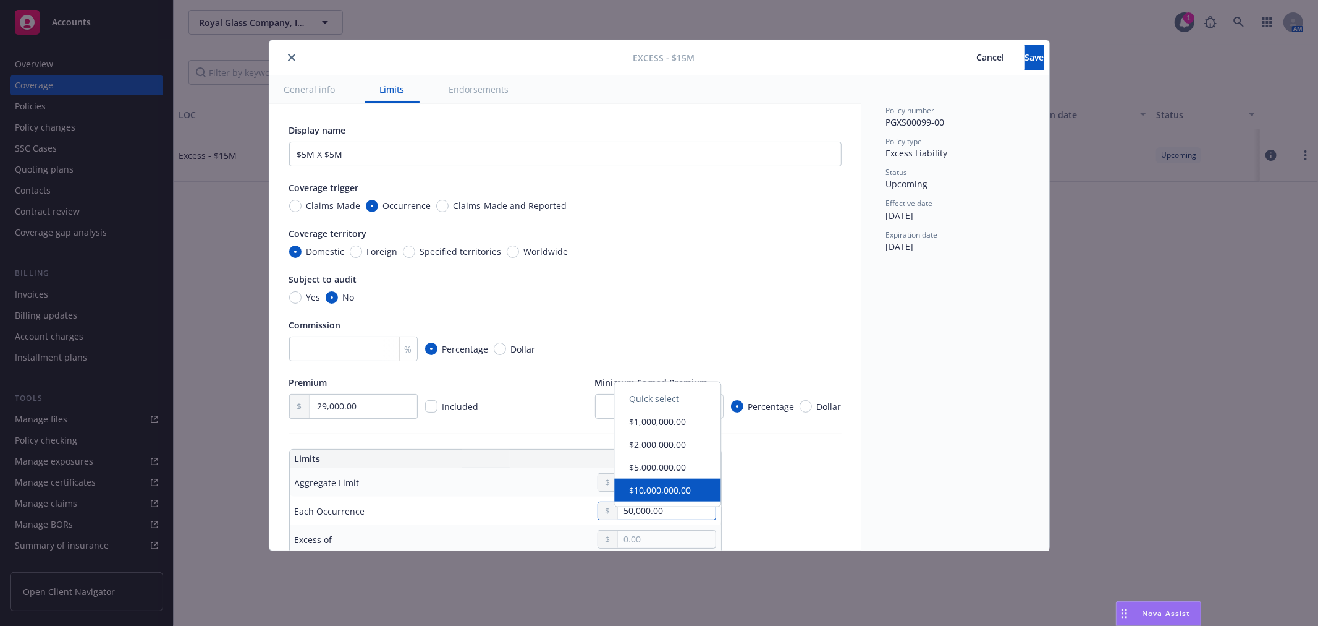
type textarea "x"
type input "500,000.00"
type textarea "x"
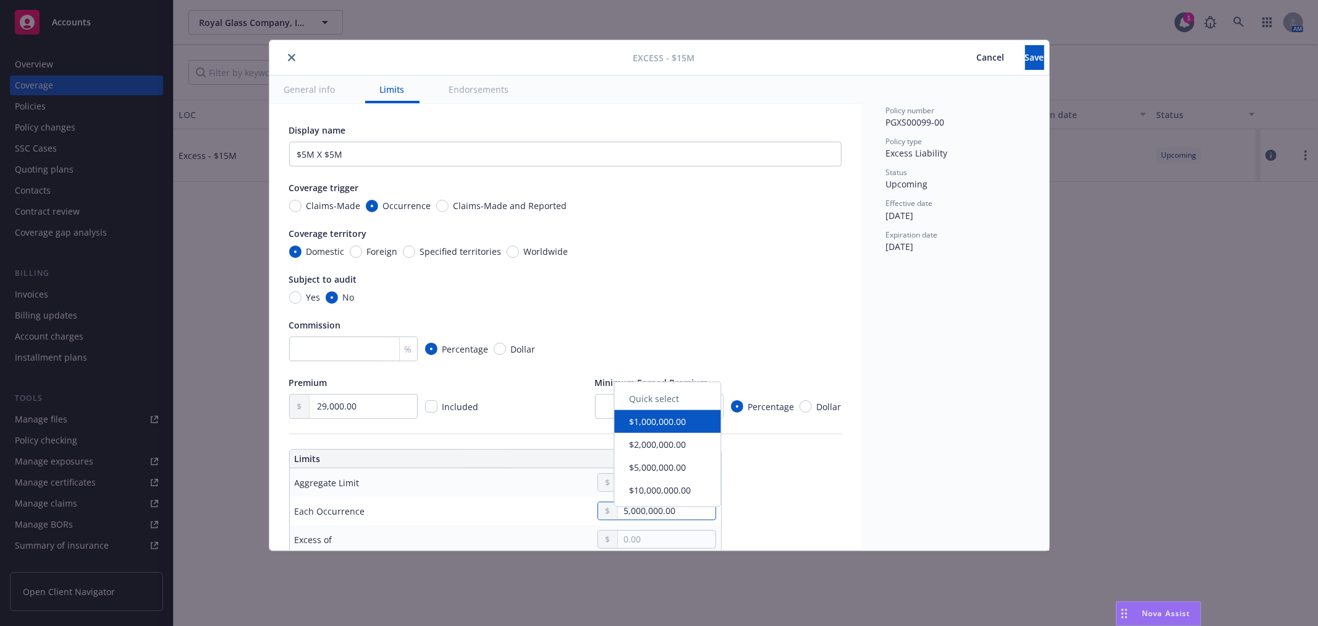
type input "5,000,000.00"
click at [708, 300] on div "Yes No" at bounding box center [565, 297] width 553 height 13
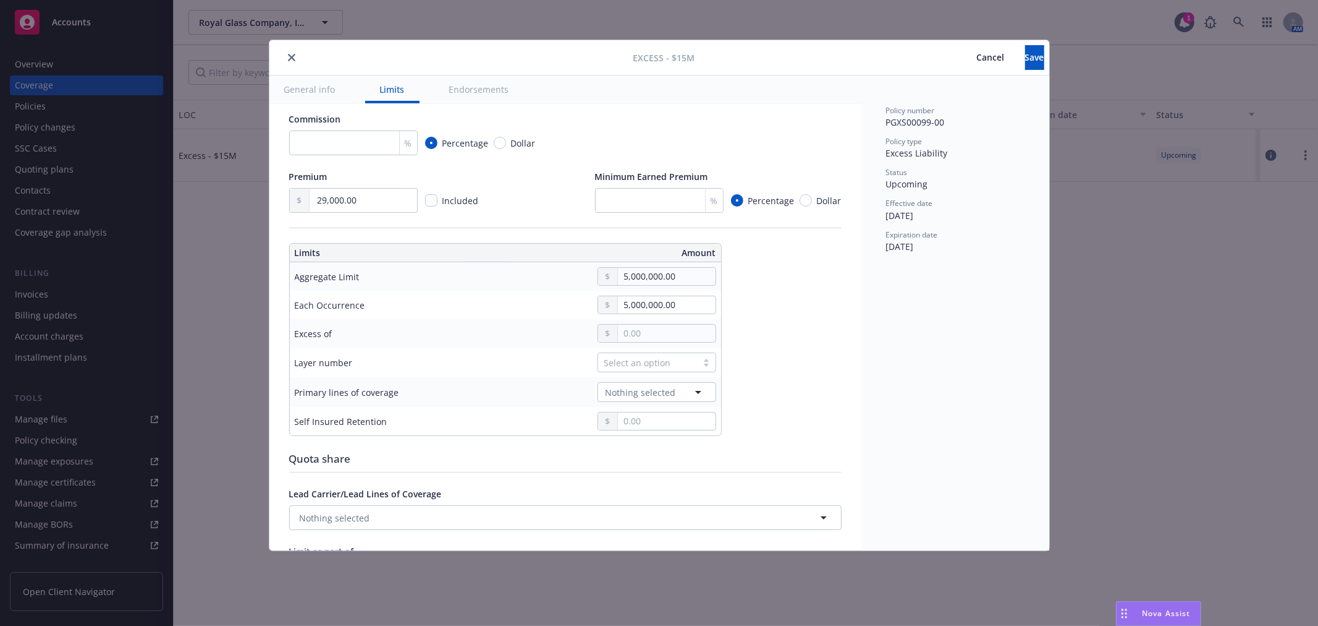
scroll to position [274, 0]
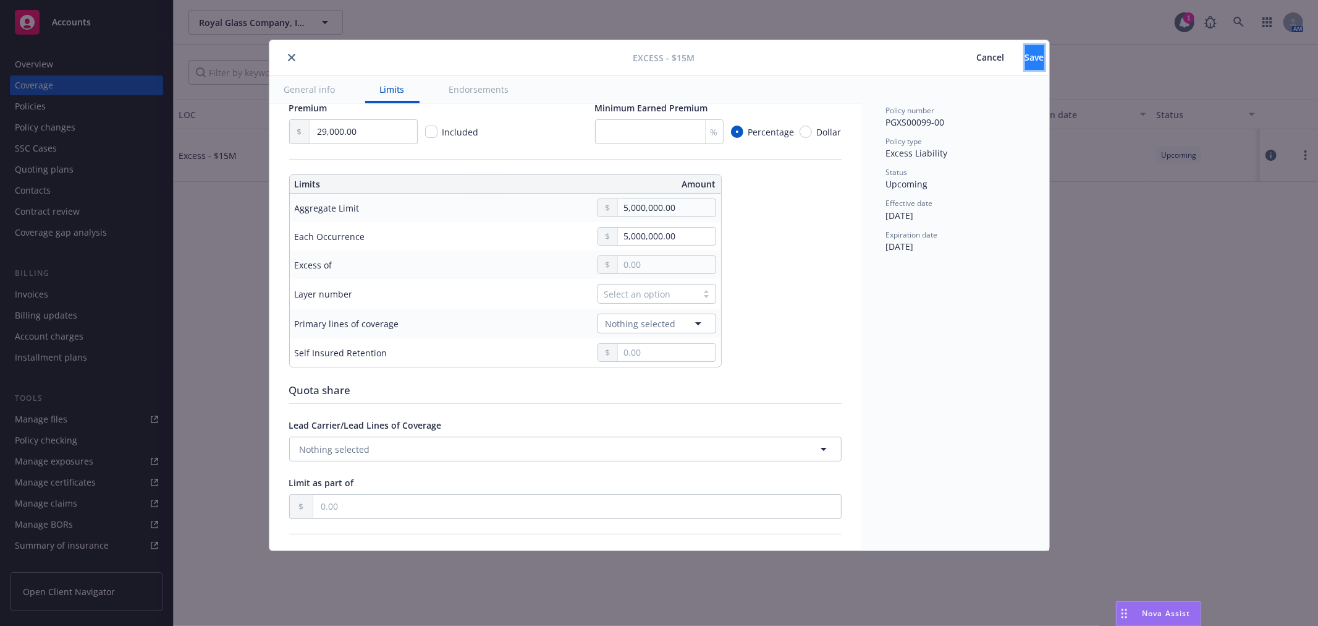
click at [1025, 54] on span "Save" at bounding box center [1034, 57] width 19 height 12
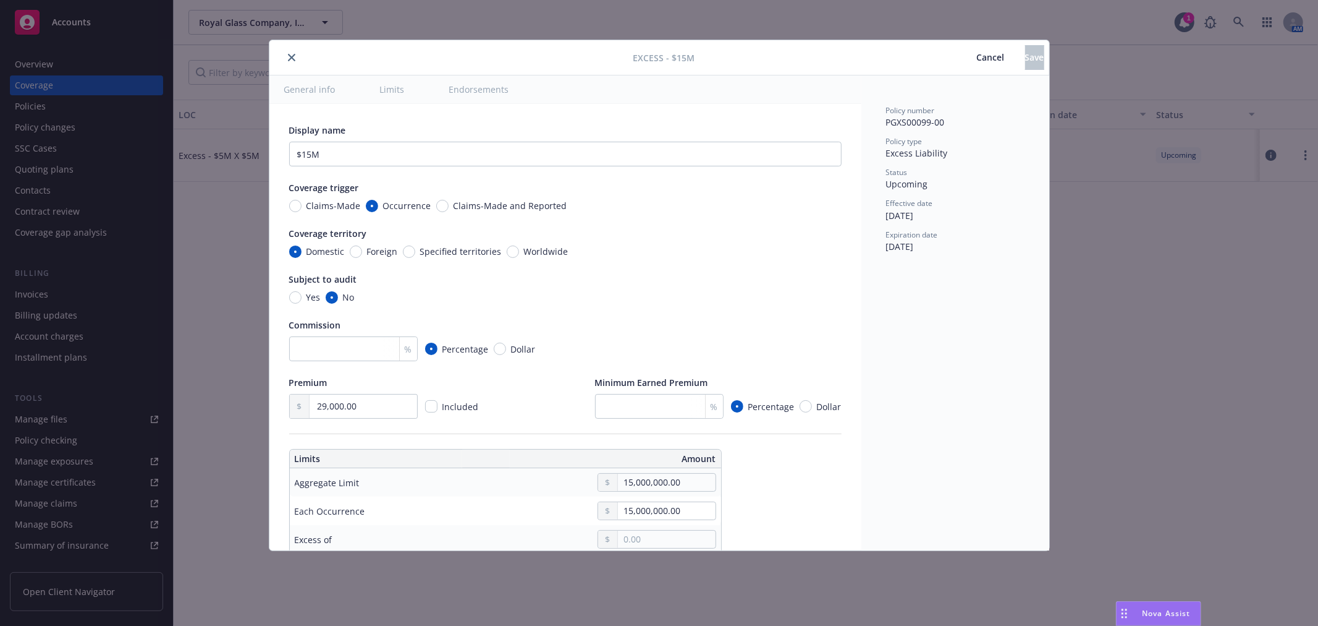
type textarea "x"
type input "5,000,000.00"
type input "$5M X $5M"
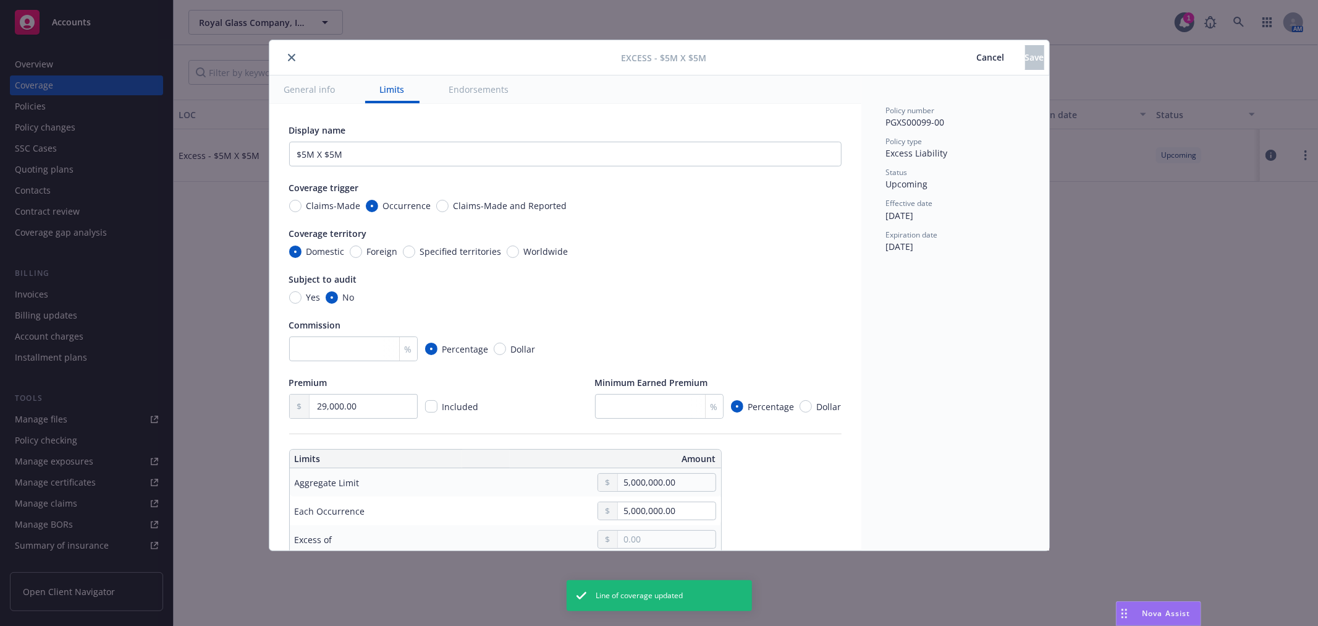
click at [284, 54] on button "close" at bounding box center [291, 57] width 15 height 15
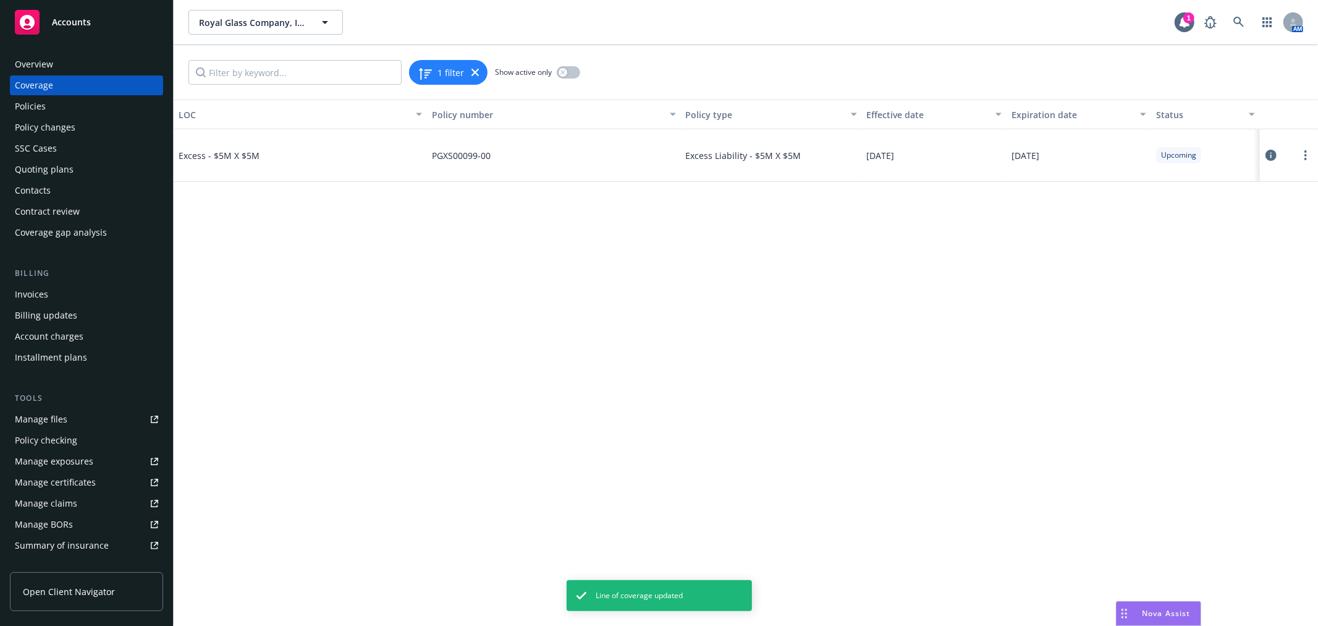
click at [41, 109] on div "Policies" at bounding box center [30, 106] width 31 height 20
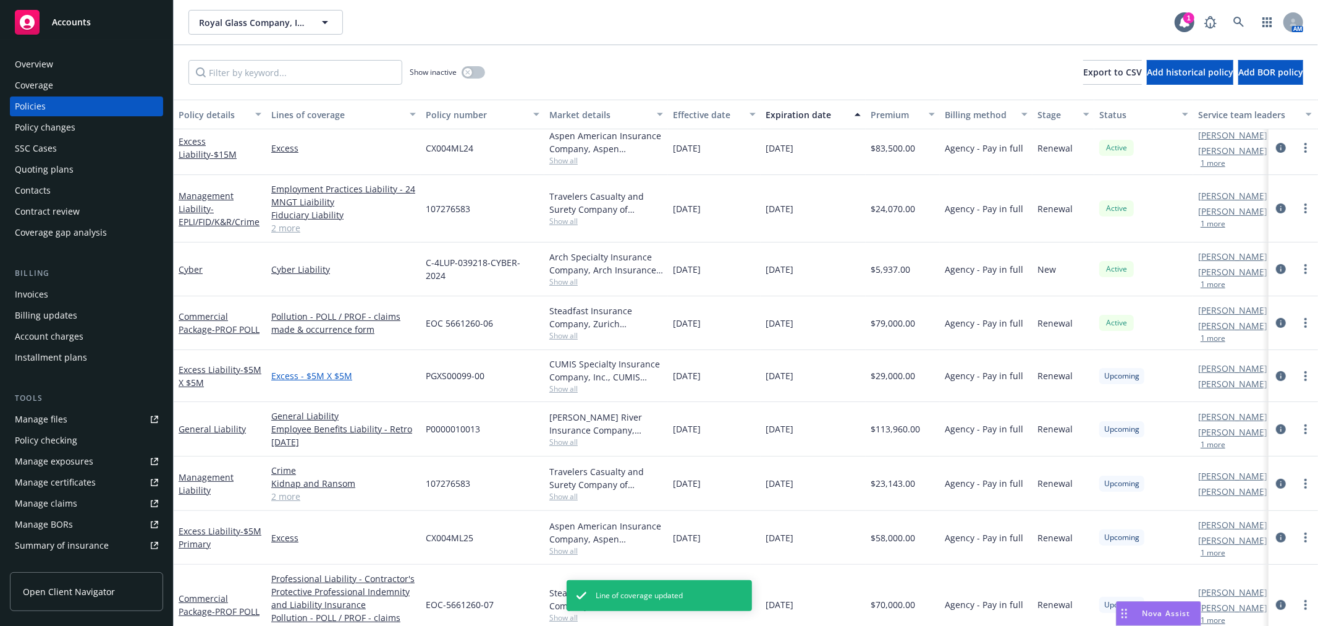
scroll to position [274, 0]
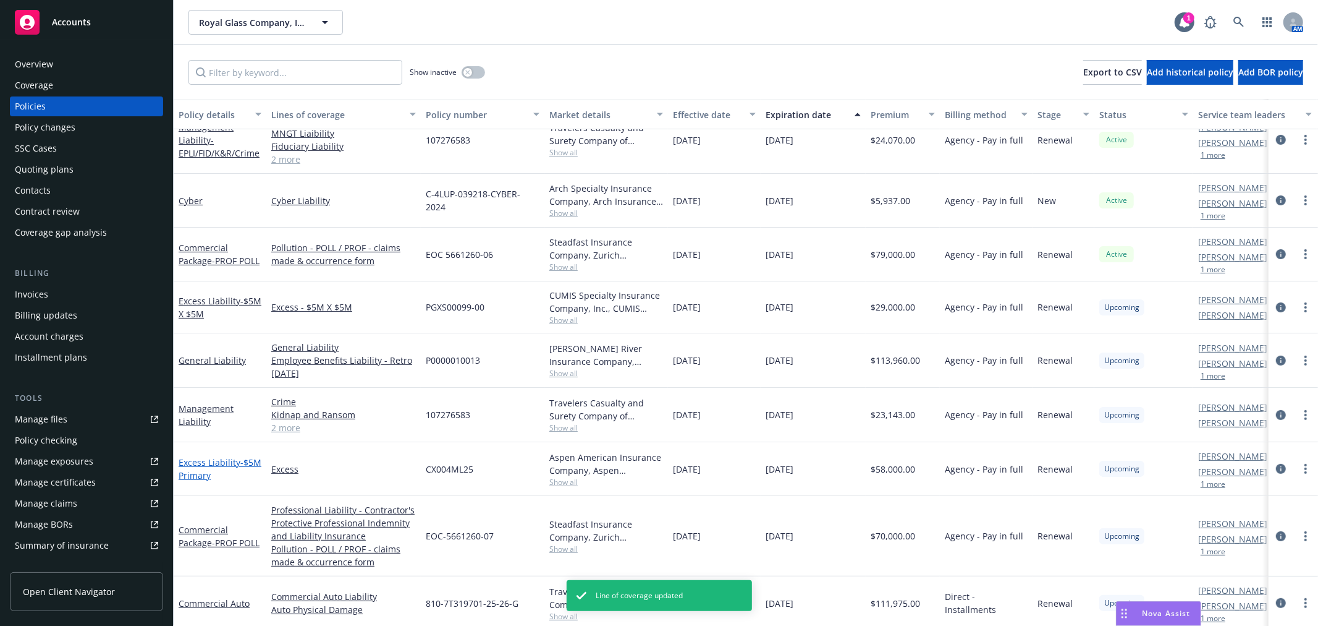
click at [219, 462] on link "Excess Liability - $5M Primary" at bounding box center [220, 468] width 83 height 25
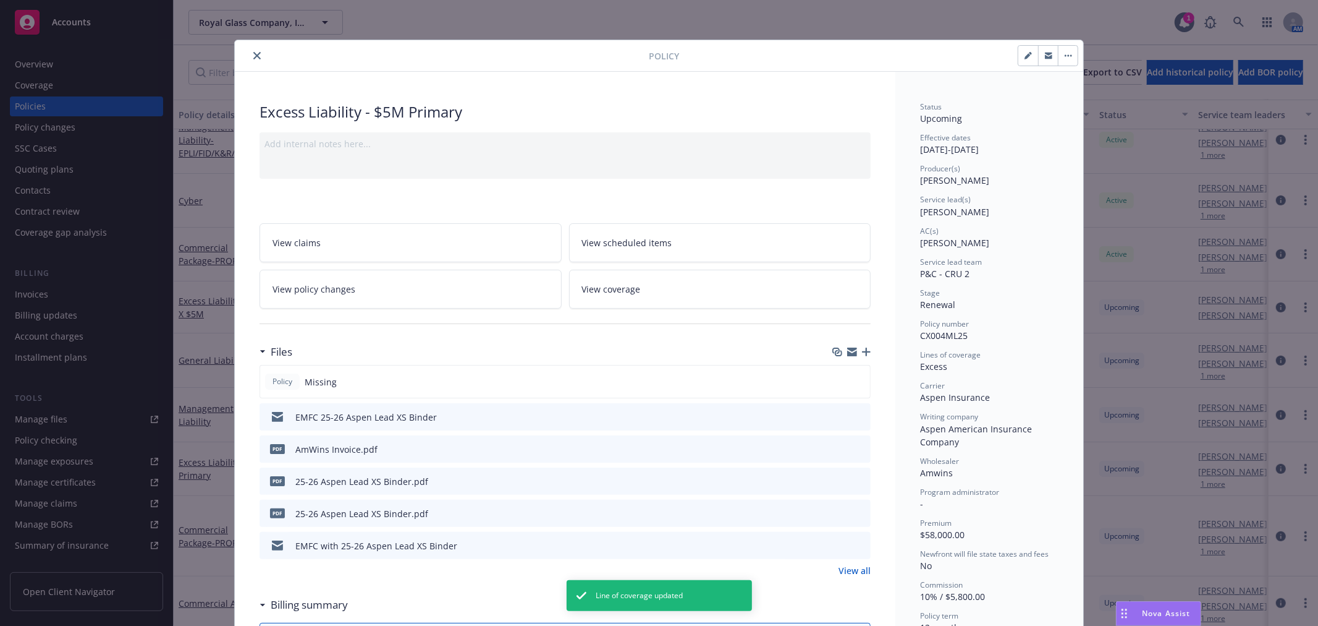
click at [1026, 57] on icon "button" at bounding box center [1028, 55] width 7 height 7
select select "RENEWAL"
select select "12"
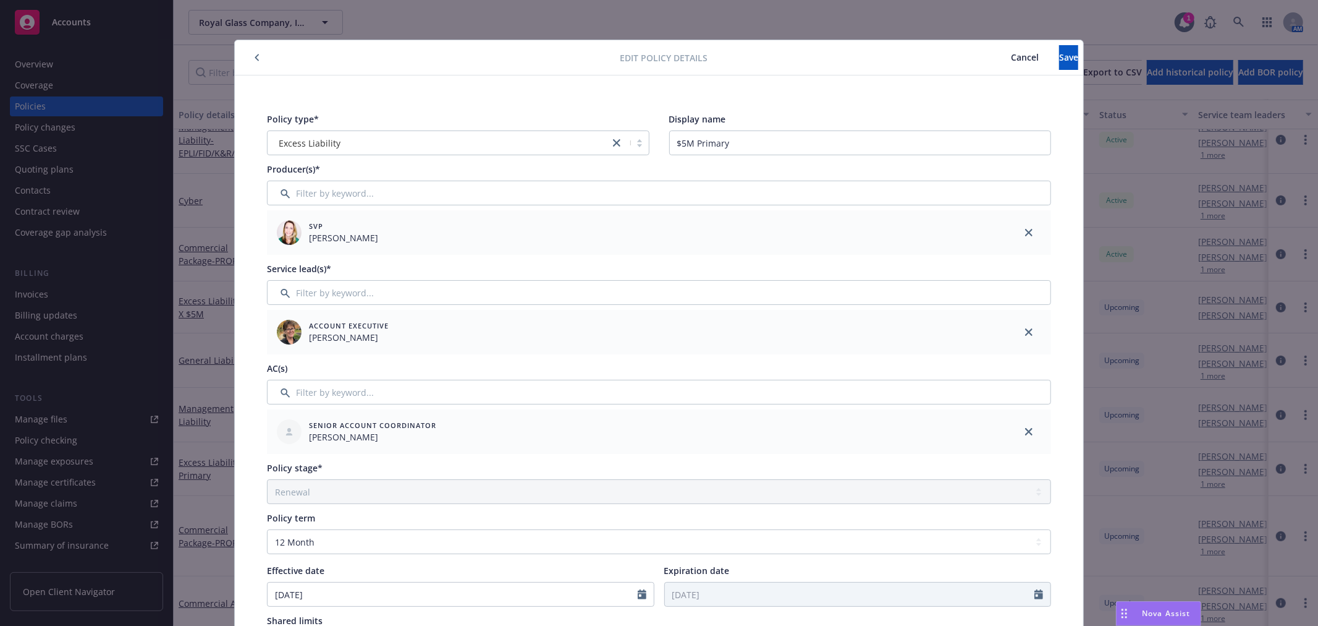
click at [1011, 52] on span "Cancel" at bounding box center [1025, 57] width 28 height 12
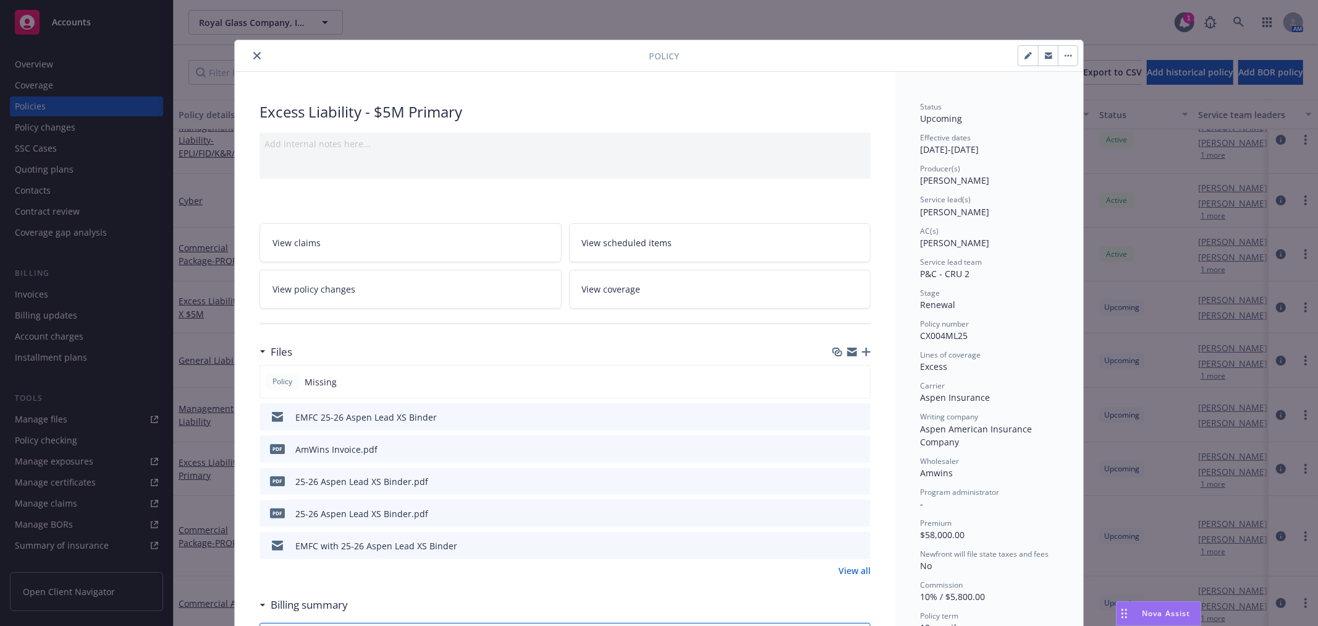
click at [726, 282] on link "View coverage" at bounding box center [720, 289] width 302 height 39
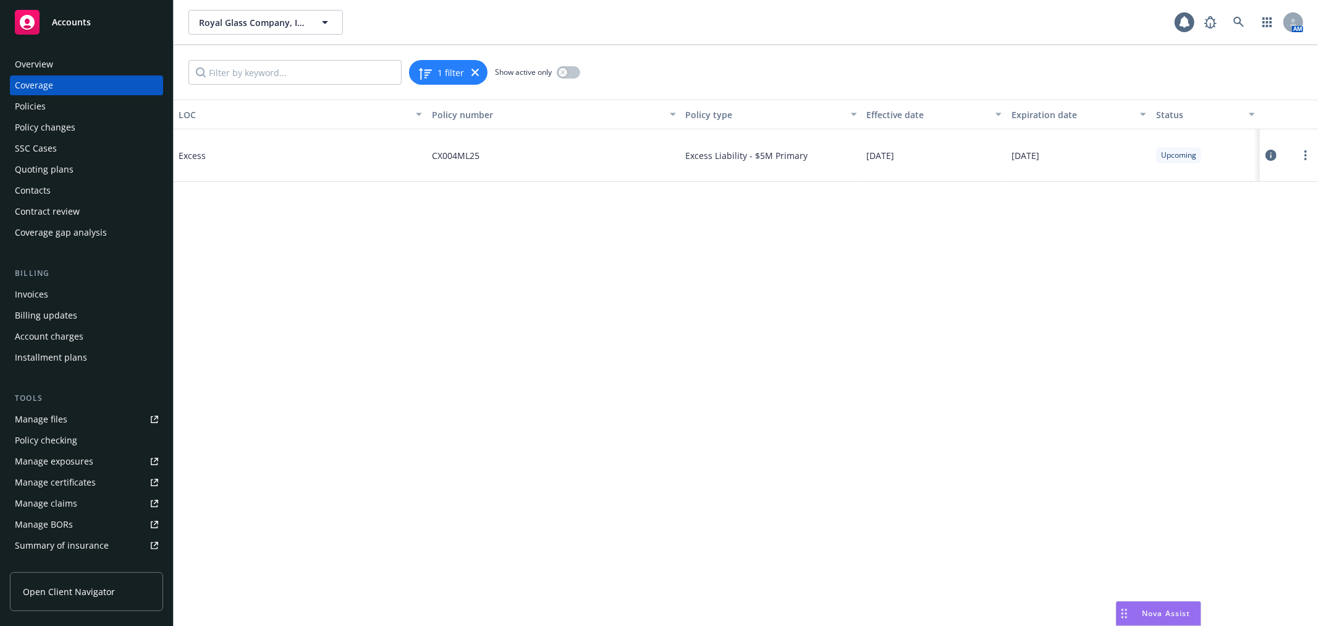
click at [1274, 152] on icon at bounding box center [1271, 155] width 11 height 11
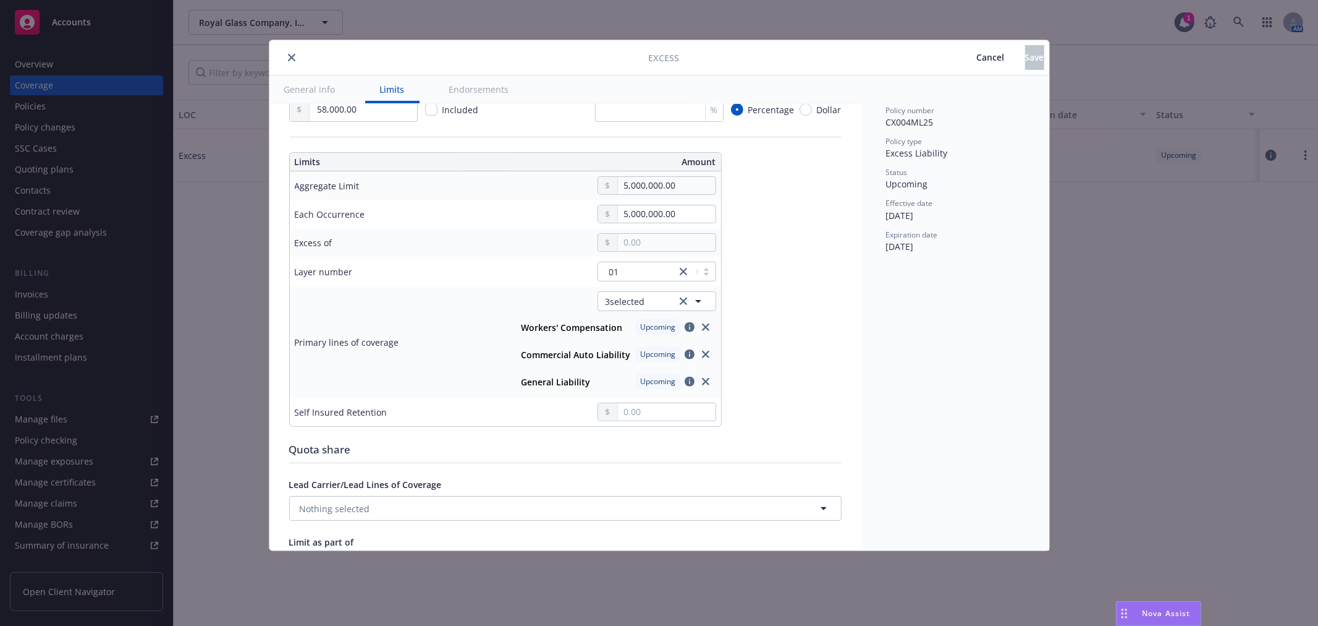
scroll to position [343, 0]
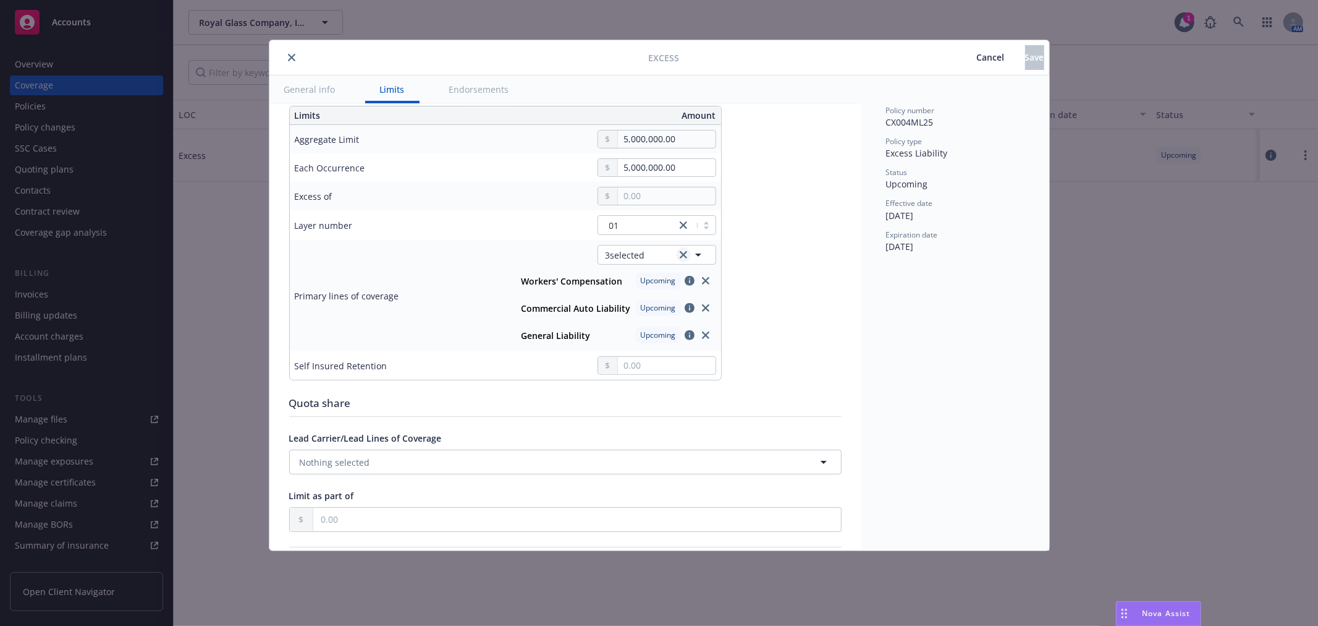
click at [684, 255] on icon "clear selection" at bounding box center [683, 254] width 7 height 7
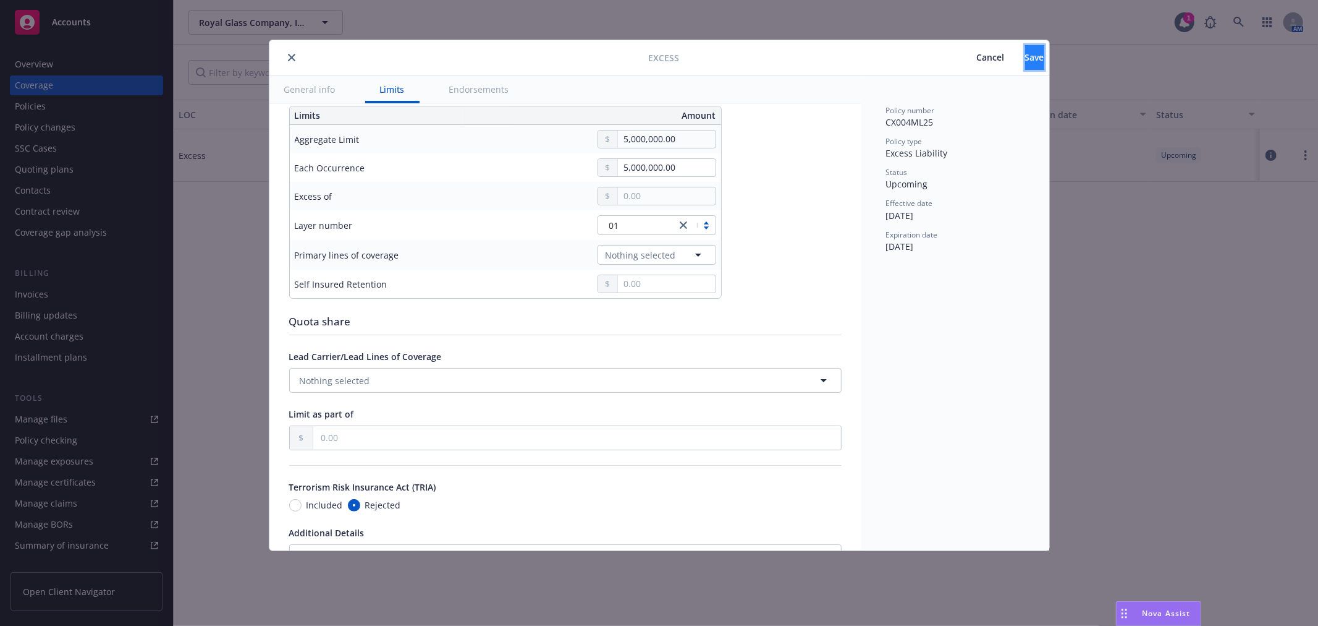
click at [1025, 59] on button "Save" at bounding box center [1034, 57] width 19 height 25
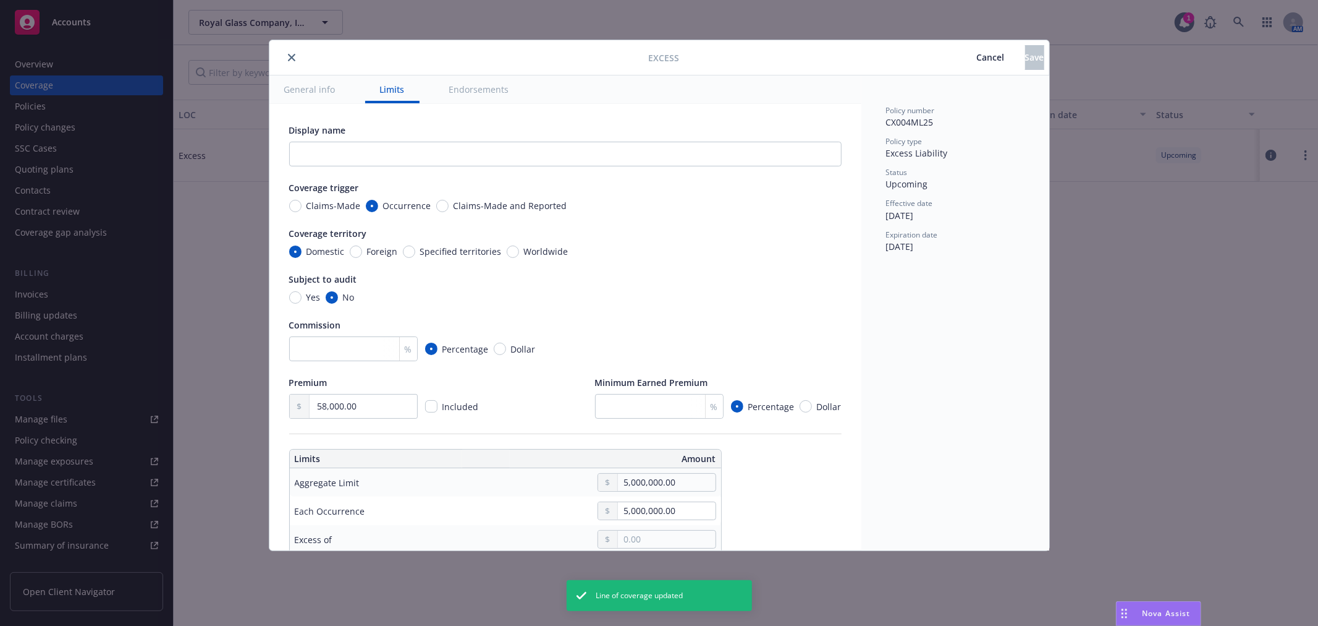
click at [294, 54] on icon "close" at bounding box center [291, 57] width 7 height 7
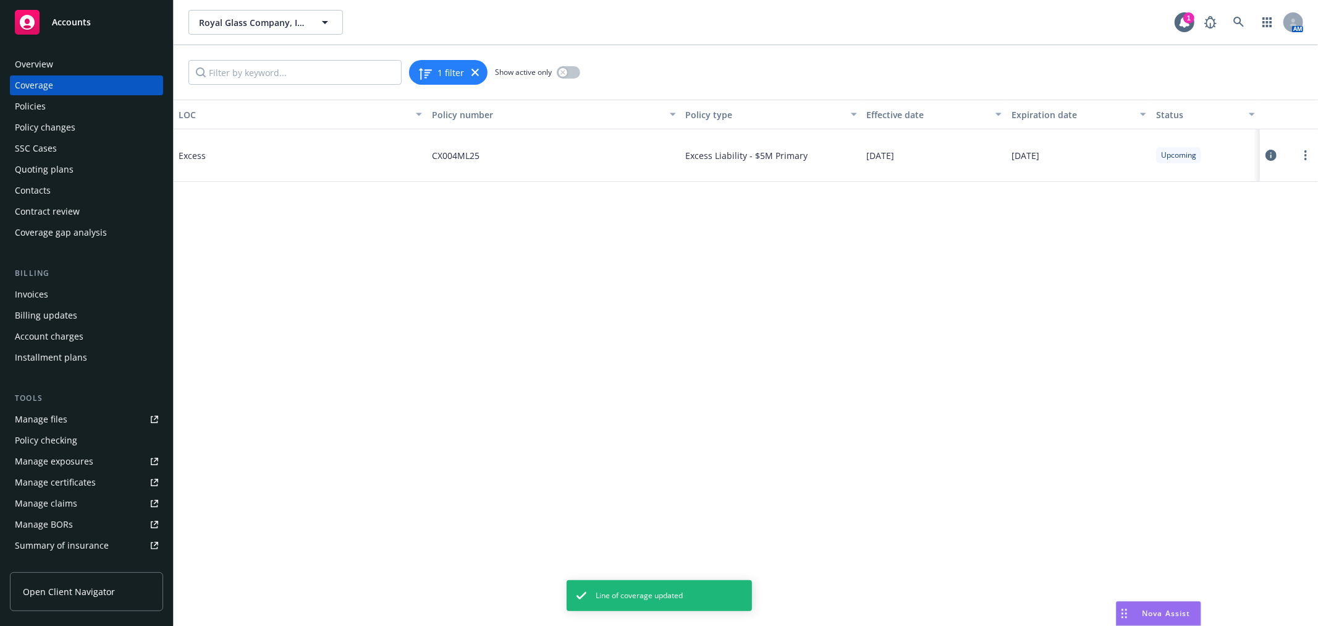
click at [82, 109] on div "Policies" at bounding box center [86, 106] width 143 height 20
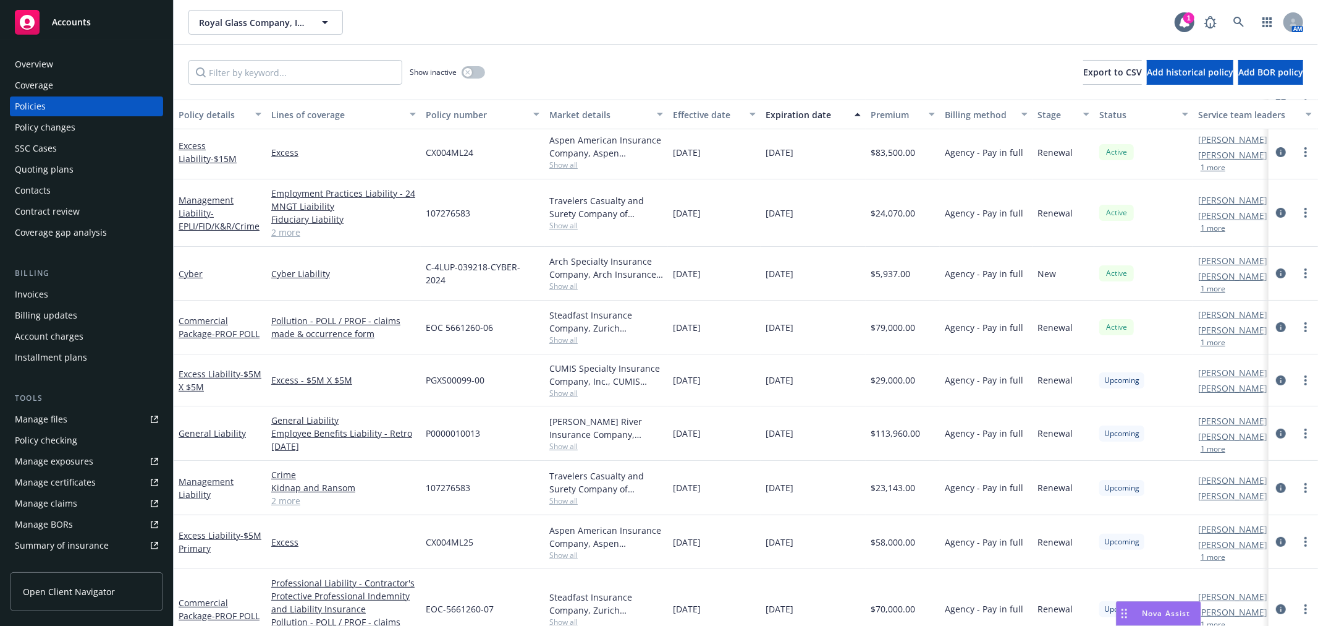
scroll to position [274, 0]
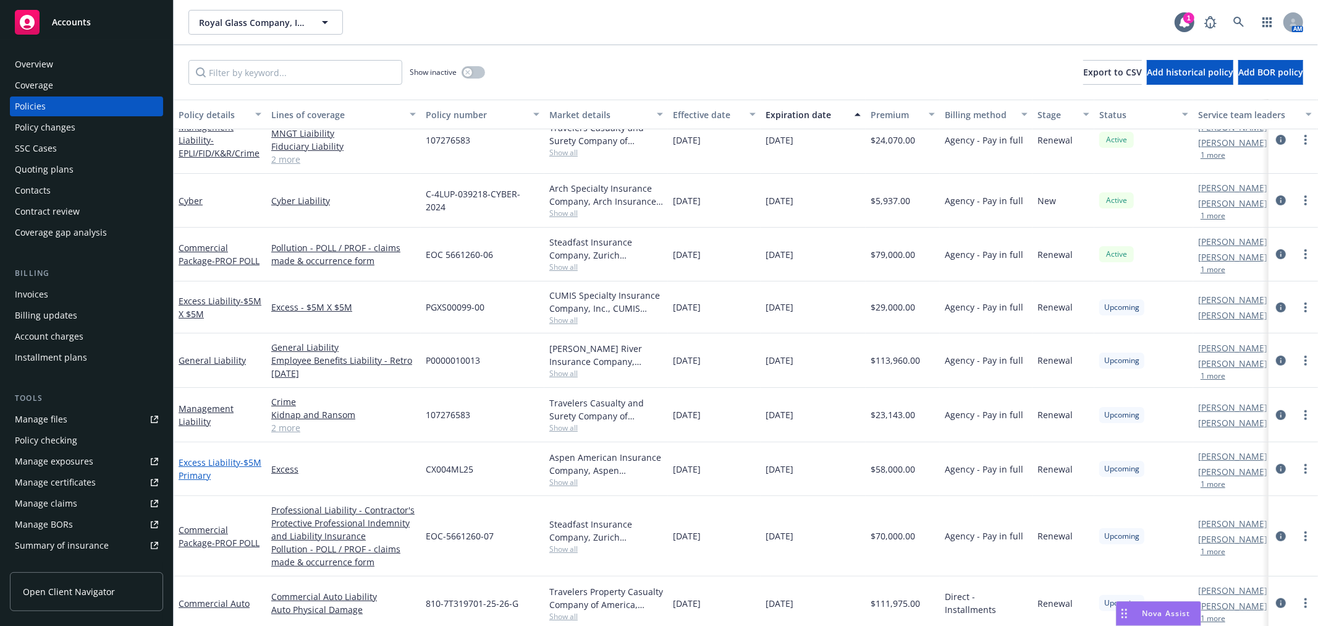
click at [206, 462] on link "Excess Liability - $5M Primary" at bounding box center [220, 468] width 83 height 25
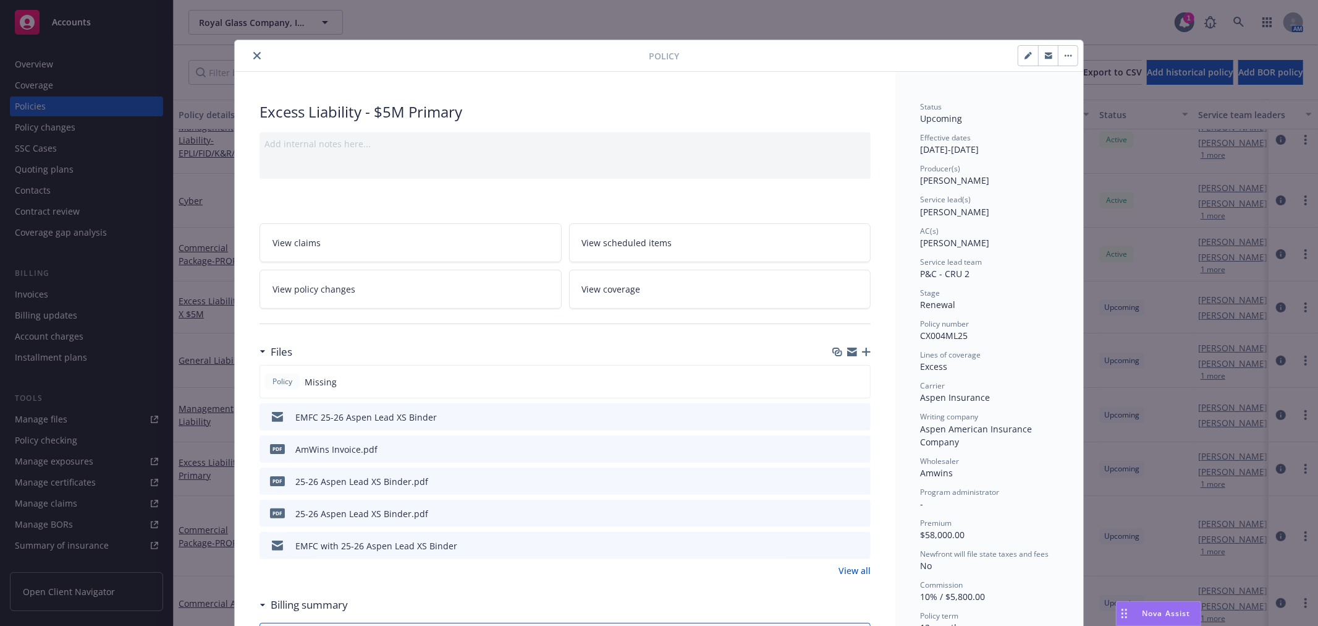
scroll to position [37, 0]
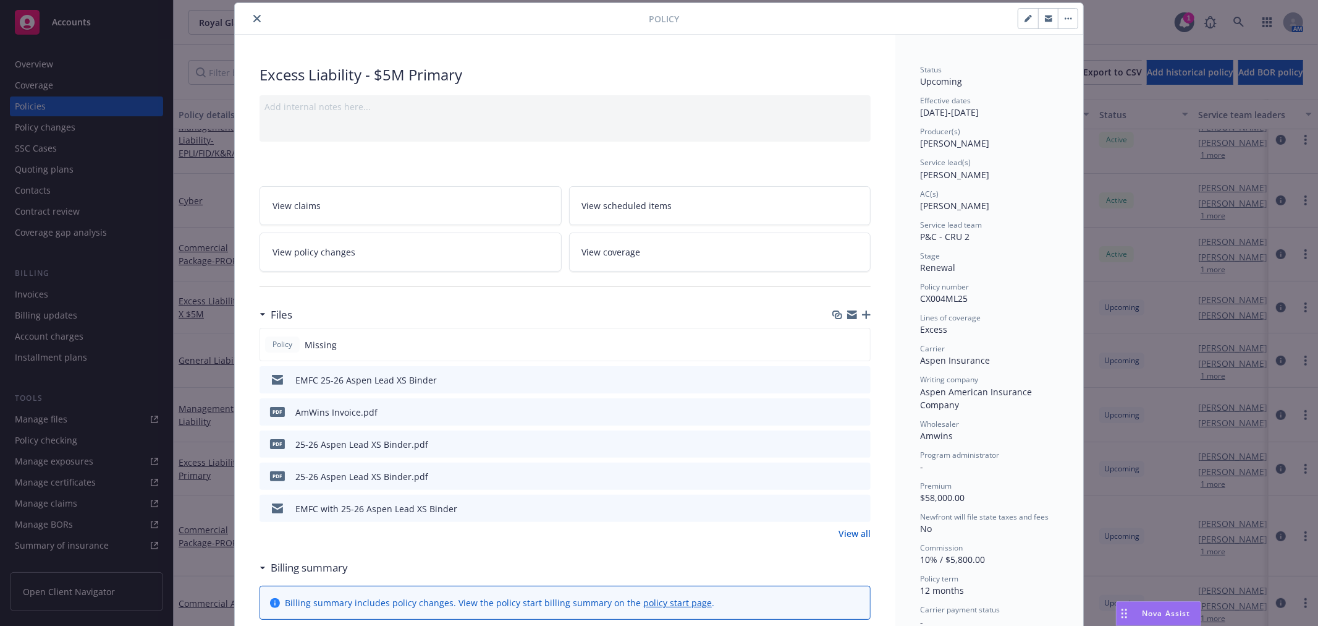
click at [715, 252] on link "View coverage" at bounding box center [720, 251] width 302 height 39
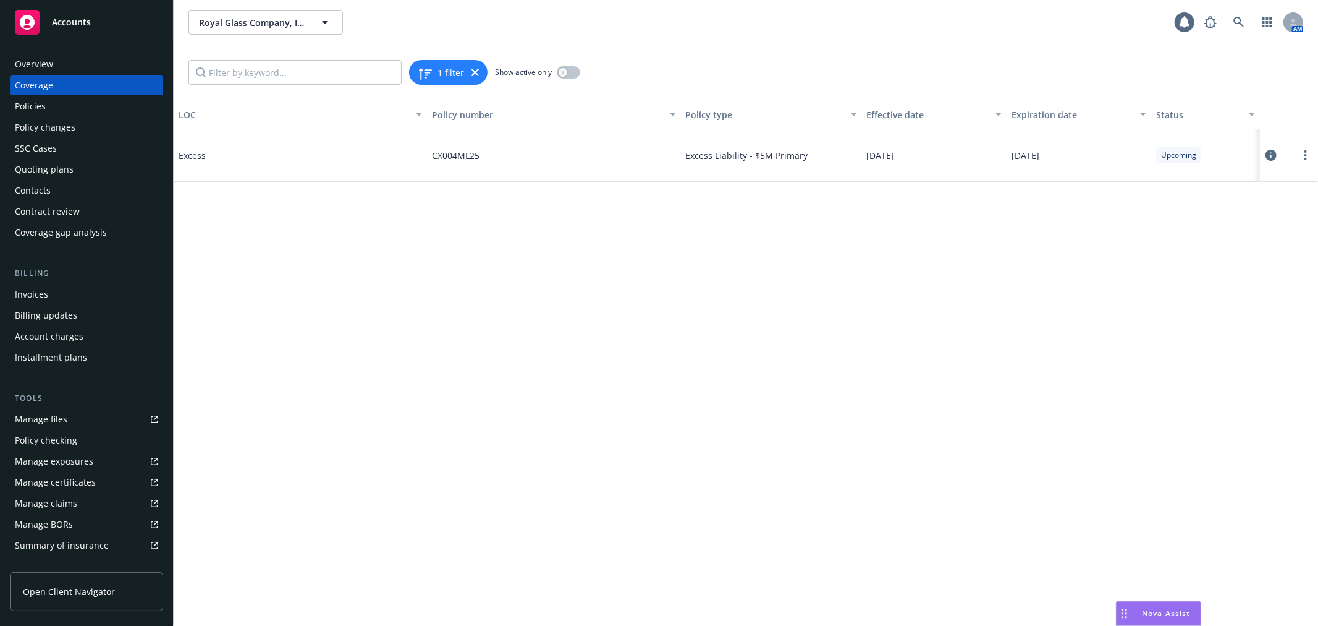
click at [1274, 155] on icon at bounding box center [1271, 155] width 11 height 11
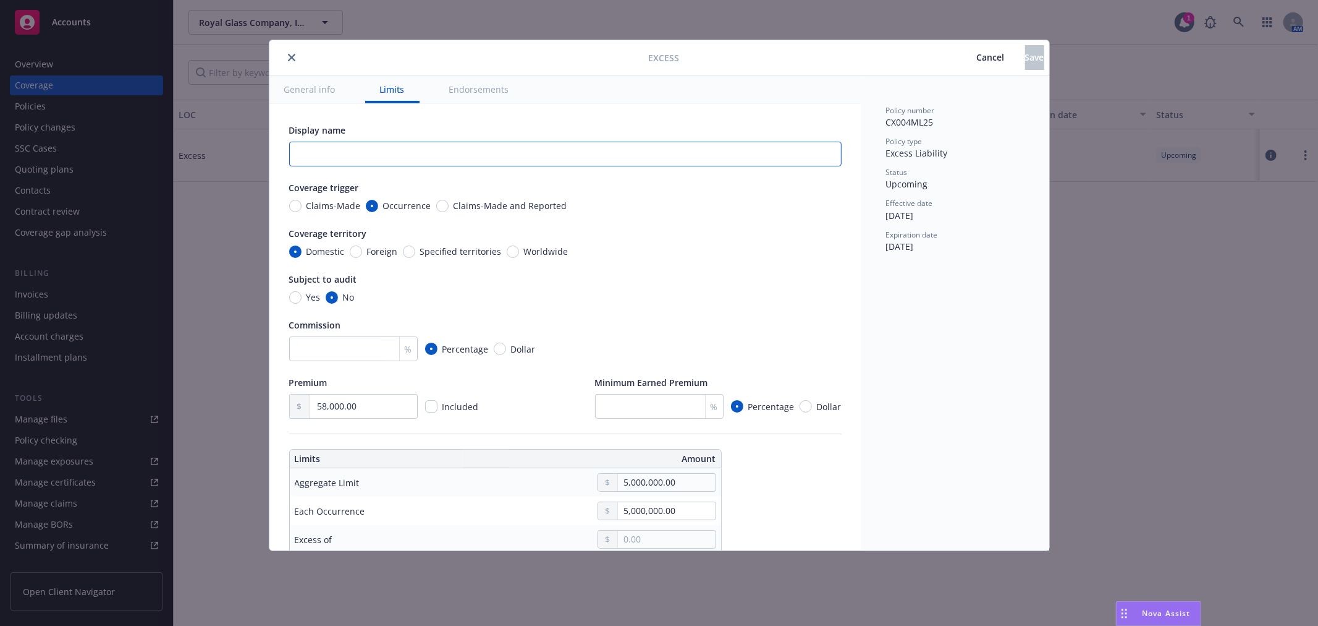
click at [378, 161] on input "text" at bounding box center [565, 154] width 553 height 25
type textarea "x"
type input "$%"
type textarea "x"
type input "$"
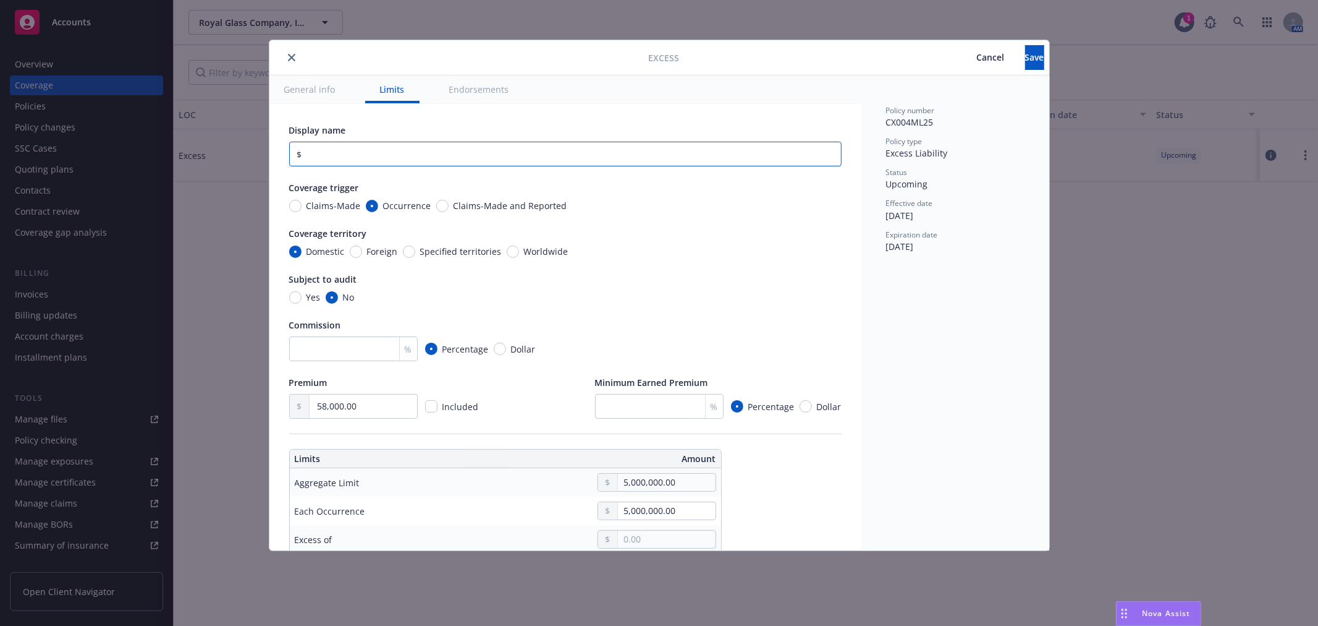
type textarea "x"
type input "$5"
type textarea "x"
type input "$5M"
click at [1025, 56] on span "Save" at bounding box center [1034, 57] width 19 height 12
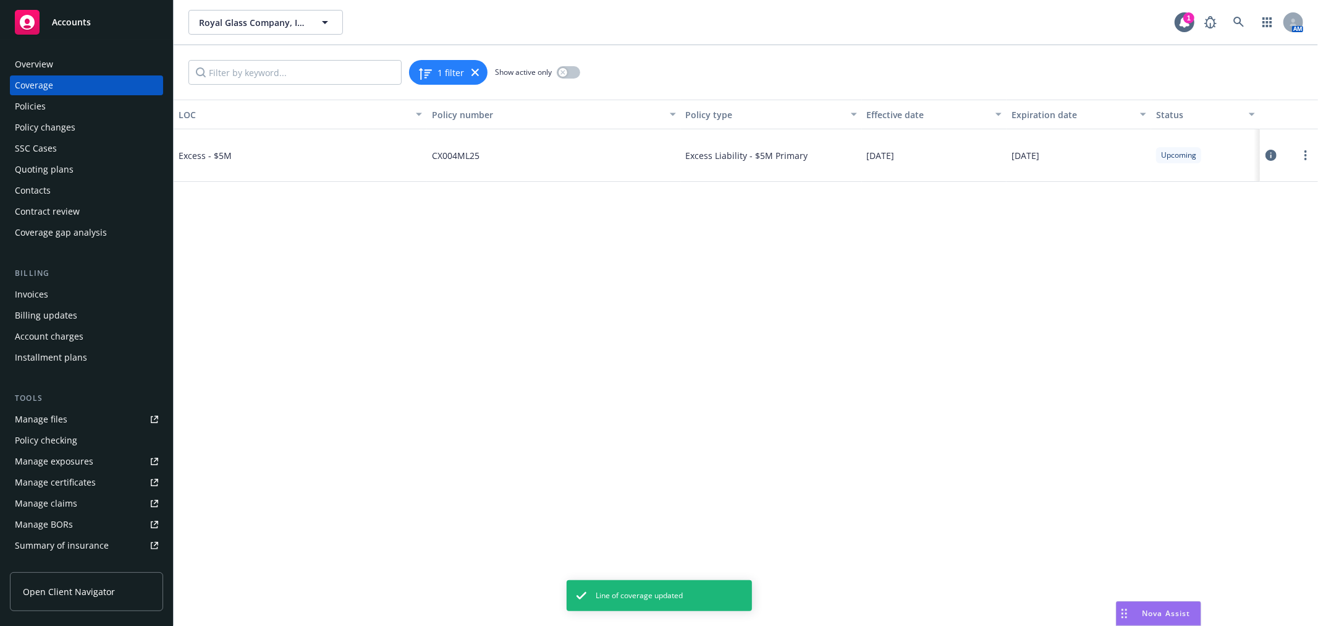
type textarea "x"
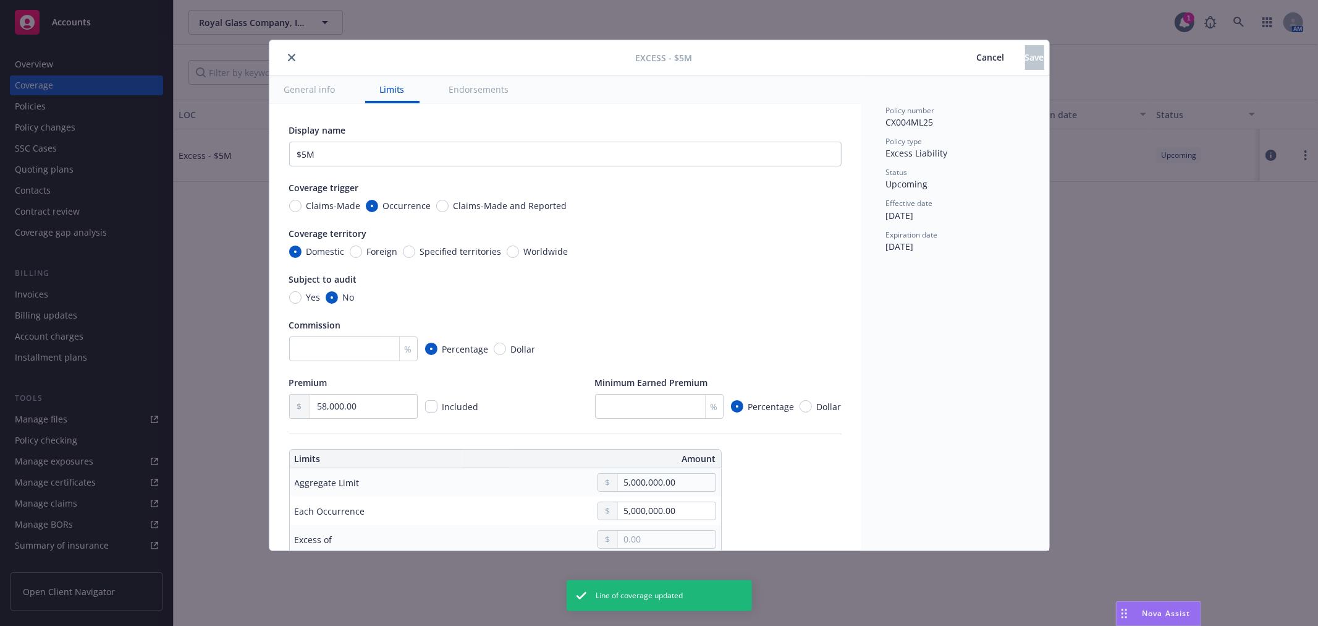
click at [292, 58] on icon "close" at bounding box center [291, 57] width 7 height 7
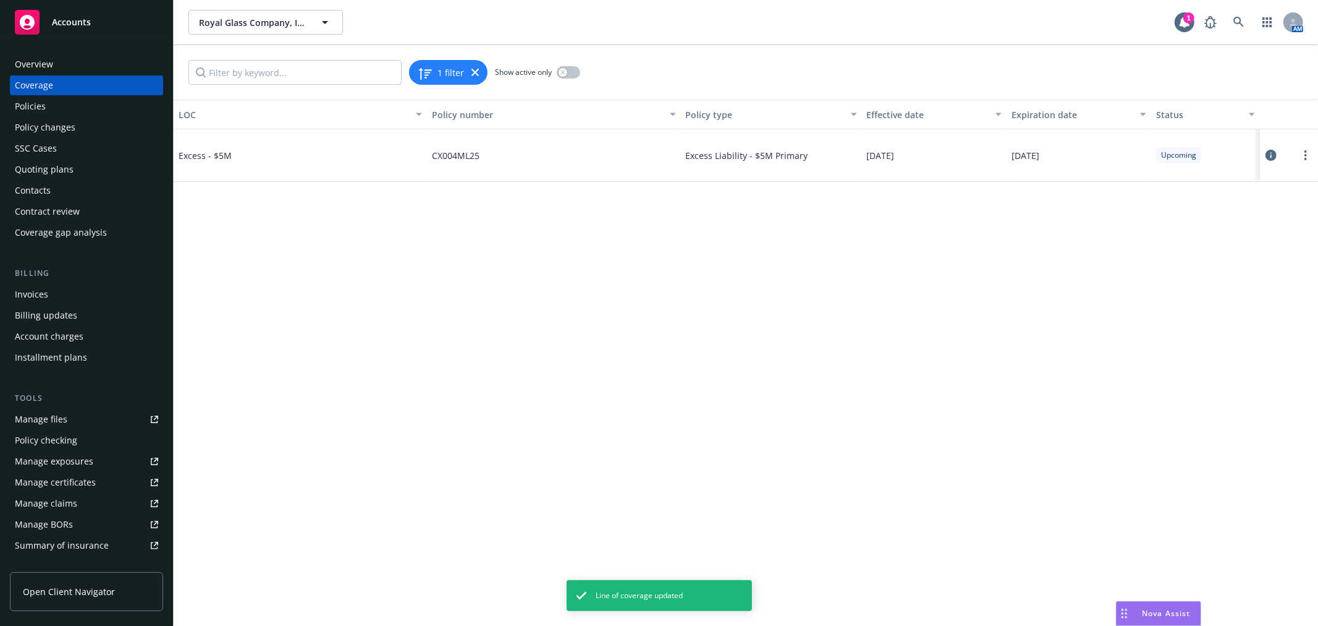
click at [130, 98] on div "Policies" at bounding box center [86, 106] width 143 height 20
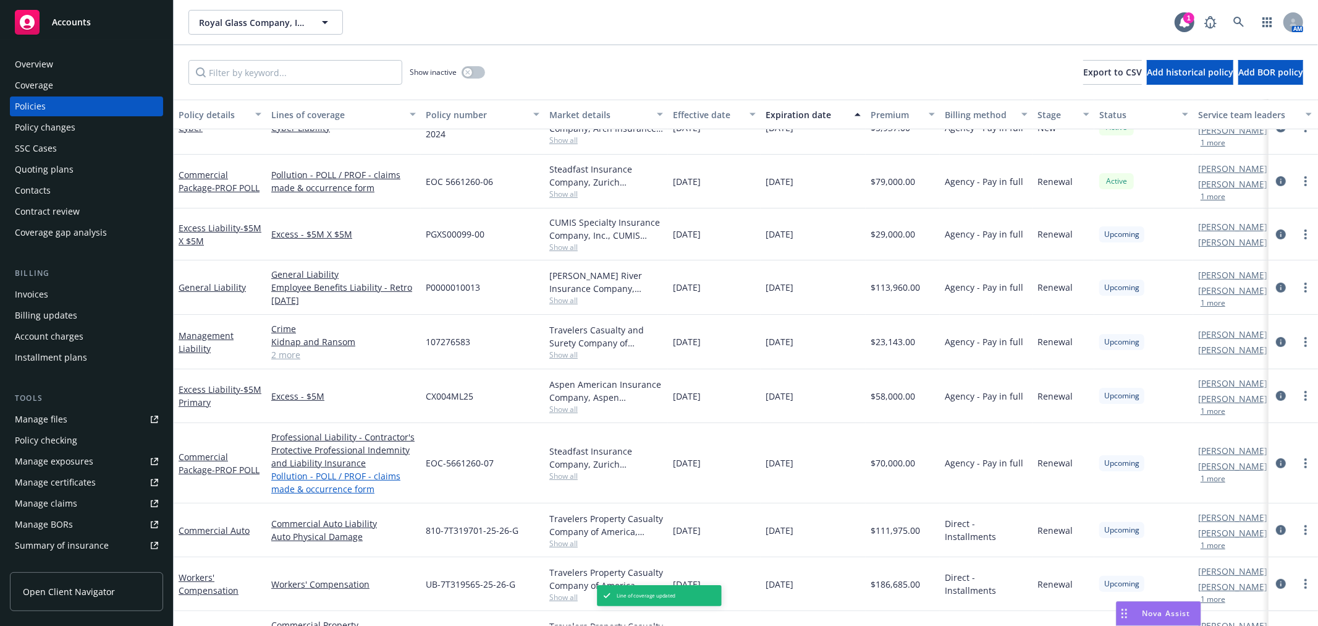
scroll to position [376, 0]
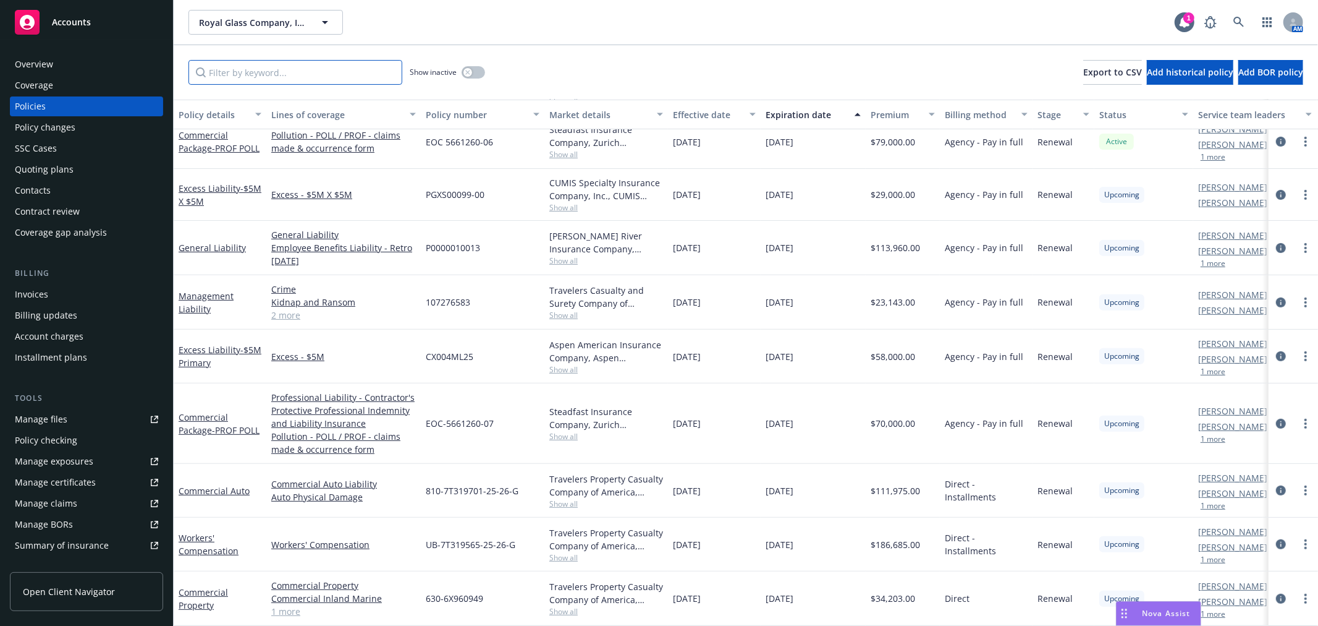
drag, startPoint x: 267, startPoint y: 75, endPoint x: 261, endPoint y: 79, distance: 6.7
click at [267, 76] on input "Filter by keyword..." at bounding box center [296, 72] width 214 height 25
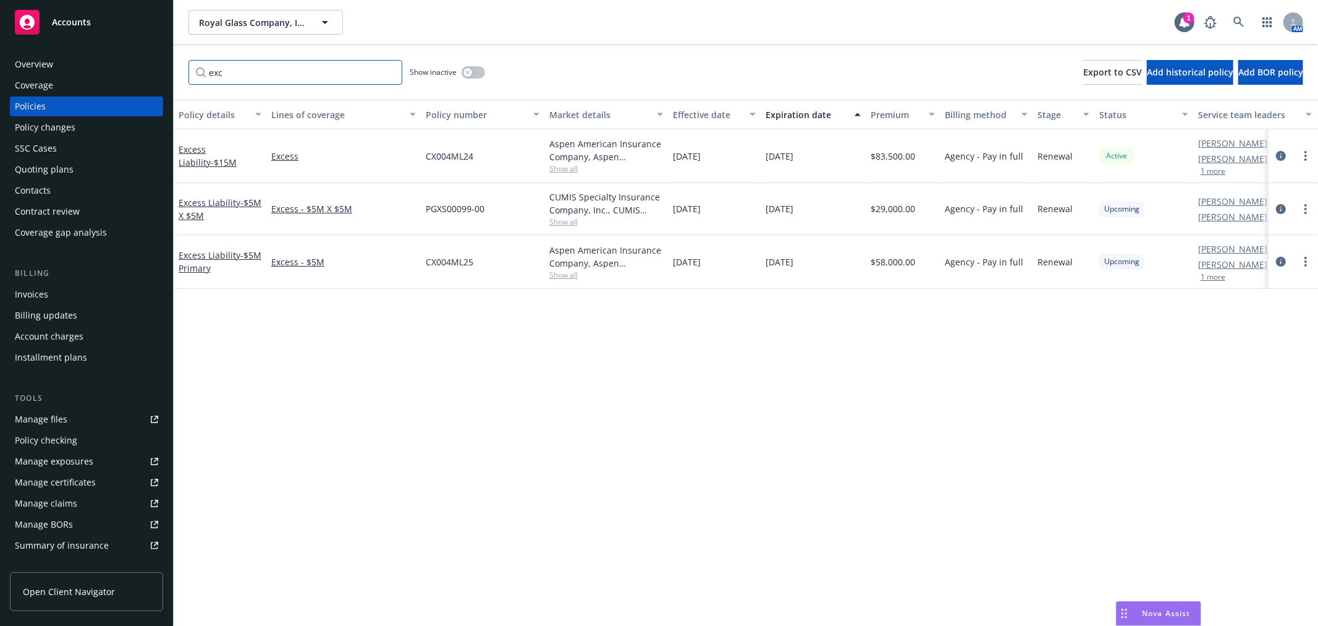
scroll to position [0, 0]
type input "exc"
click at [206, 201] on link "Excess Liability - $5M X $5M" at bounding box center [220, 209] width 83 height 25
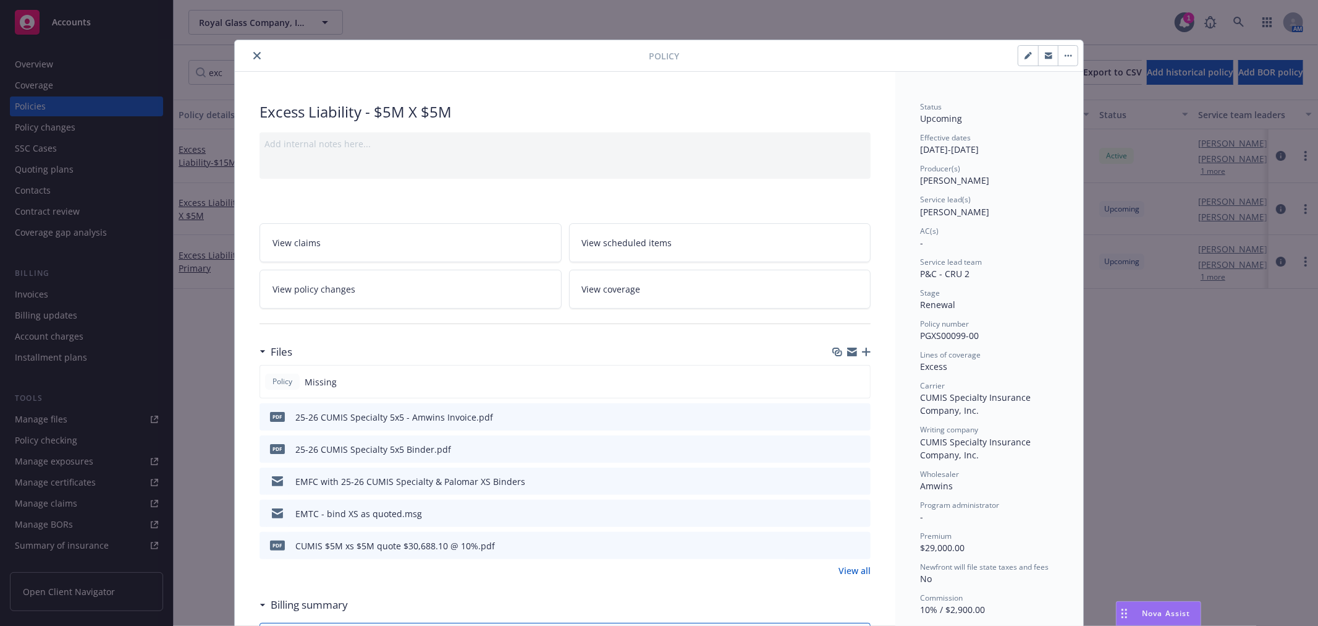
scroll to position [37, 0]
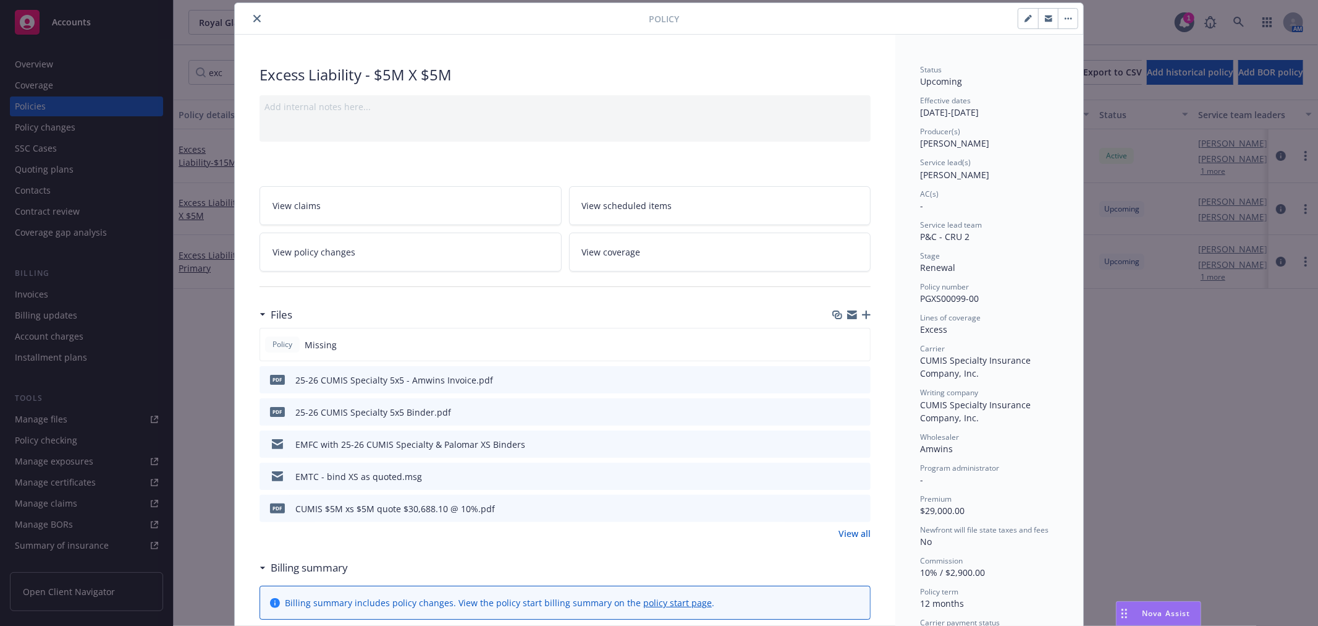
click at [1025, 21] on icon "button" at bounding box center [1028, 19] width 6 height 6
select select "RENEWAL"
select select "12"
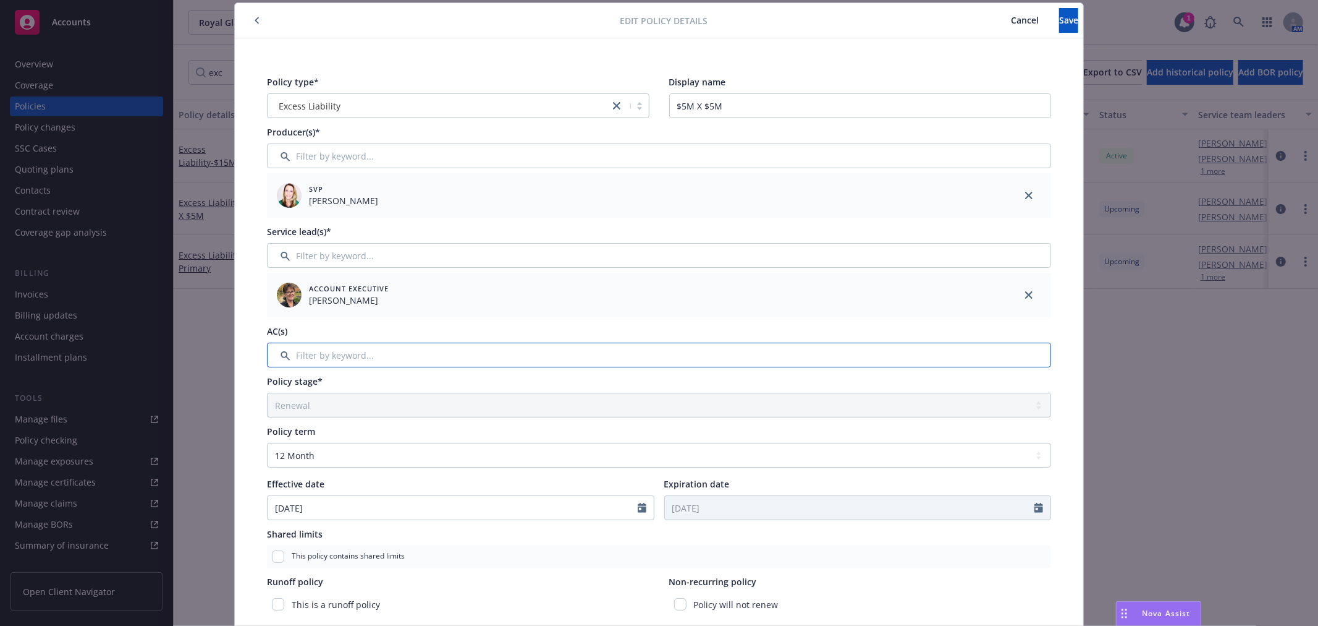
click at [477, 360] on input "Filter by keyword..." at bounding box center [659, 354] width 784 height 25
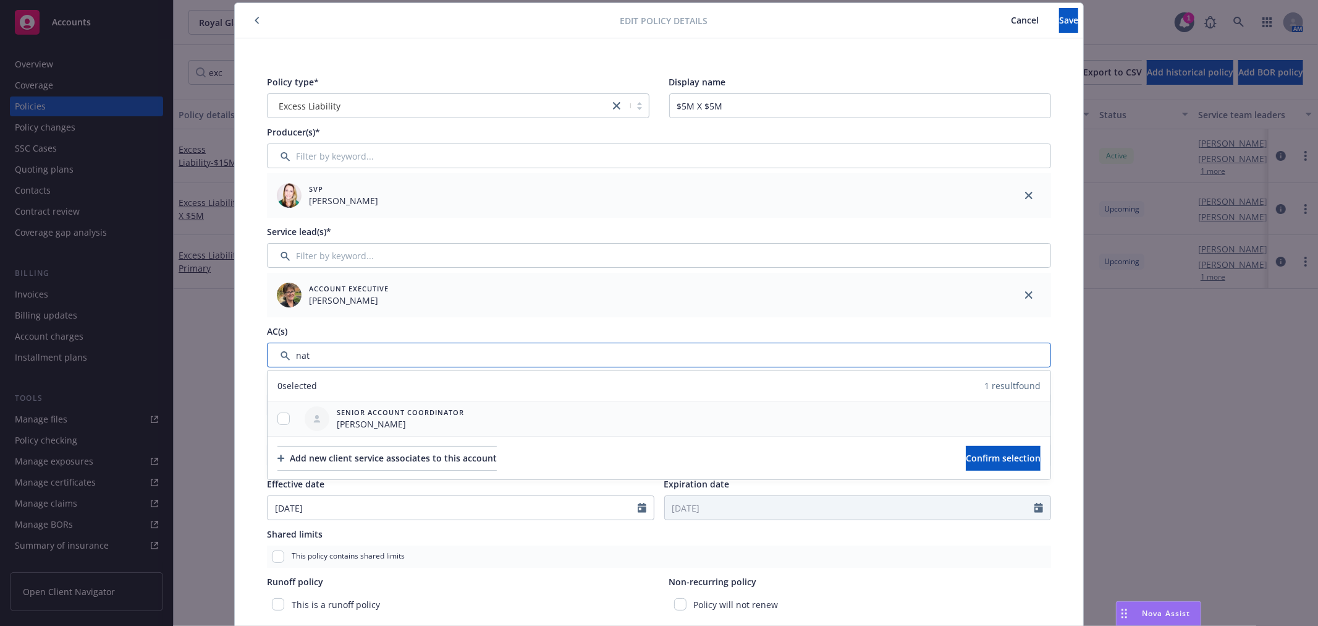
type input "nat"
click at [278, 418] on input "checkbox" at bounding box center [284, 418] width 12 height 12
checkbox input "true"
click at [984, 461] on span "Confirm selection" at bounding box center [1003, 458] width 75 height 12
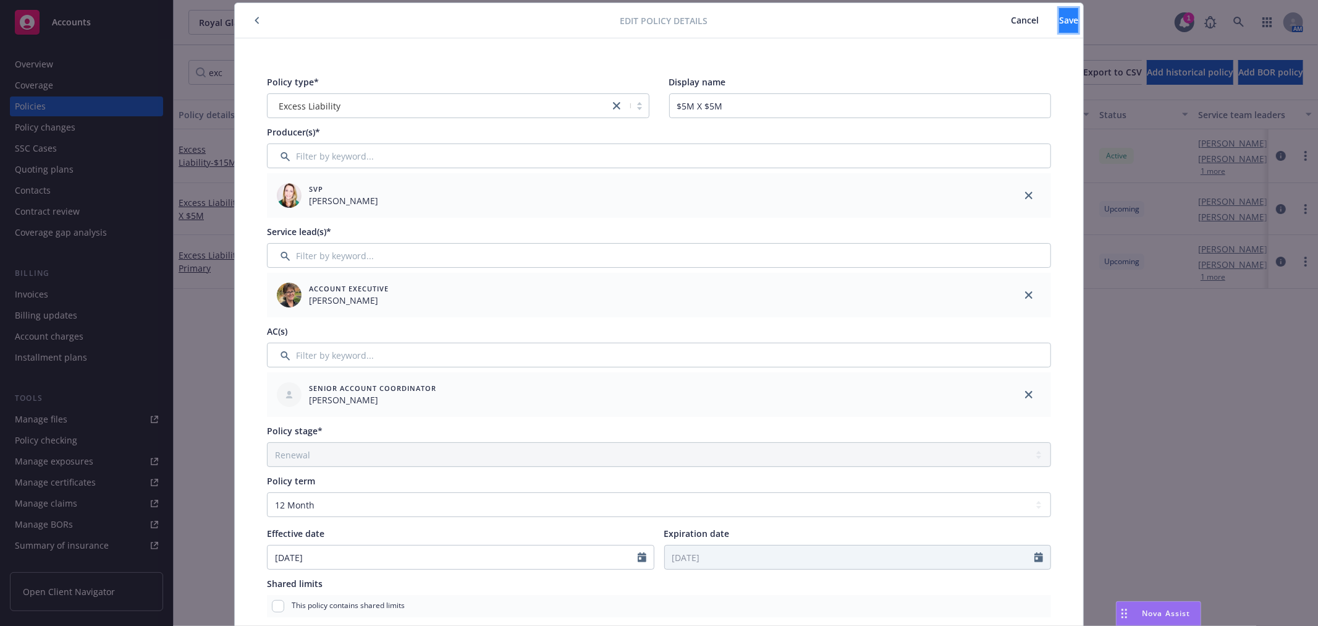
click at [1059, 20] on span "Save" at bounding box center [1068, 20] width 19 height 12
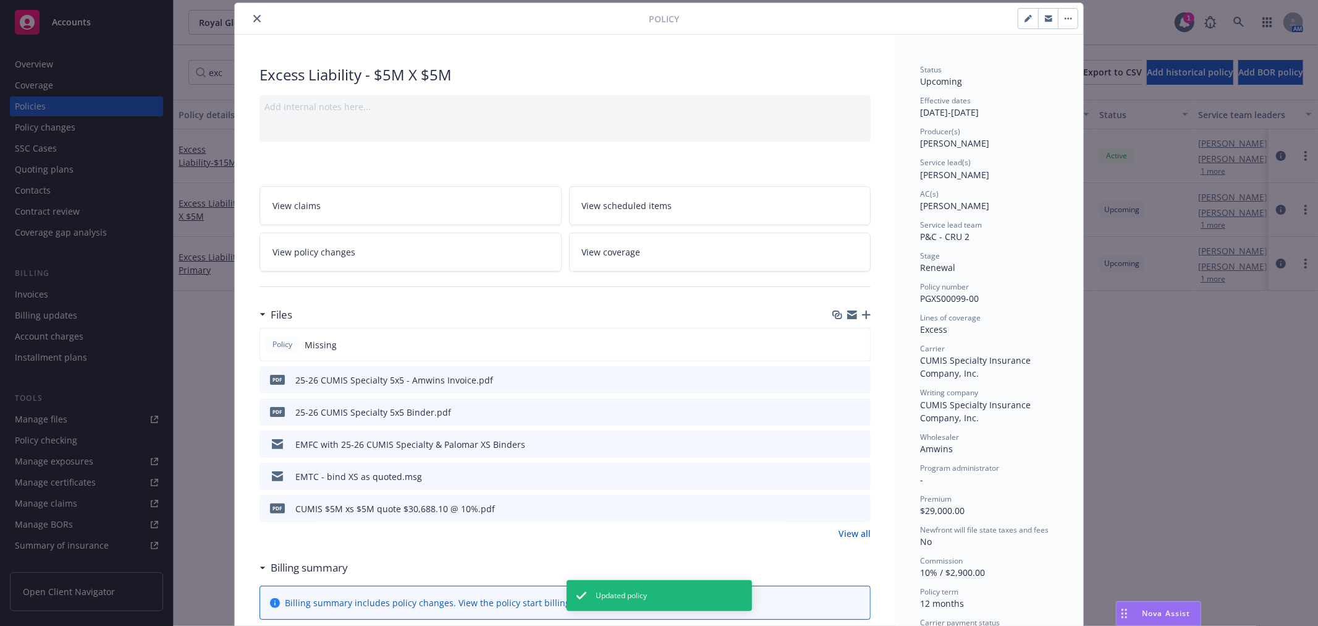
click at [253, 15] on icon "close" at bounding box center [256, 18] width 7 height 7
